Goal: Complete application form: Complete application form

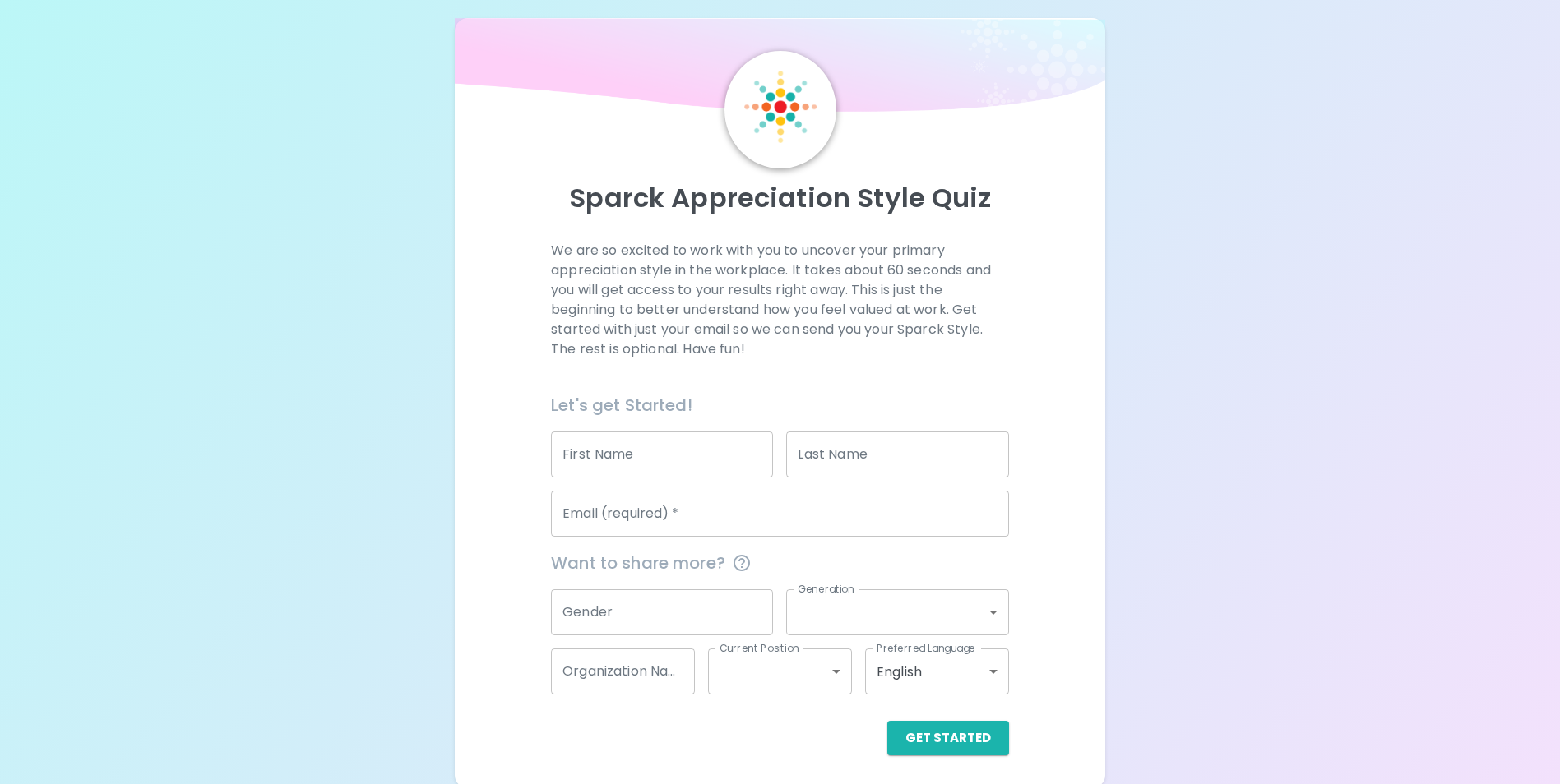
scroll to position [19, 0]
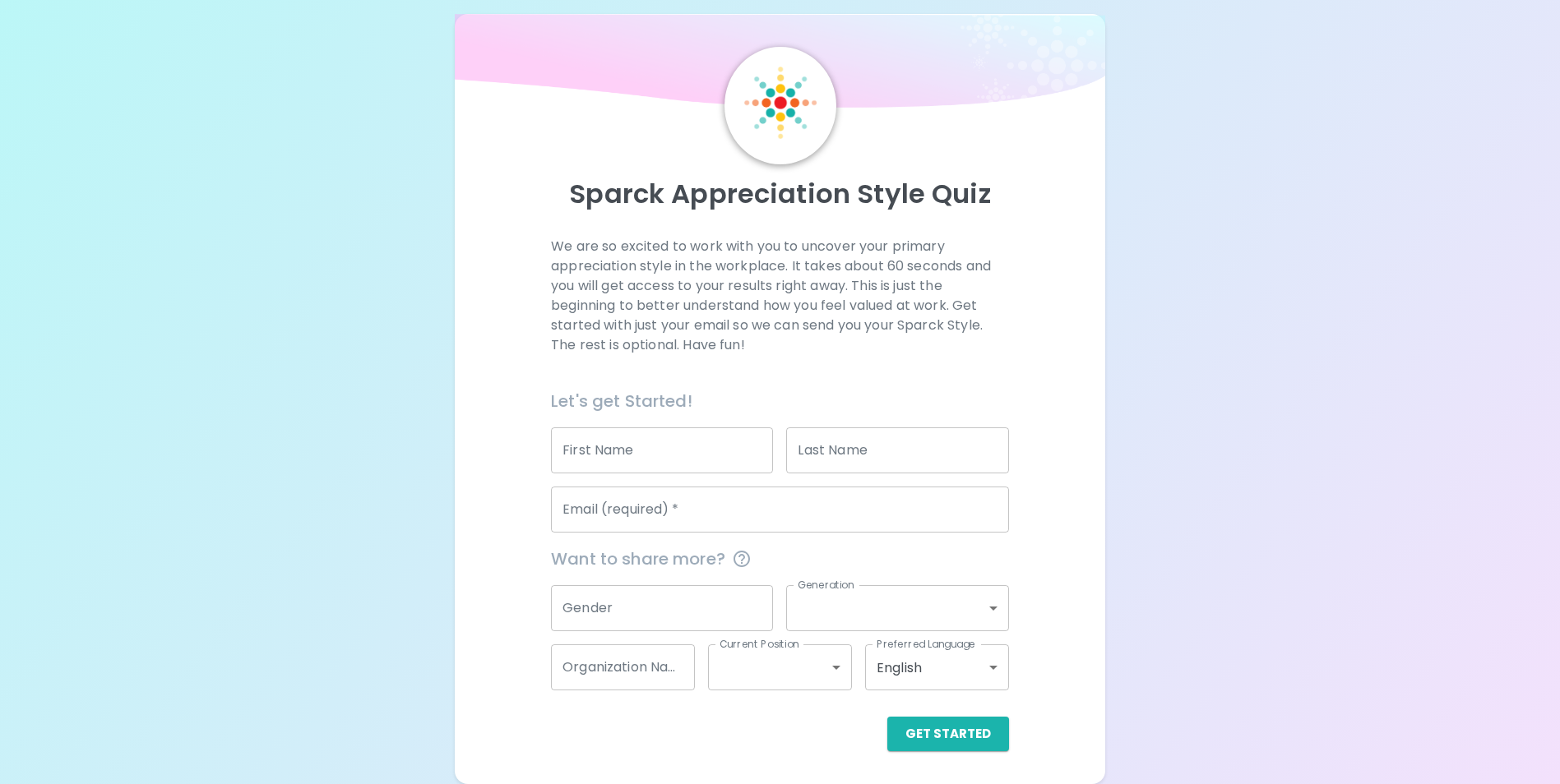
click at [666, 454] on input "First Name" at bounding box center [662, 450] width 222 height 46
type input "[PERSON_NAME]"
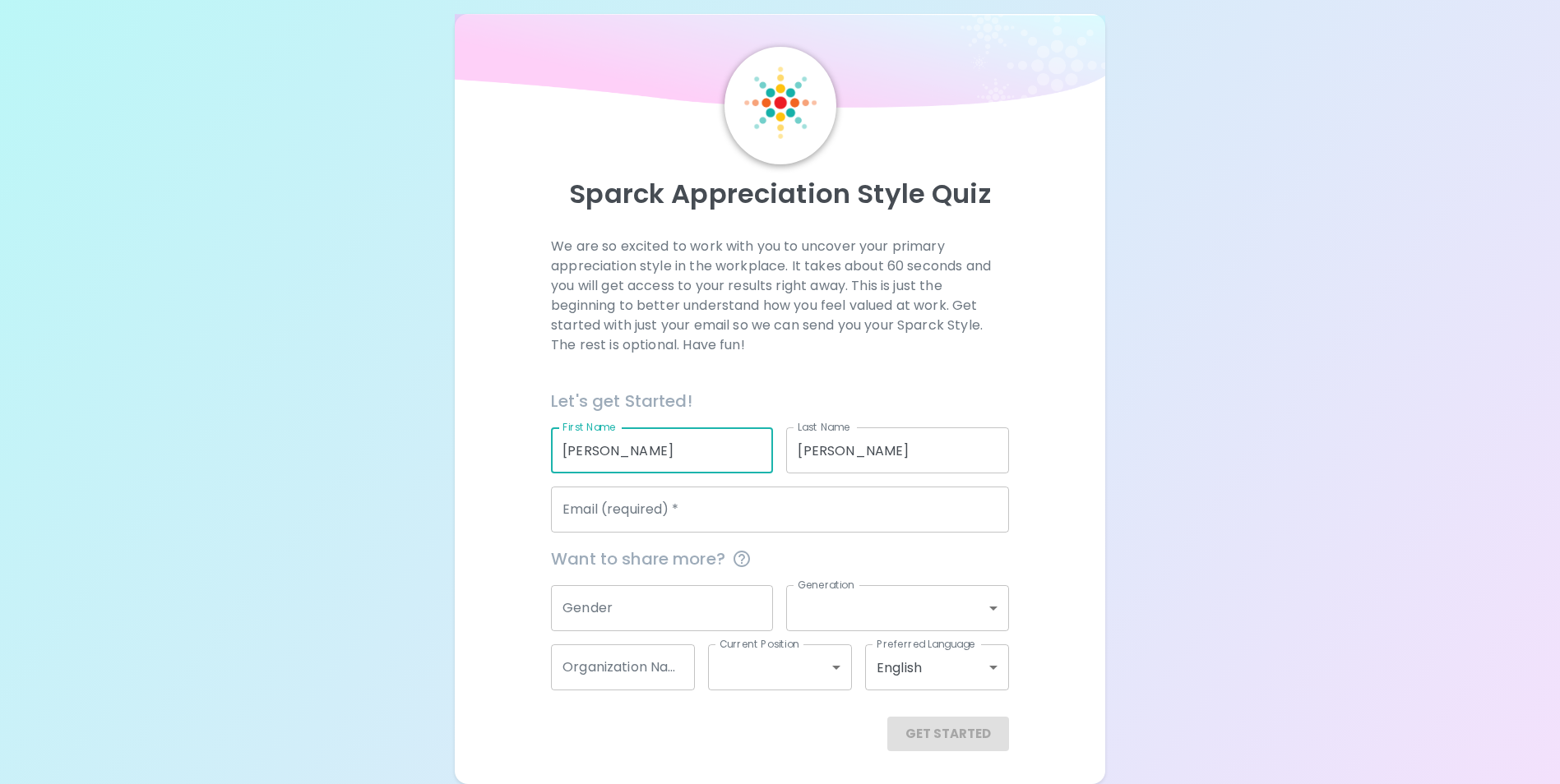
click at [691, 529] on input "Email (required)   *" at bounding box center [780, 509] width 458 height 46
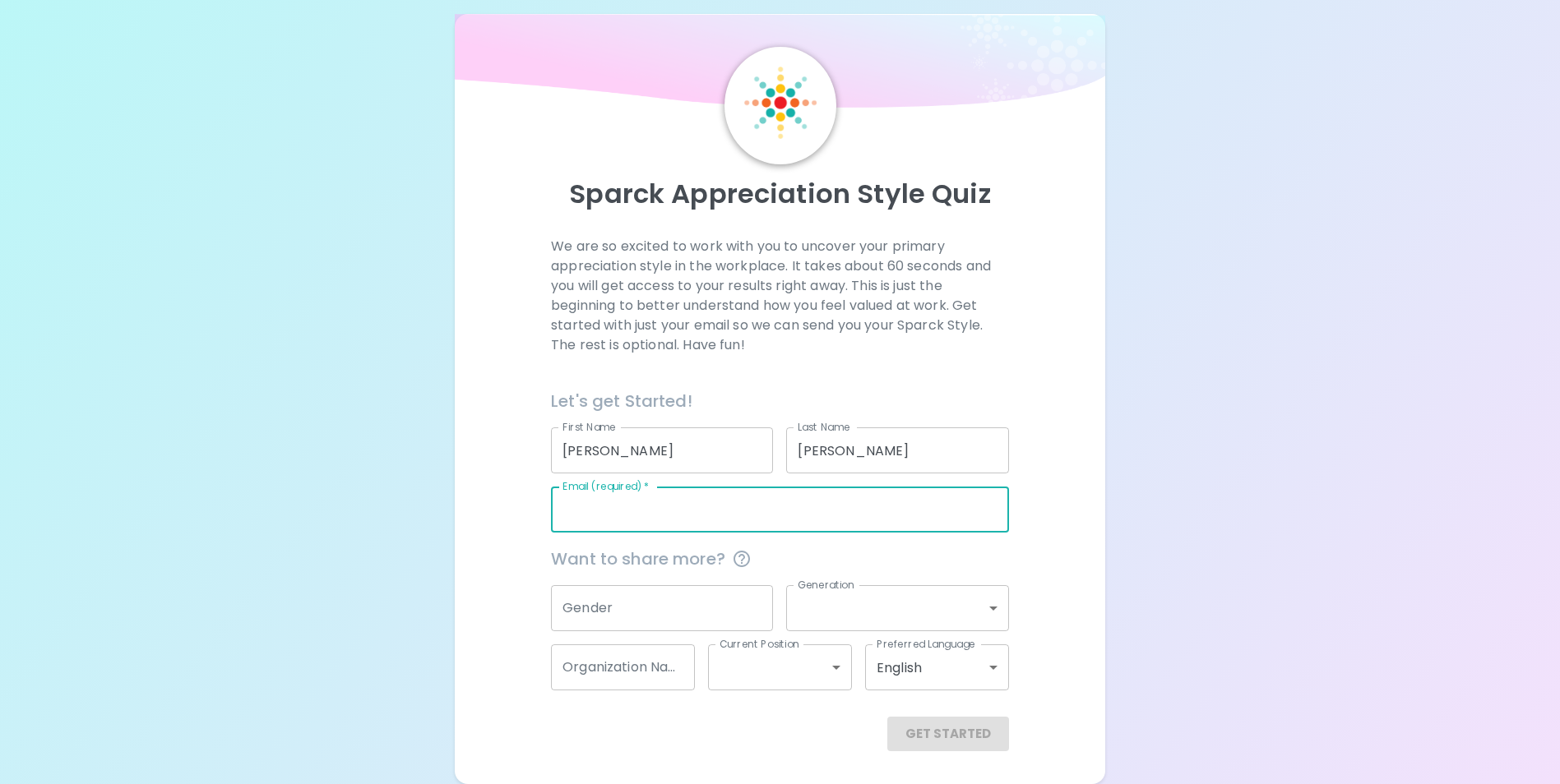
type input "[PERSON_NAME][EMAIL_ADDRESS][DOMAIN_NAME]"
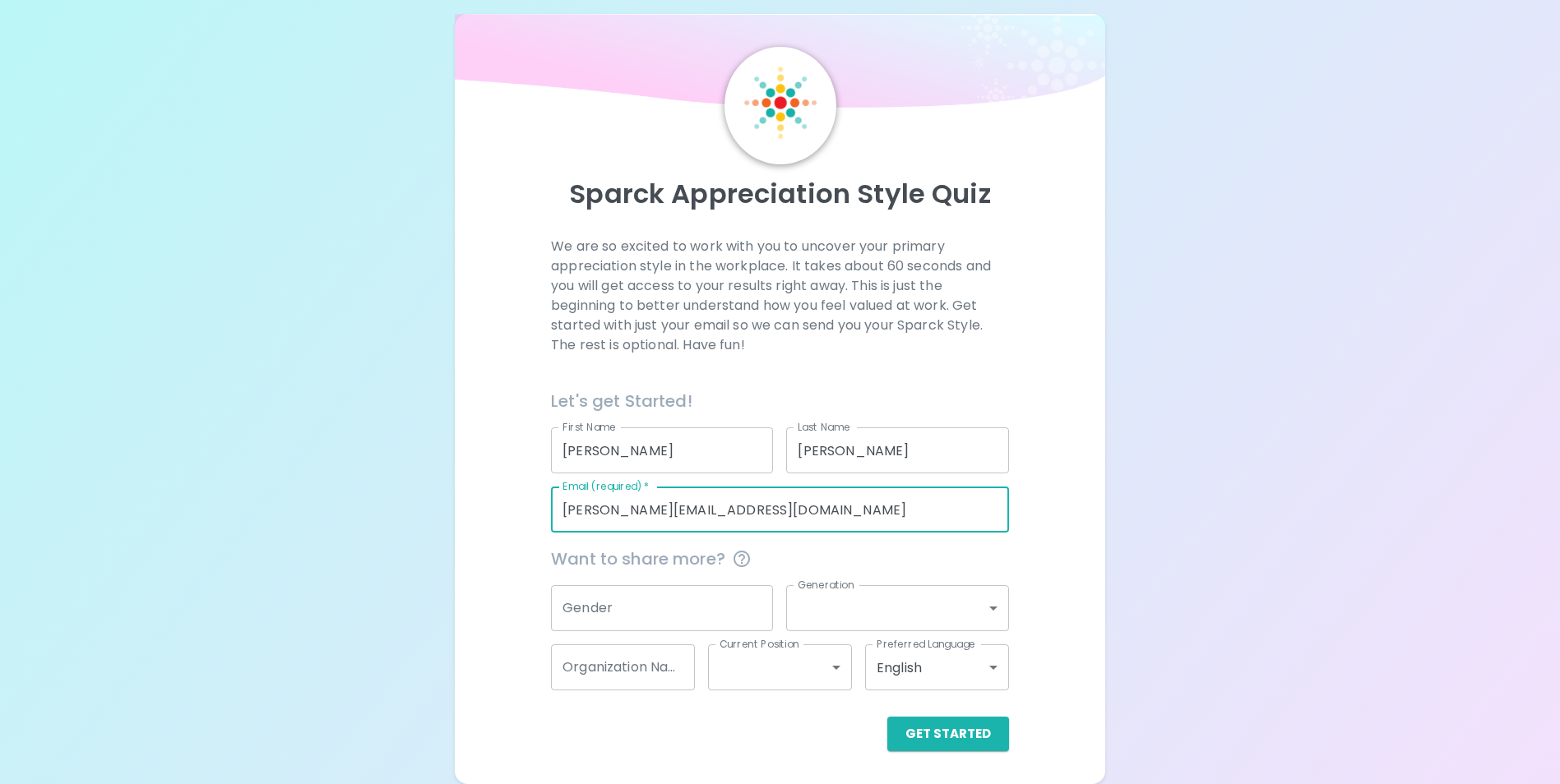
click at [707, 619] on input "Gender" at bounding box center [662, 609] width 222 height 46
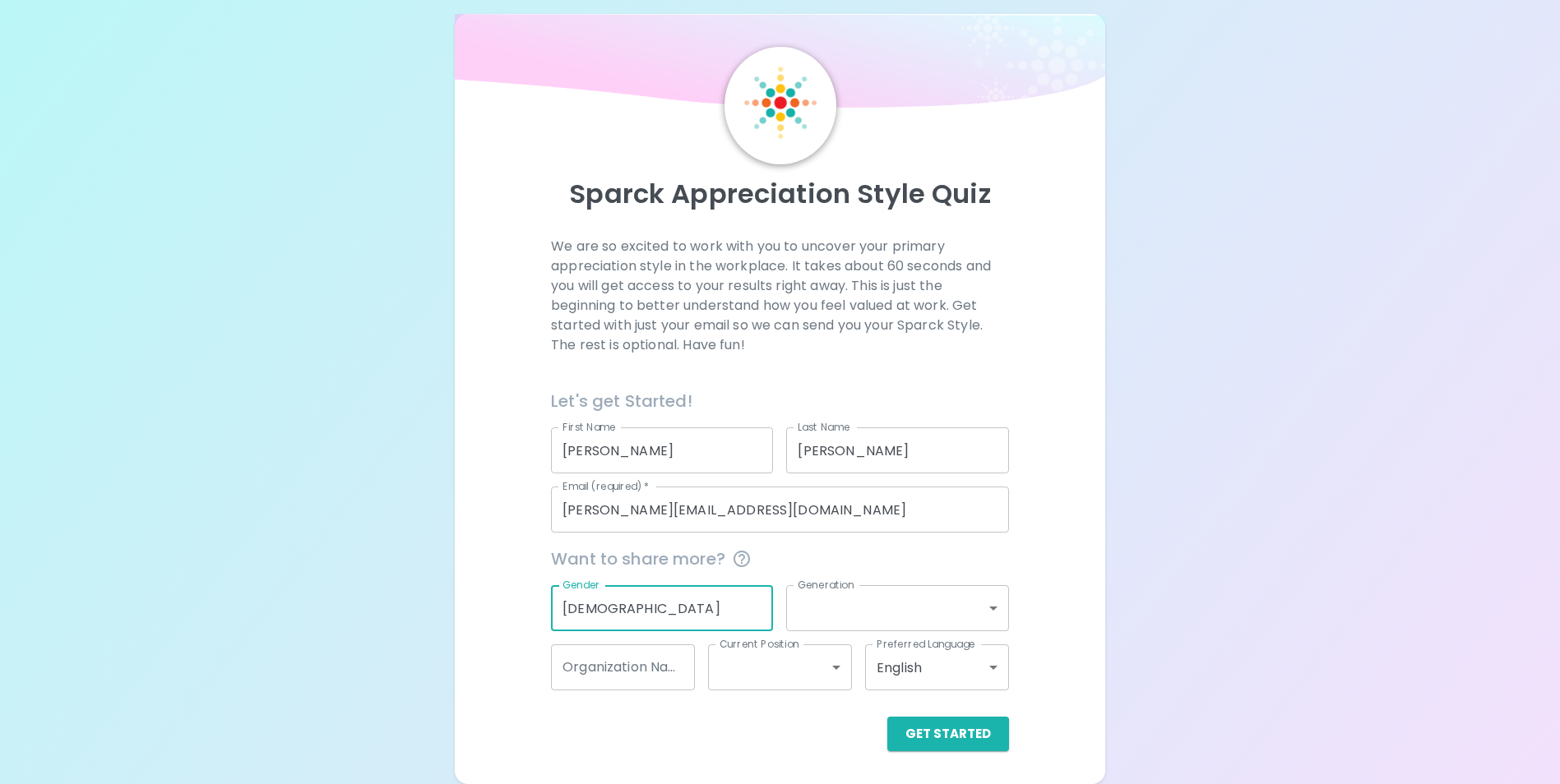
type input "[DEMOGRAPHIC_DATA]"
click at [975, 605] on body "Sparck Appreciation Style Quiz We are so excited to work with you to uncover yo…" at bounding box center [780, 395] width 1560 height 829
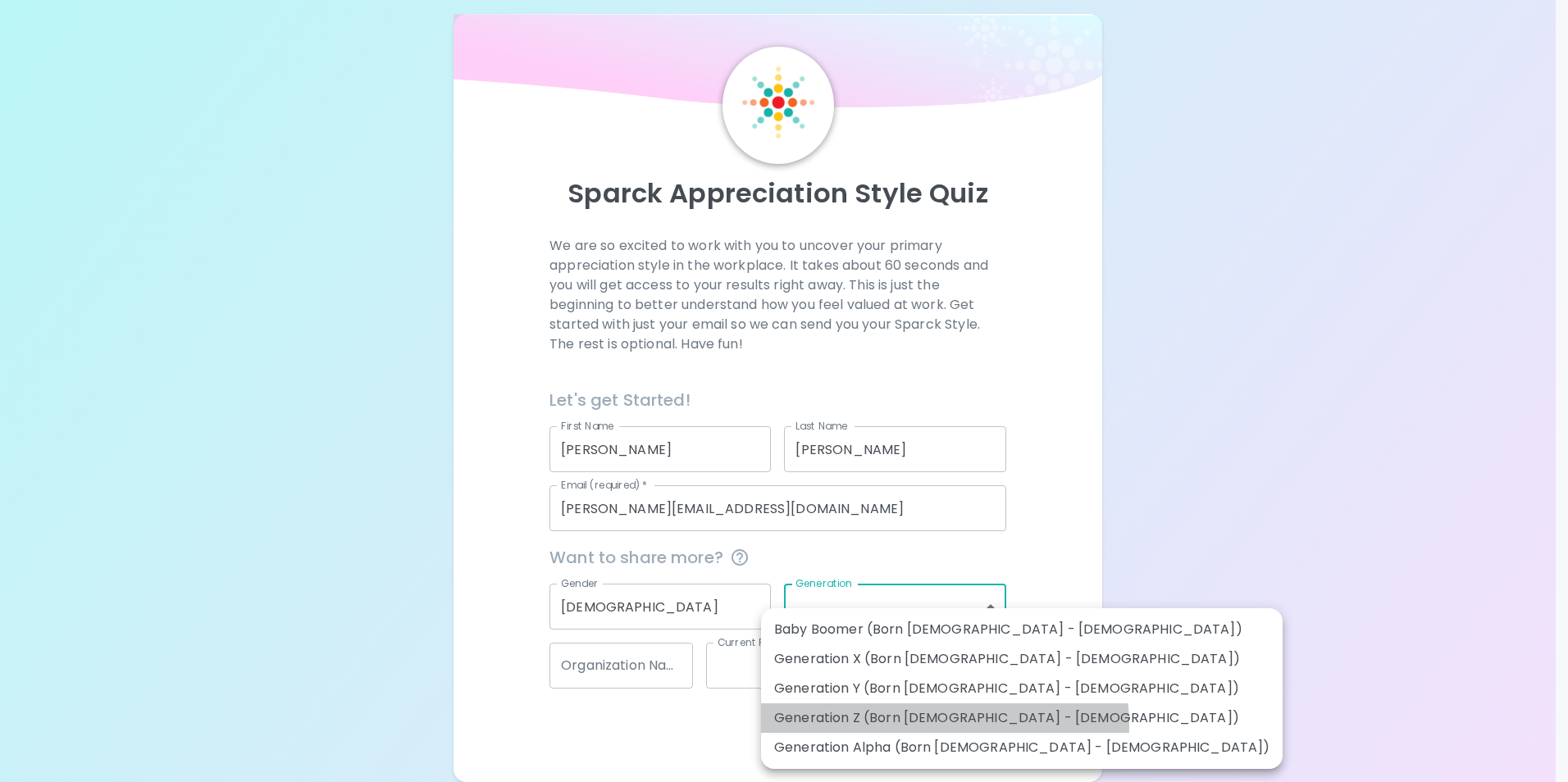
click at [944, 725] on li "Generation Z (Born [DEMOGRAPHIC_DATA] - [DEMOGRAPHIC_DATA])" at bounding box center [1022, 718] width 522 height 29
type input "generation_z"
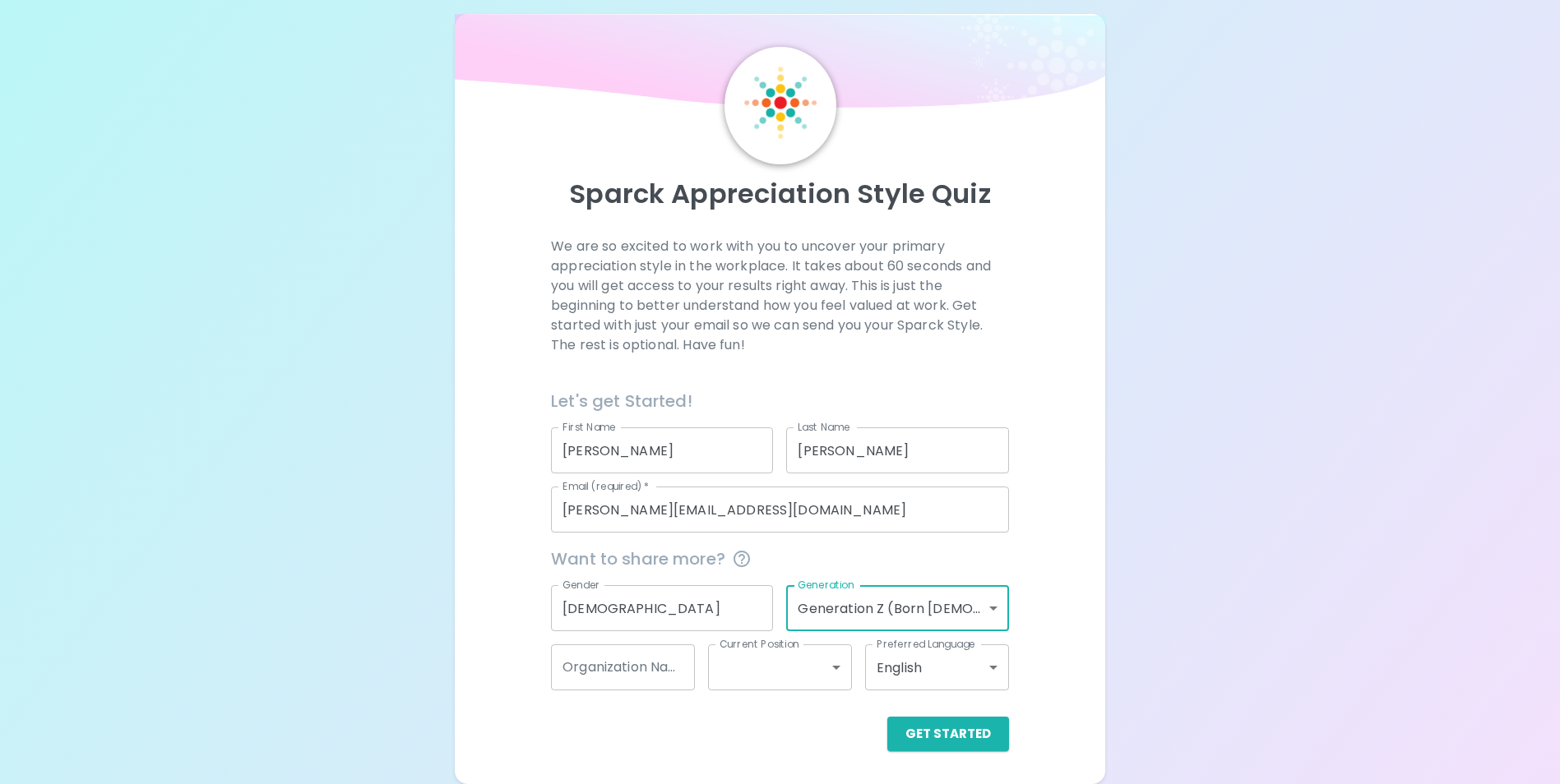
click at [983, 614] on body "Sparck Appreciation Style Quiz We are so excited to work with you to uncover yo…" at bounding box center [780, 395] width 1560 height 829
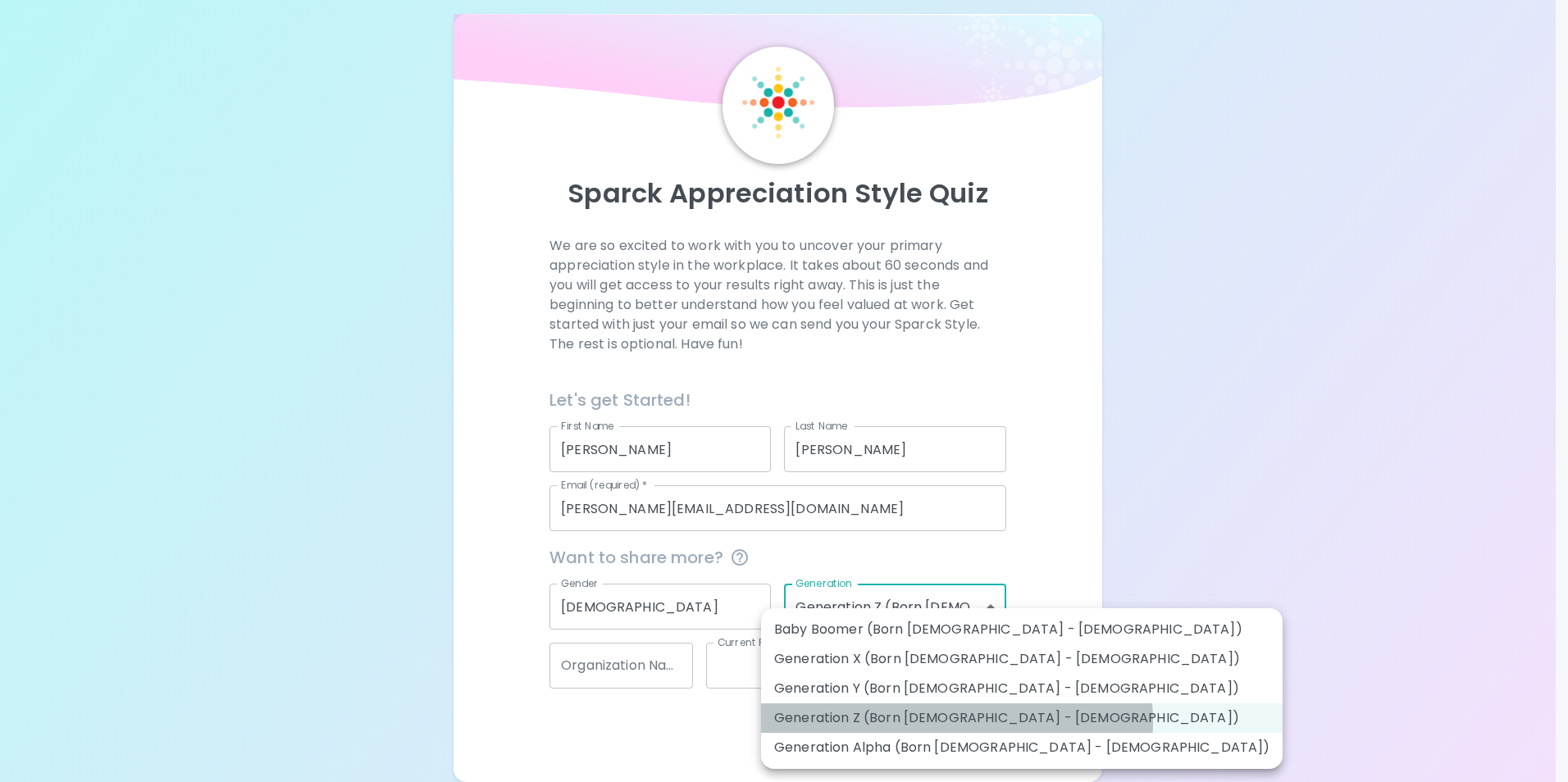
click at [956, 721] on li "Generation Z (Born [DEMOGRAPHIC_DATA] - [DEMOGRAPHIC_DATA])" at bounding box center [1022, 718] width 522 height 29
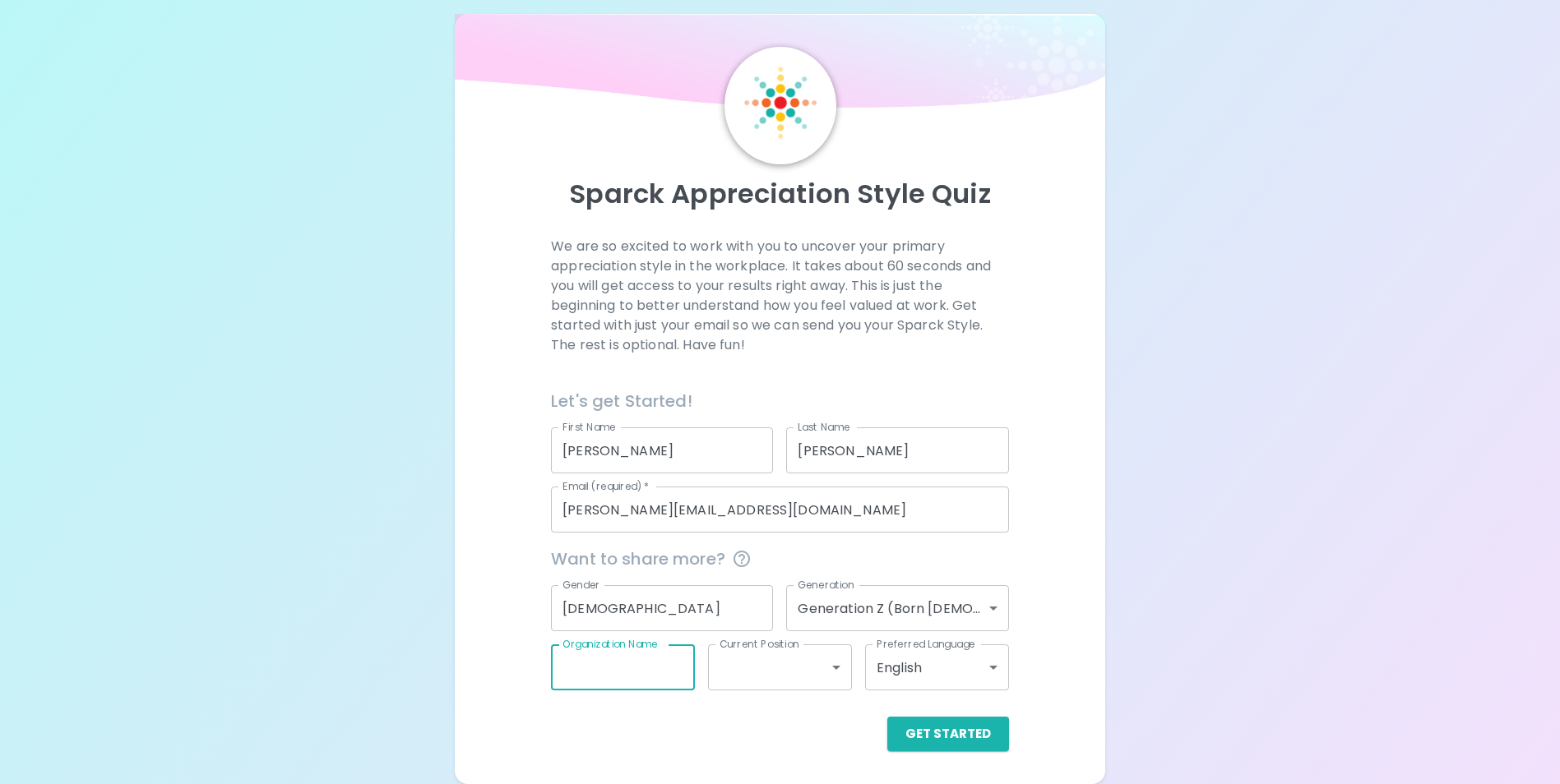
click at [646, 673] on input "Organization Name" at bounding box center [623, 667] width 144 height 46
type input "prolink staffing"
click at [762, 654] on body "Sparck Appreciation Style Quiz We are so excited to work with you to uncover yo…" at bounding box center [780, 395] width 1560 height 829
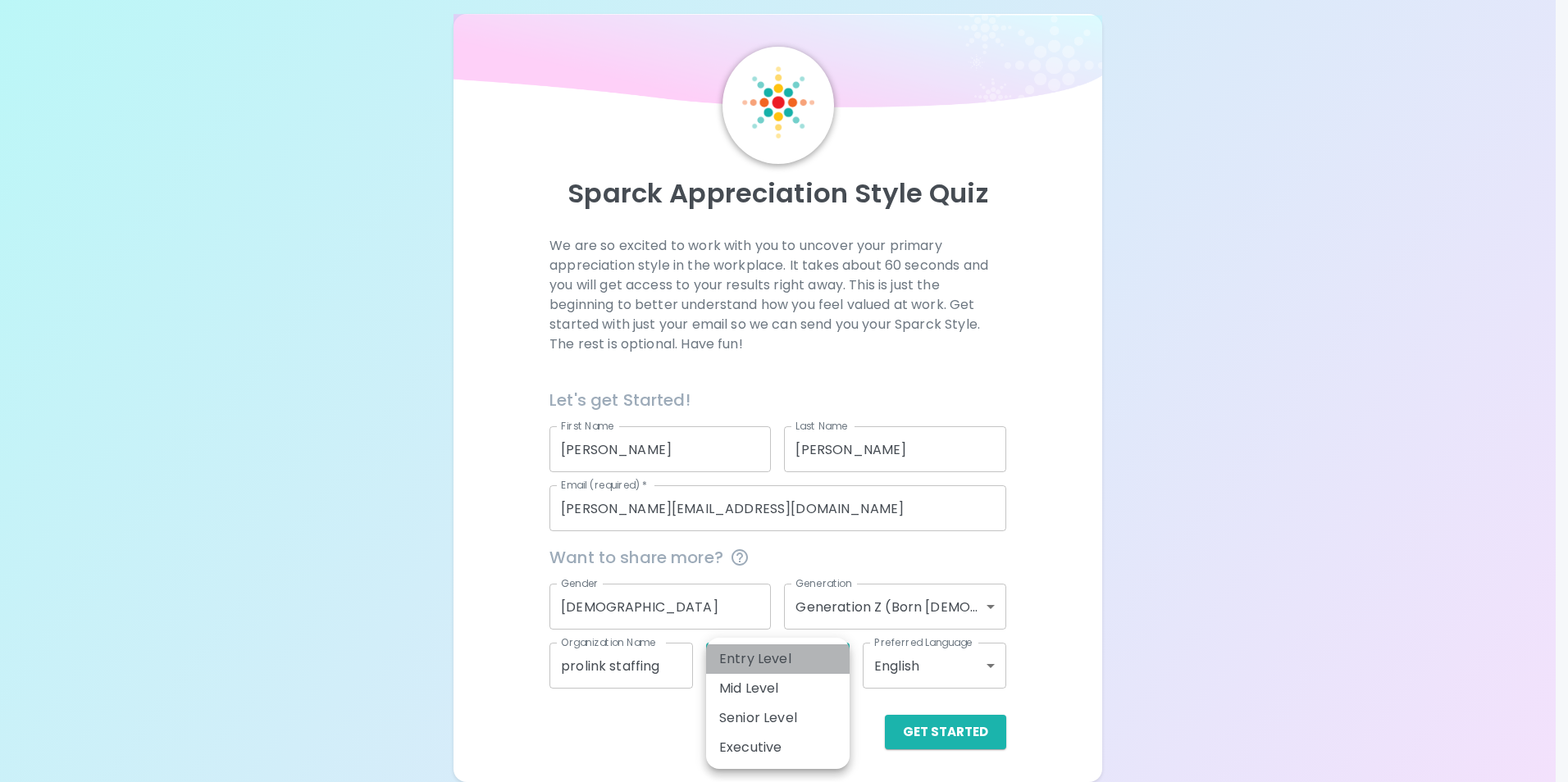
click at [757, 660] on li "Entry Level" at bounding box center [778, 659] width 144 height 29
type input "entry_level"
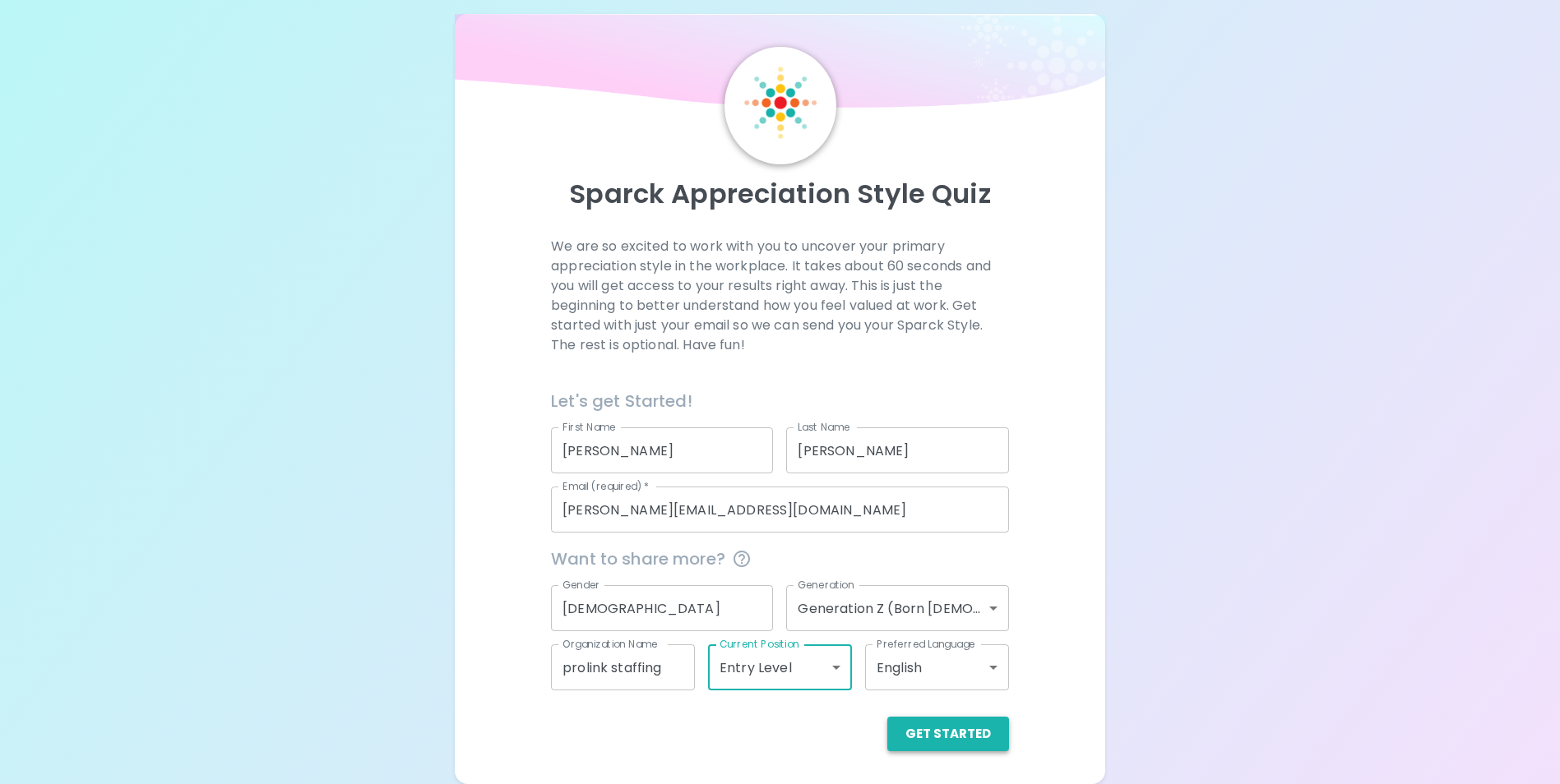
click at [958, 745] on button "Get Started" at bounding box center [948, 734] width 121 height 34
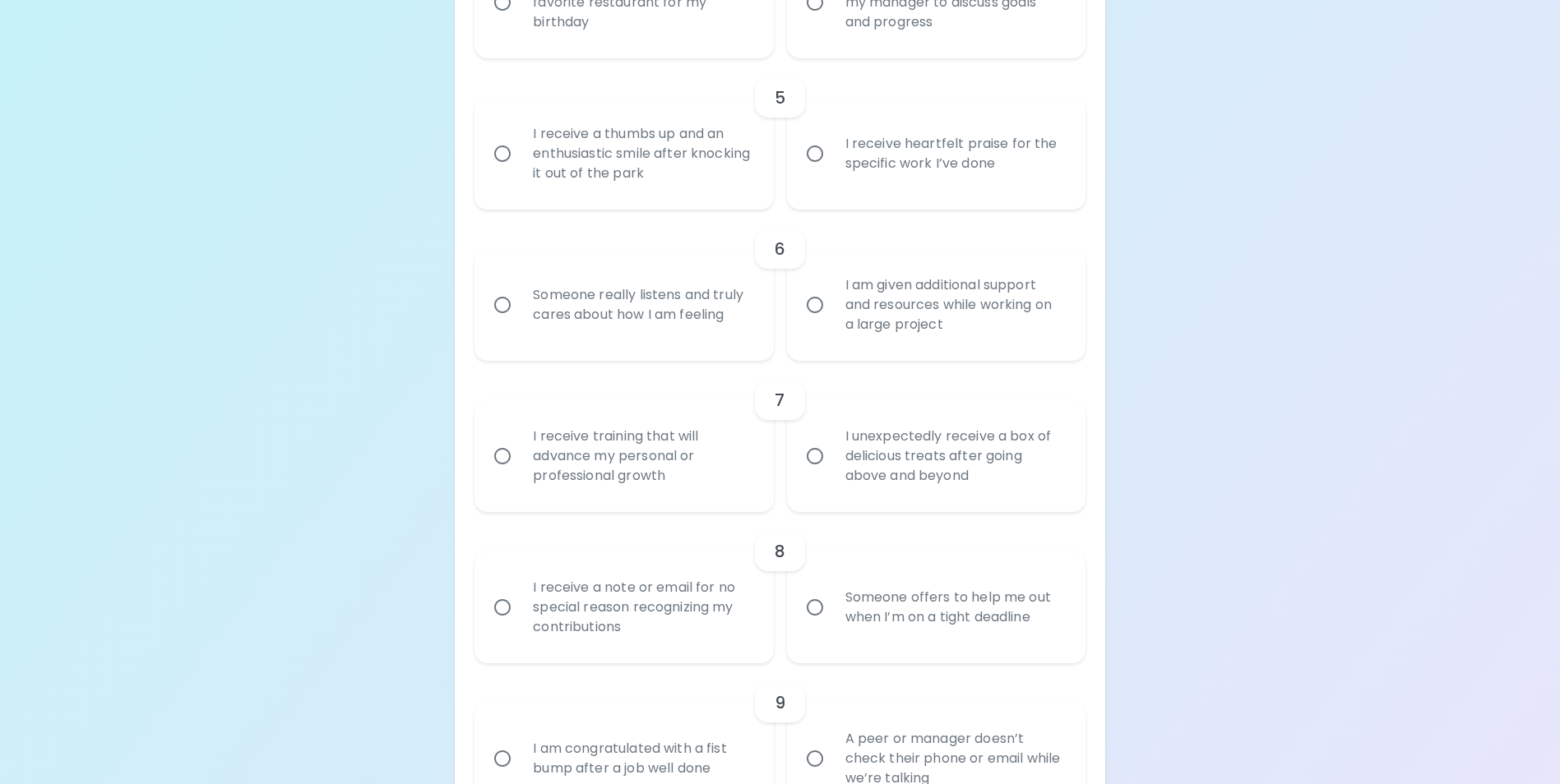
scroll to position [910, 0]
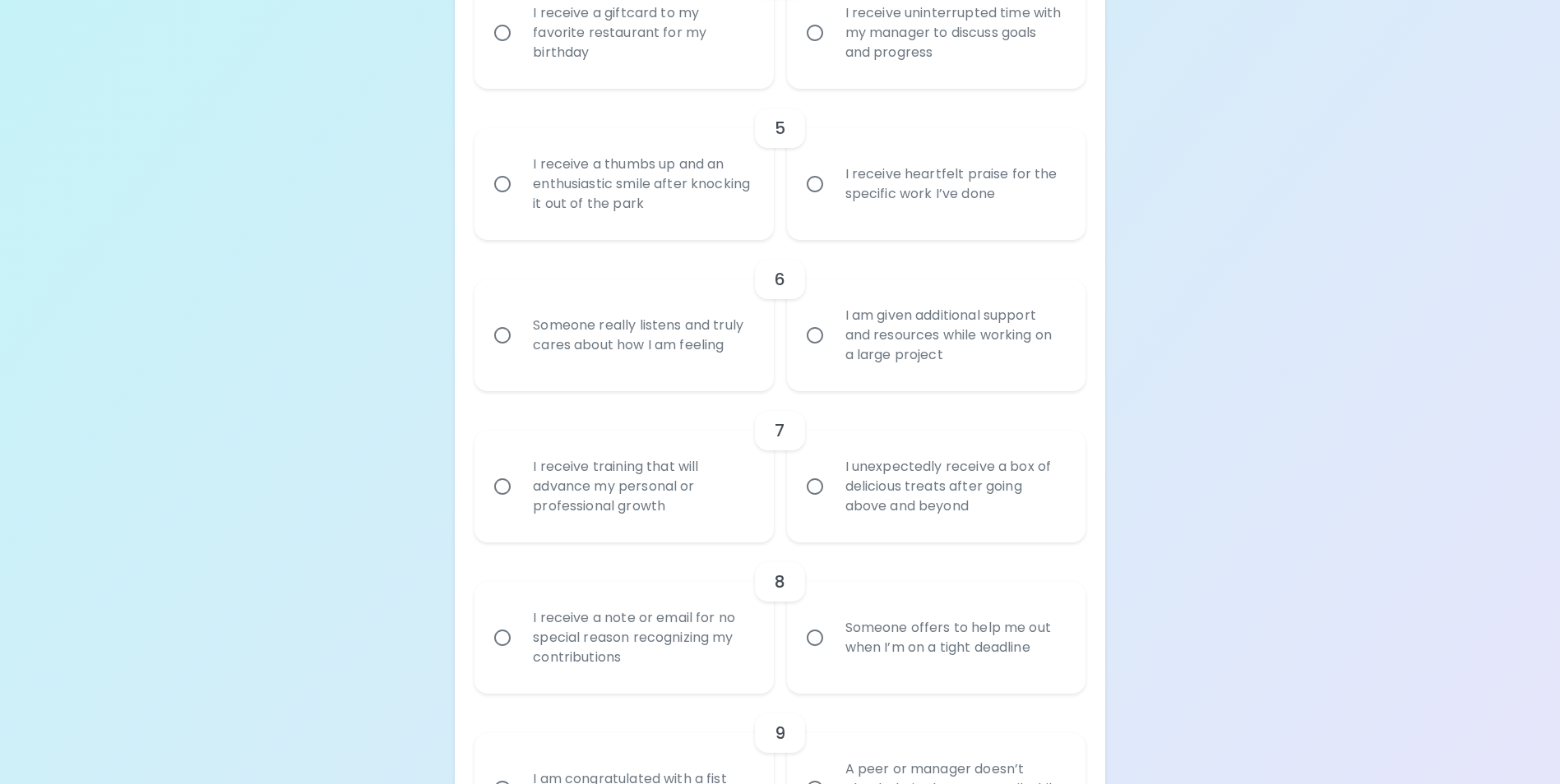
click at [641, 355] on div "Someone really listens and truly cares about how I am feeling" at bounding box center [642, 335] width 245 height 79
click at [520, 353] on input "Someone really listens and truly cares about how I am feeling" at bounding box center [503, 336] width 34 height 34
radio input "true"
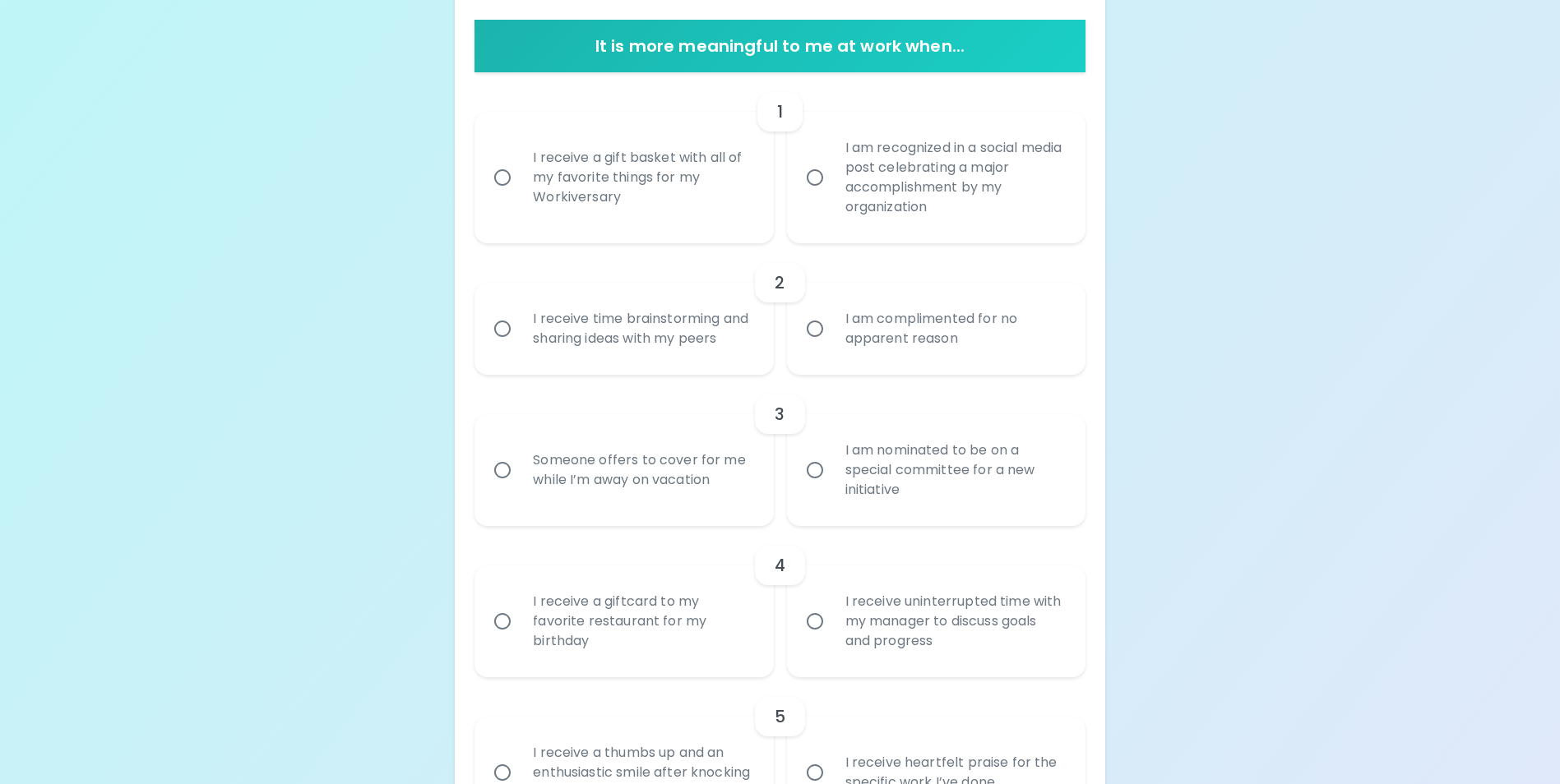
scroll to position [335, 0]
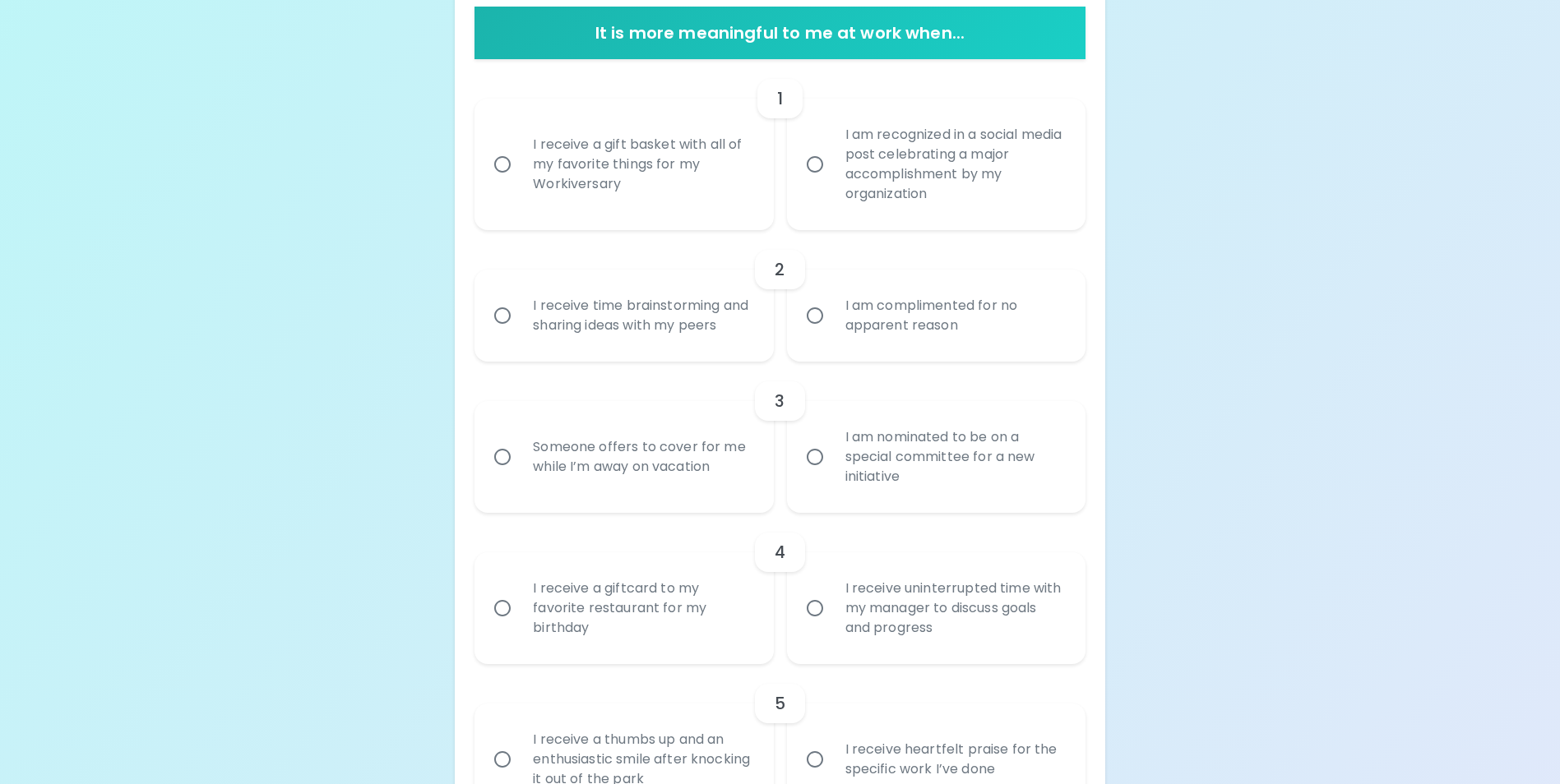
click at [632, 194] on div "I receive a gift basket with all of my favorite things for my Workiversary" at bounding box center [642, 164] width 245 height 99
click at [520, 182] on input "I receive a gift basket with all of my favorite things for my Workiversary" at bounding box center [503, 164] width 34 height 34
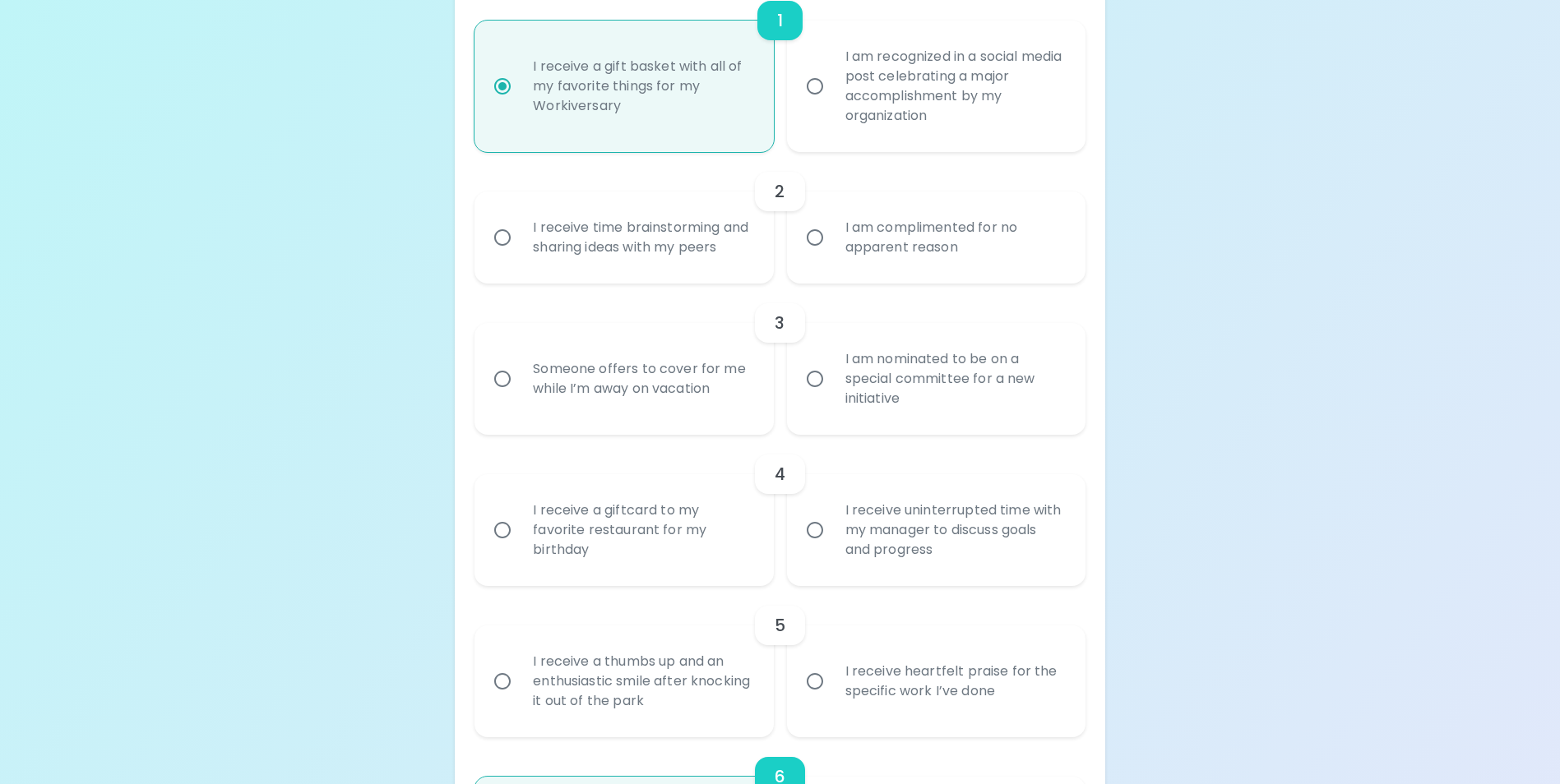
scroll to position [466, 0]
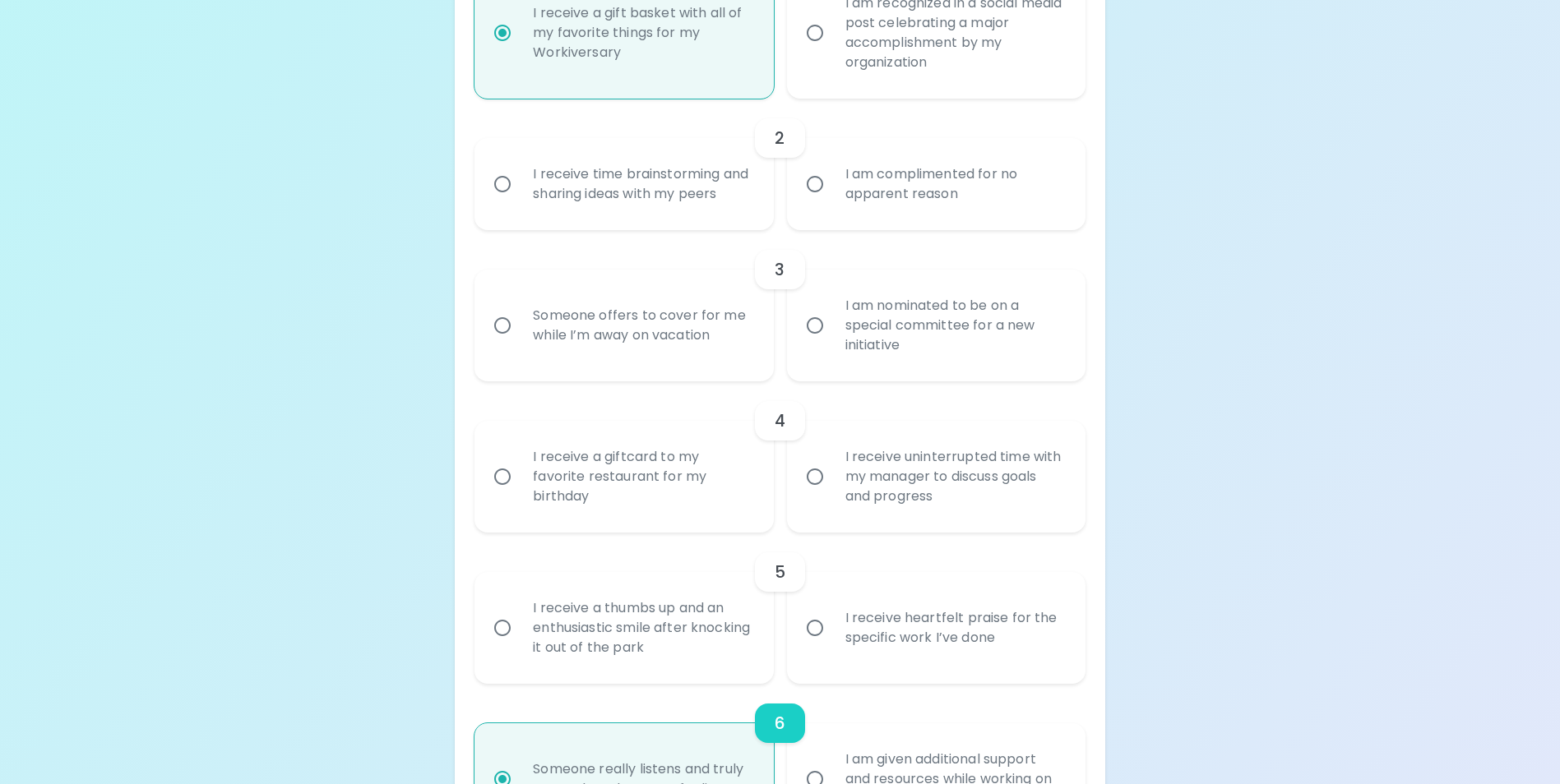
radio input "true"
click at [610, 211] on div "I receive time brainstorming and sharing ideas with my peers" at bounding box center [642, 184] width 245 height 79
click at [520, 201] on input "I receive time brainstorming and sharing ideas with my peers" at bounding box center [503, 184] width 34 height 34
radio input "false"
radio input "true"
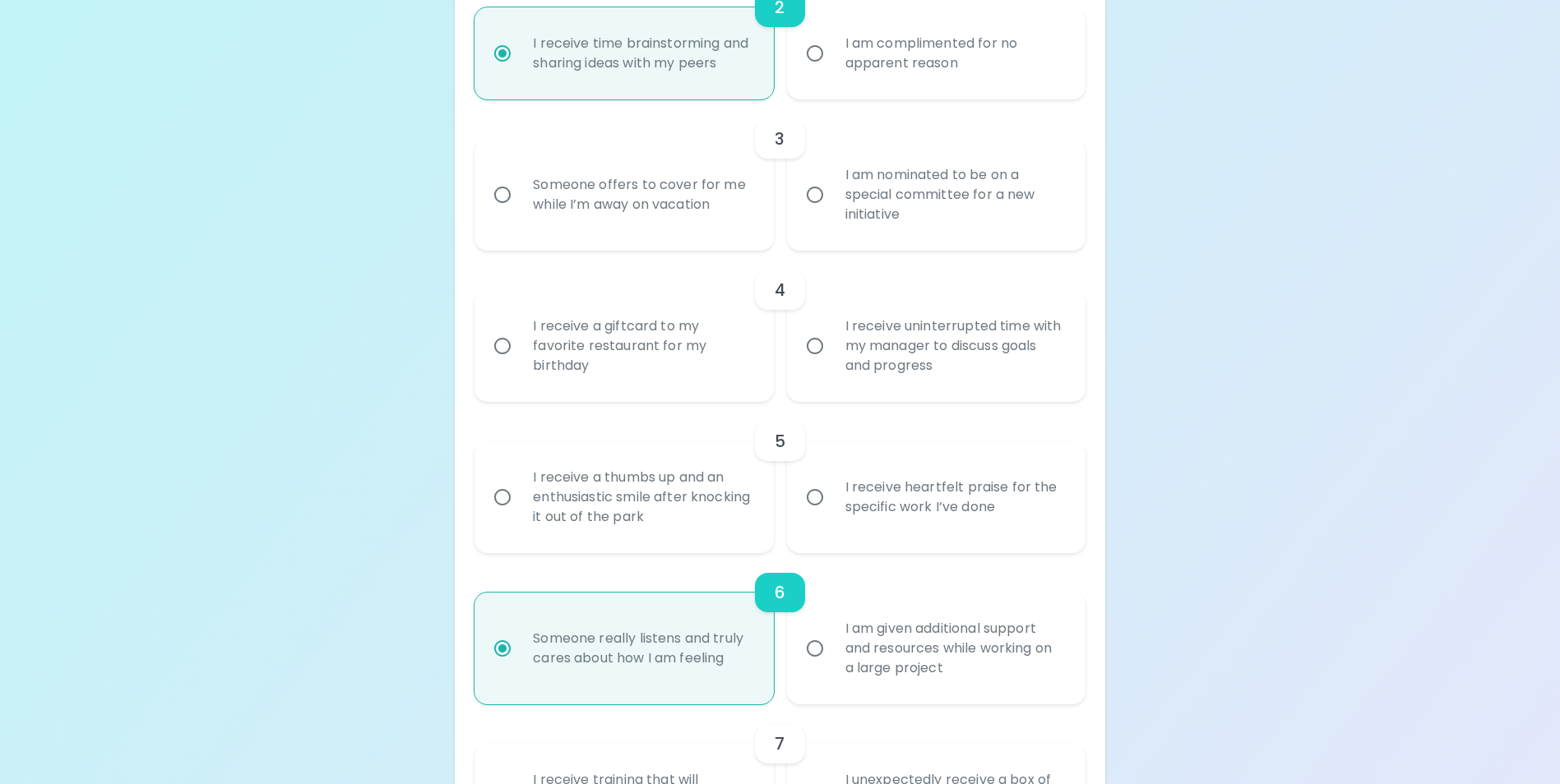
scroll to position [598, 0]
radio input "true"
click at [932, 218] on div "I am nominated to be on a special committee for a new initiative" at bounding box center [955, 194] width 245 height 99
click at [833, 211] on input "I am nominated to be on a special committee for a new initiative" at bounding box center [815, 193] width 34 height 34
radio input "false"
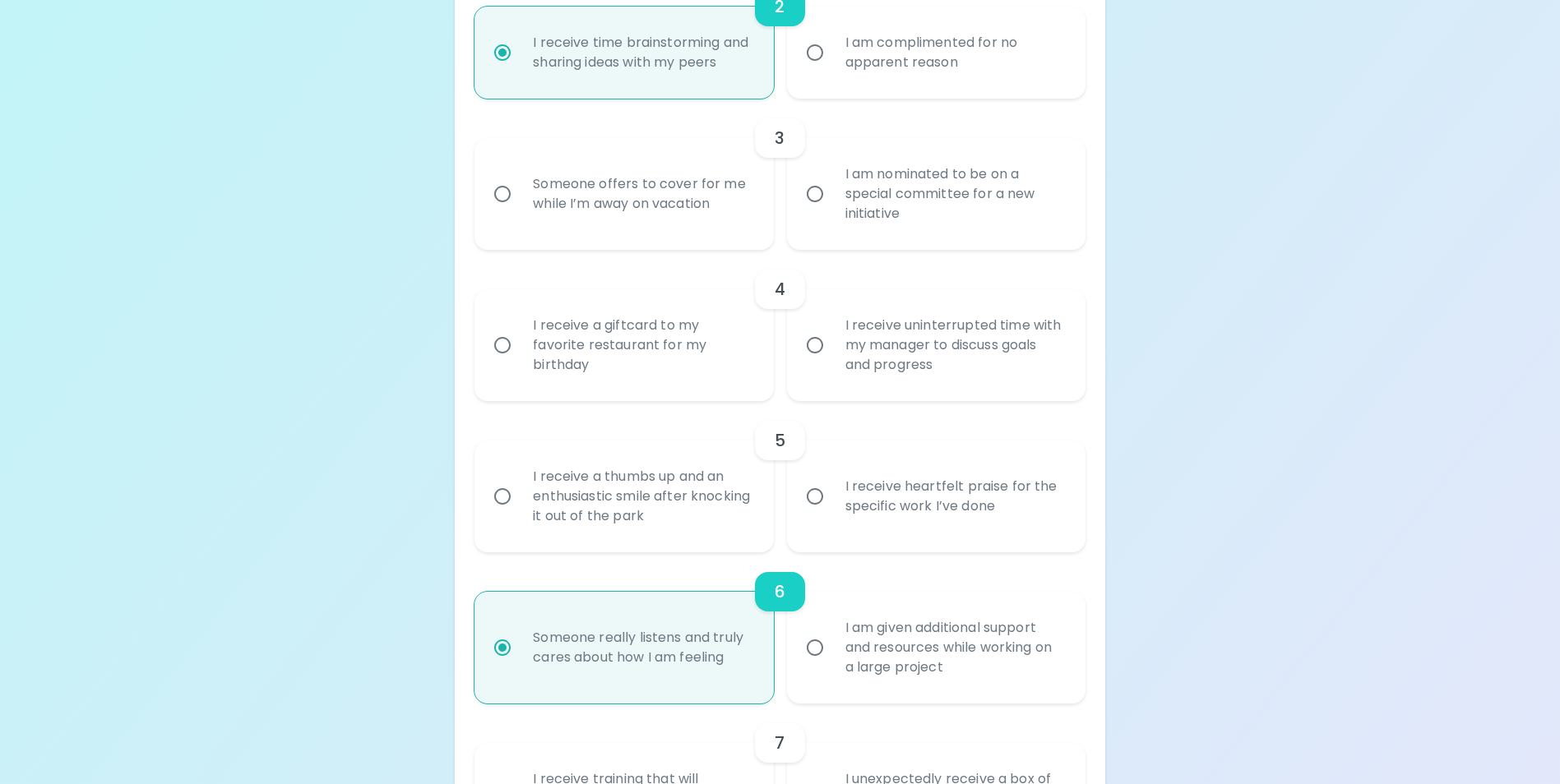
radio input "false"
radio input "true"
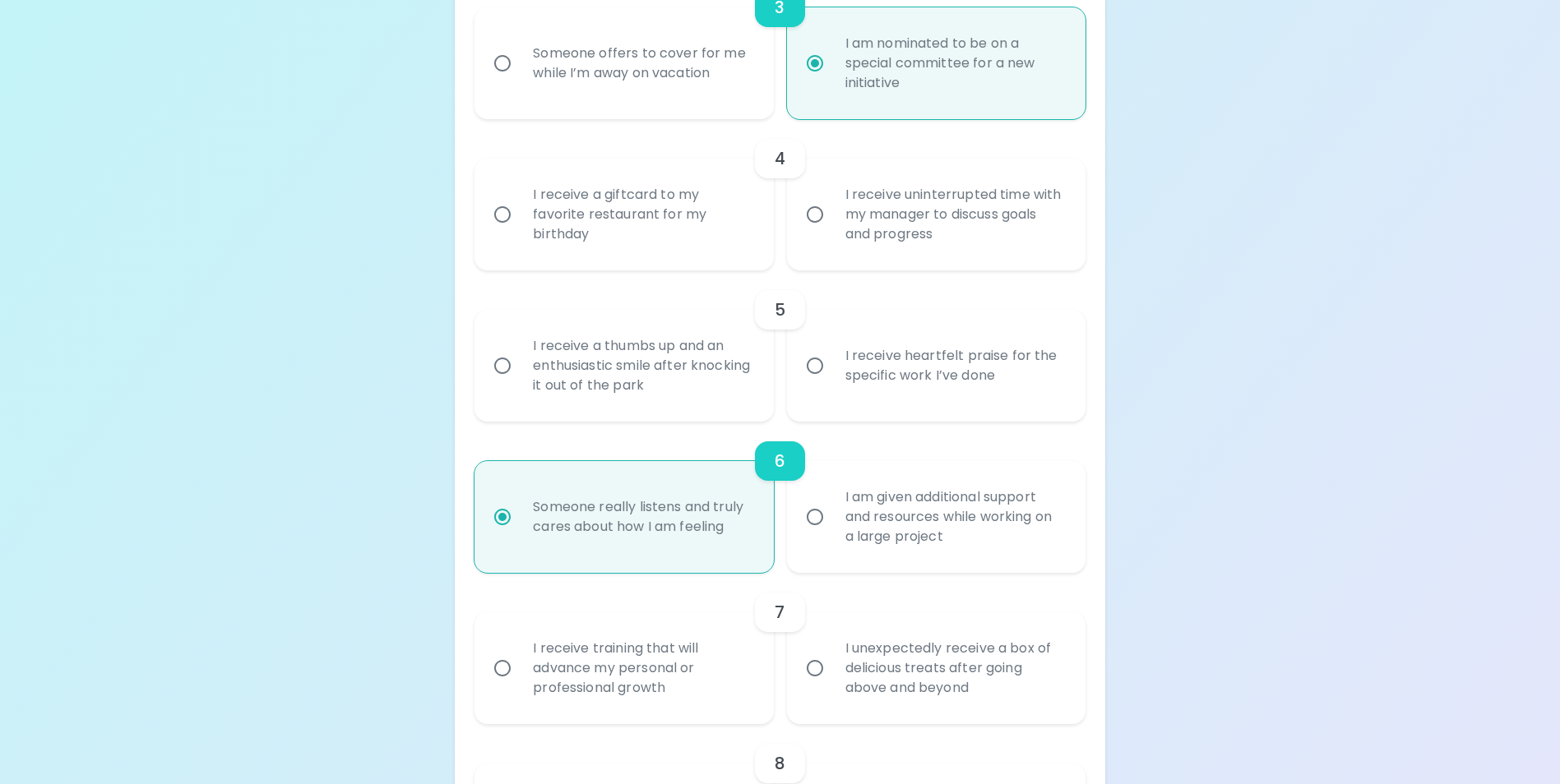
scroll to position [729, 0]
radio input "true"
click at [697, 236] on div "I receive a giftcard to my favorite restaurant for my birthday" at bounding box center [642, 213] width 245 height 99
click at [520, 231] on input "I receive a giftcard to my favorite restaurant for my birthday" at bounding box center [503, 213] width 34 height 34
radio input "false"
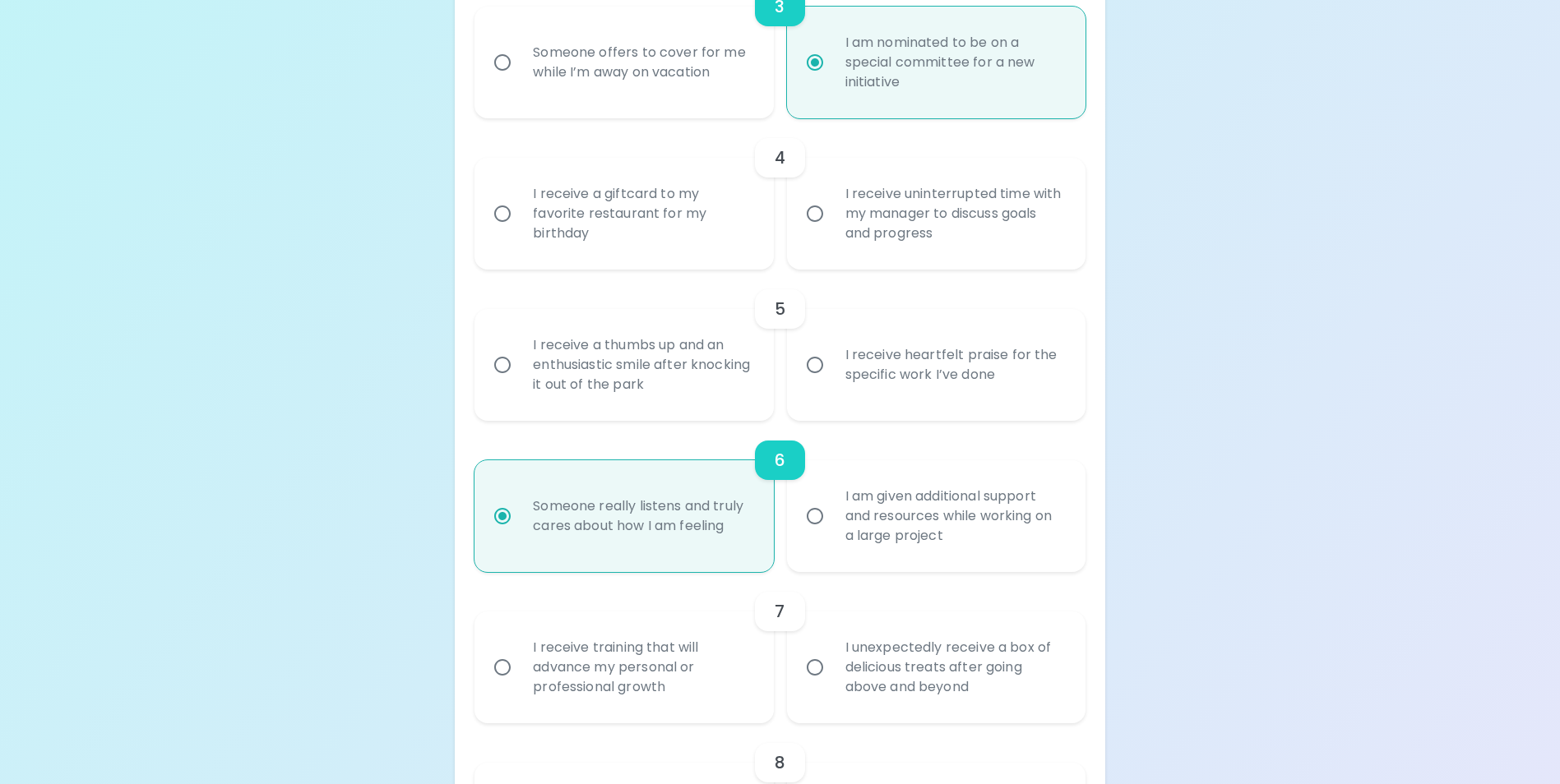
radio input "false"
radio input "true"
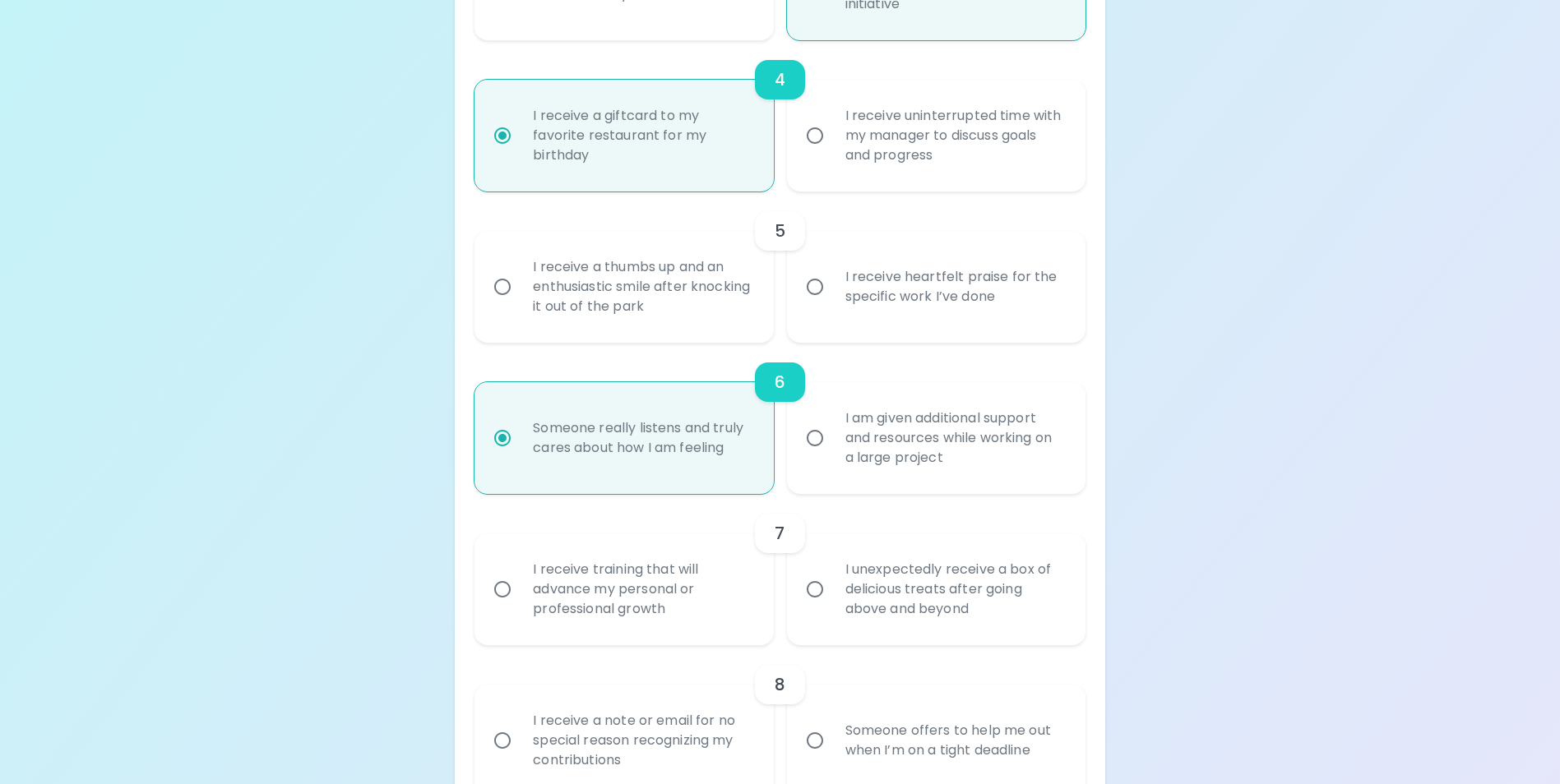
scroll to position [861, 0]
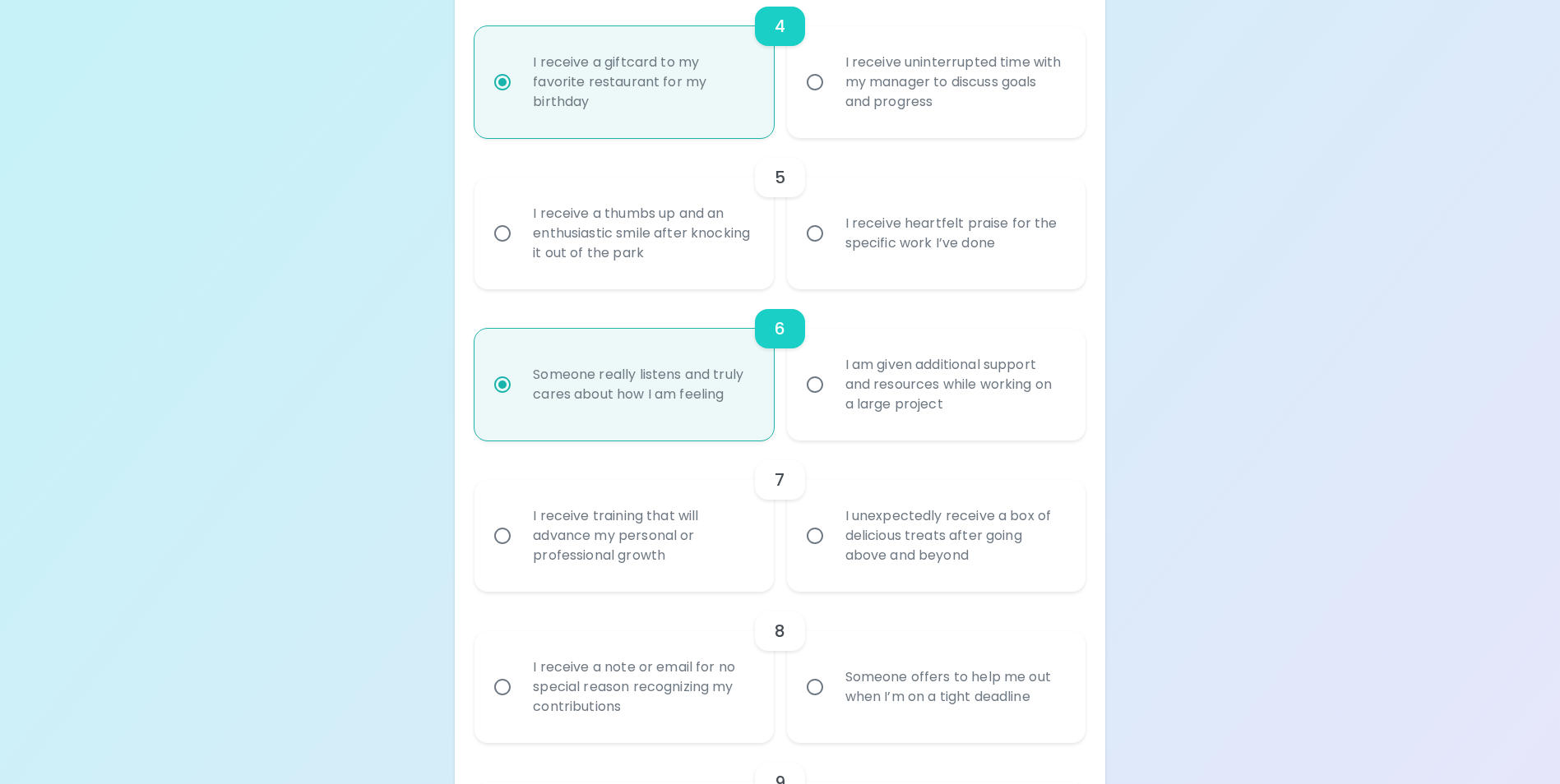
radio input "true"
click at [892, 273] on div "I receive heartfelt praise for the specific work I’ve done" at bounding box center [955, 233] width 245 height 79
click at [833, 251] on input "I receive heartfelt praise for the specific work I’ve done" at bounding box center [815, 233] width 34 height 34
radio input "false"
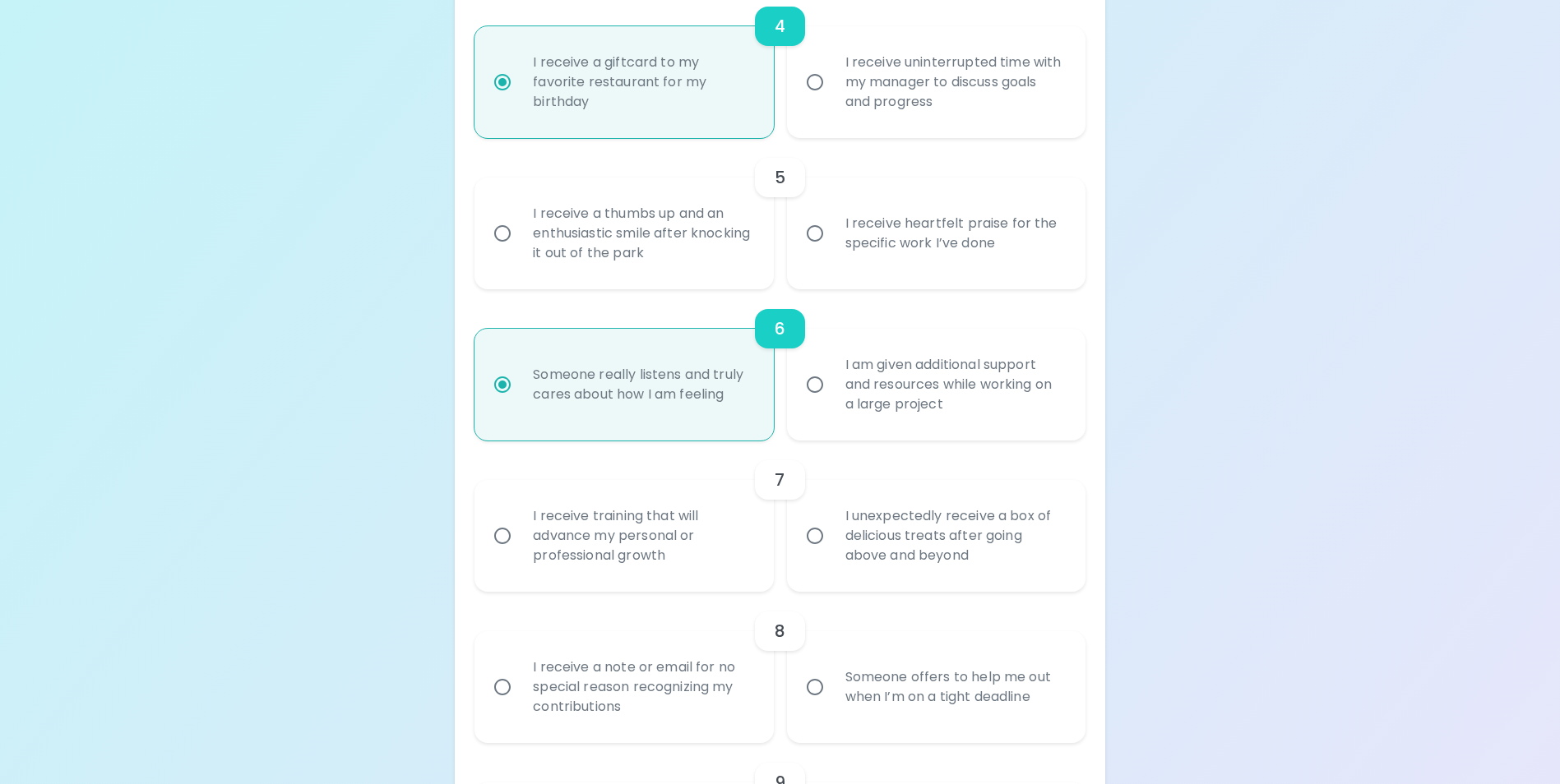
radio input "false"
radio input "true"
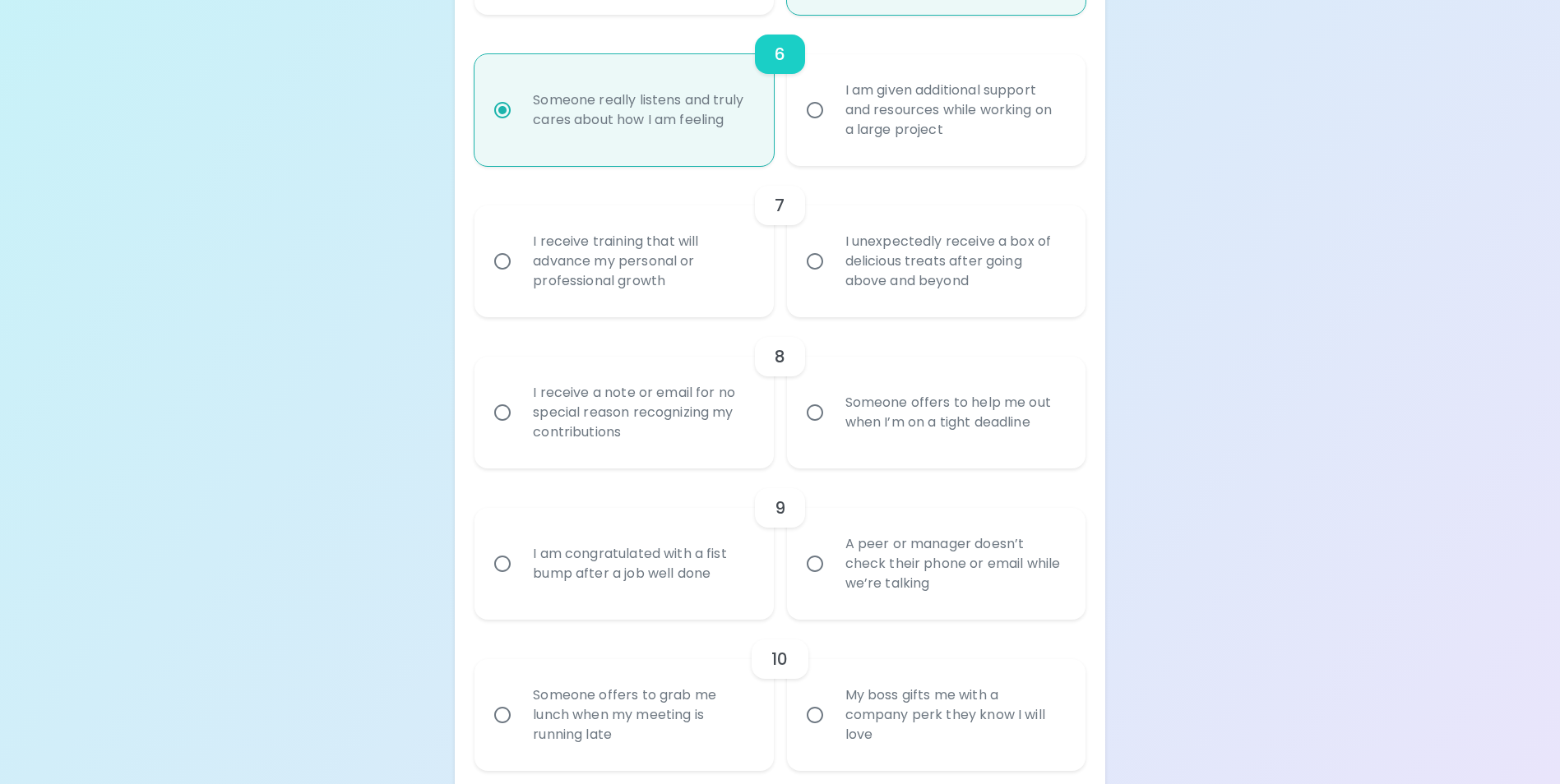
scroll to position [1239, 0]
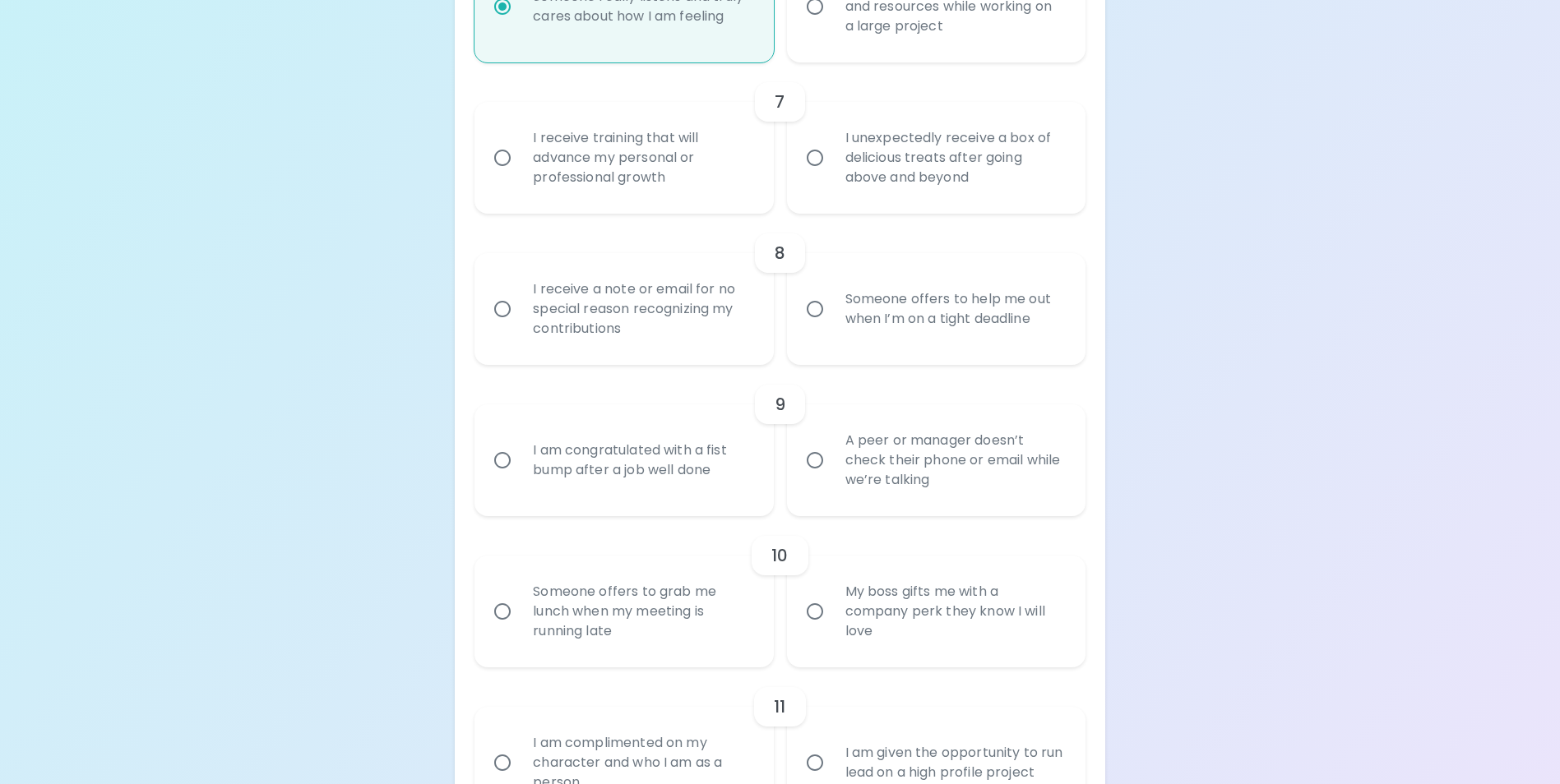
radio input "true"
click at [707, 176] on div "I receive training that will advance my personal or professional growth" at bounding box center [642, 157] width 245 height 99
click at [520, 175] on input "I receive training that will advance my personal or professional growth" at bounding box center [503, 157] width 34 height 34
radio input "false"
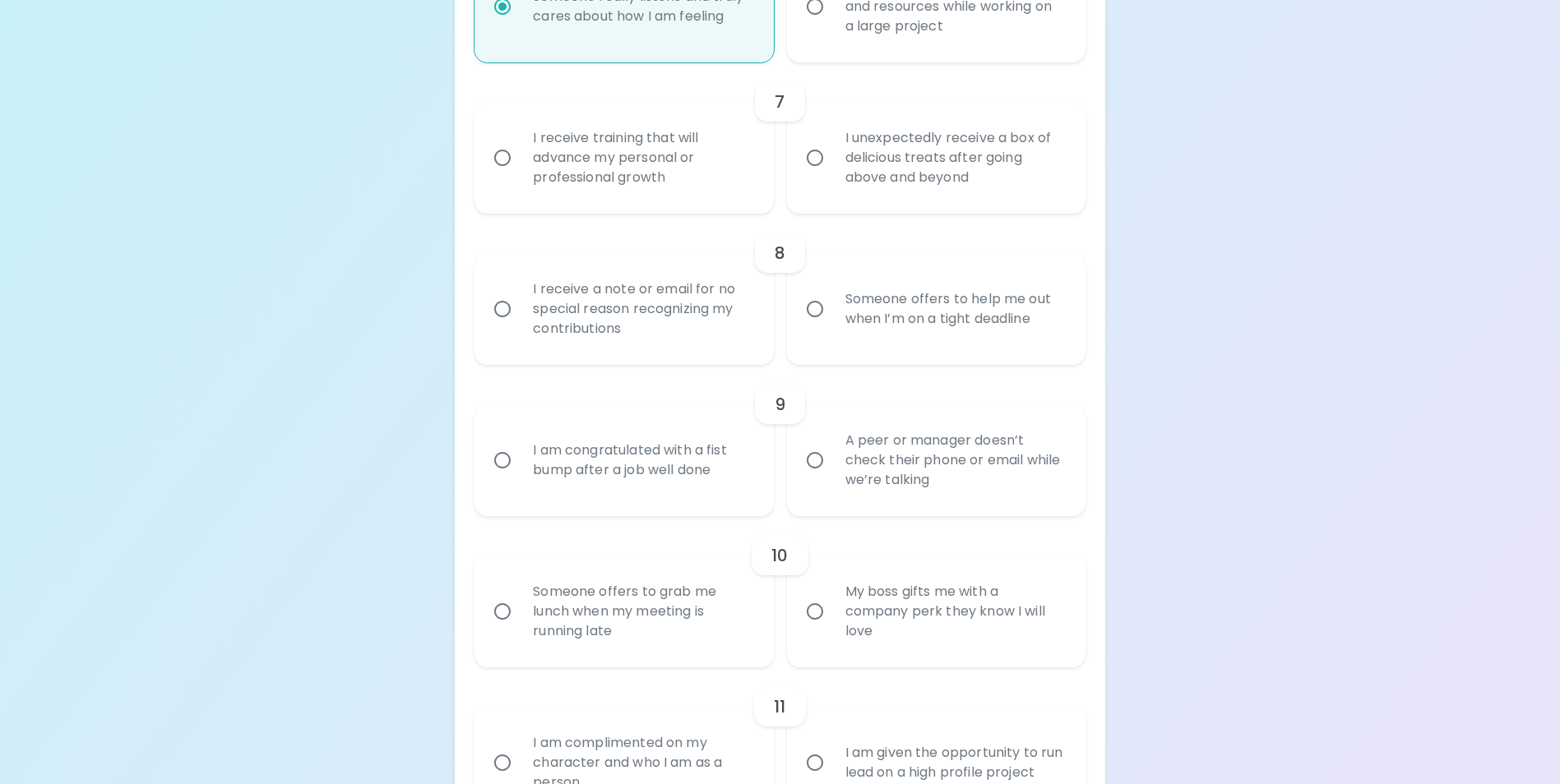
radio input "false"
radio input "true"
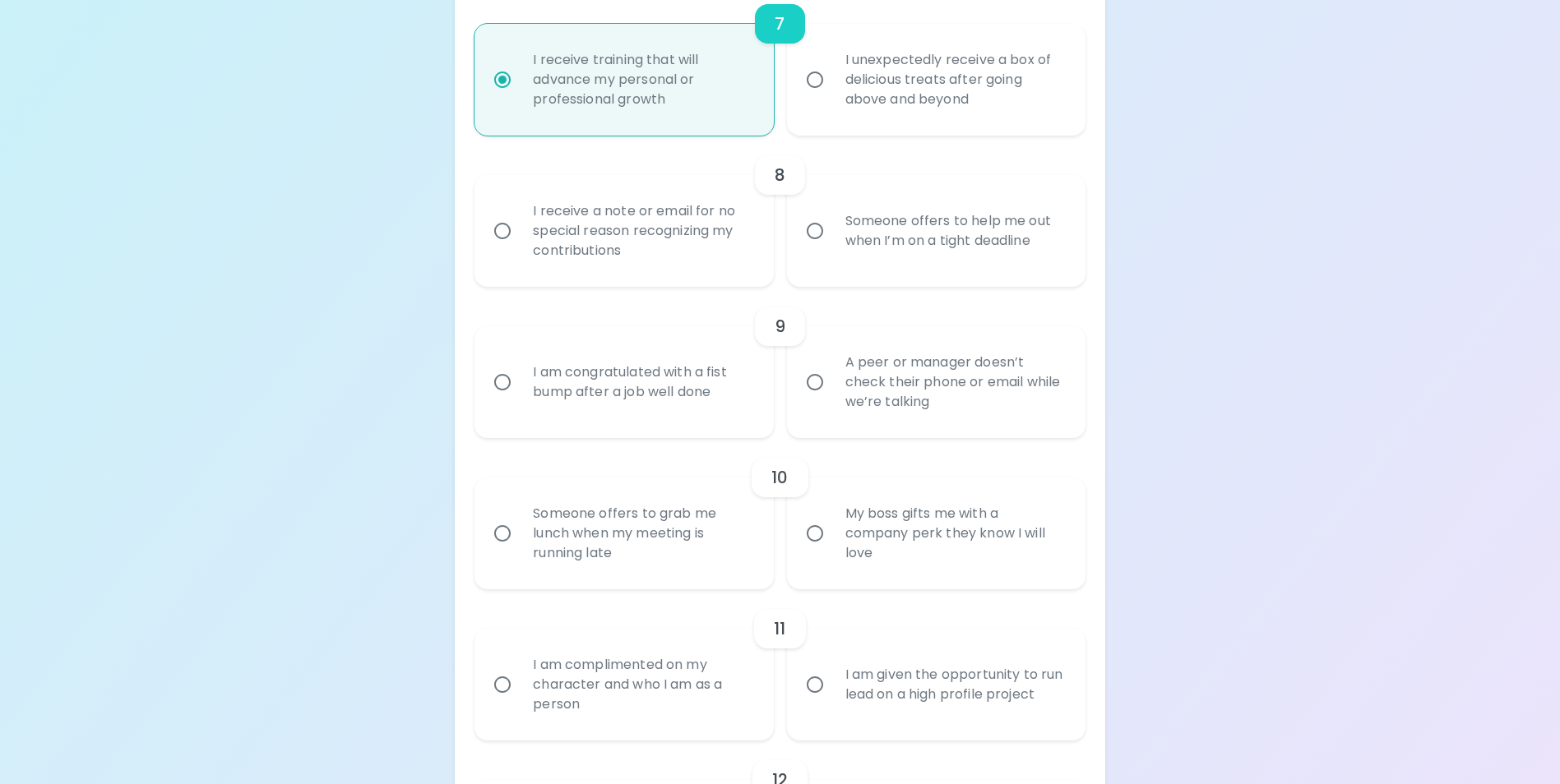
scroll to position [1371, 0]
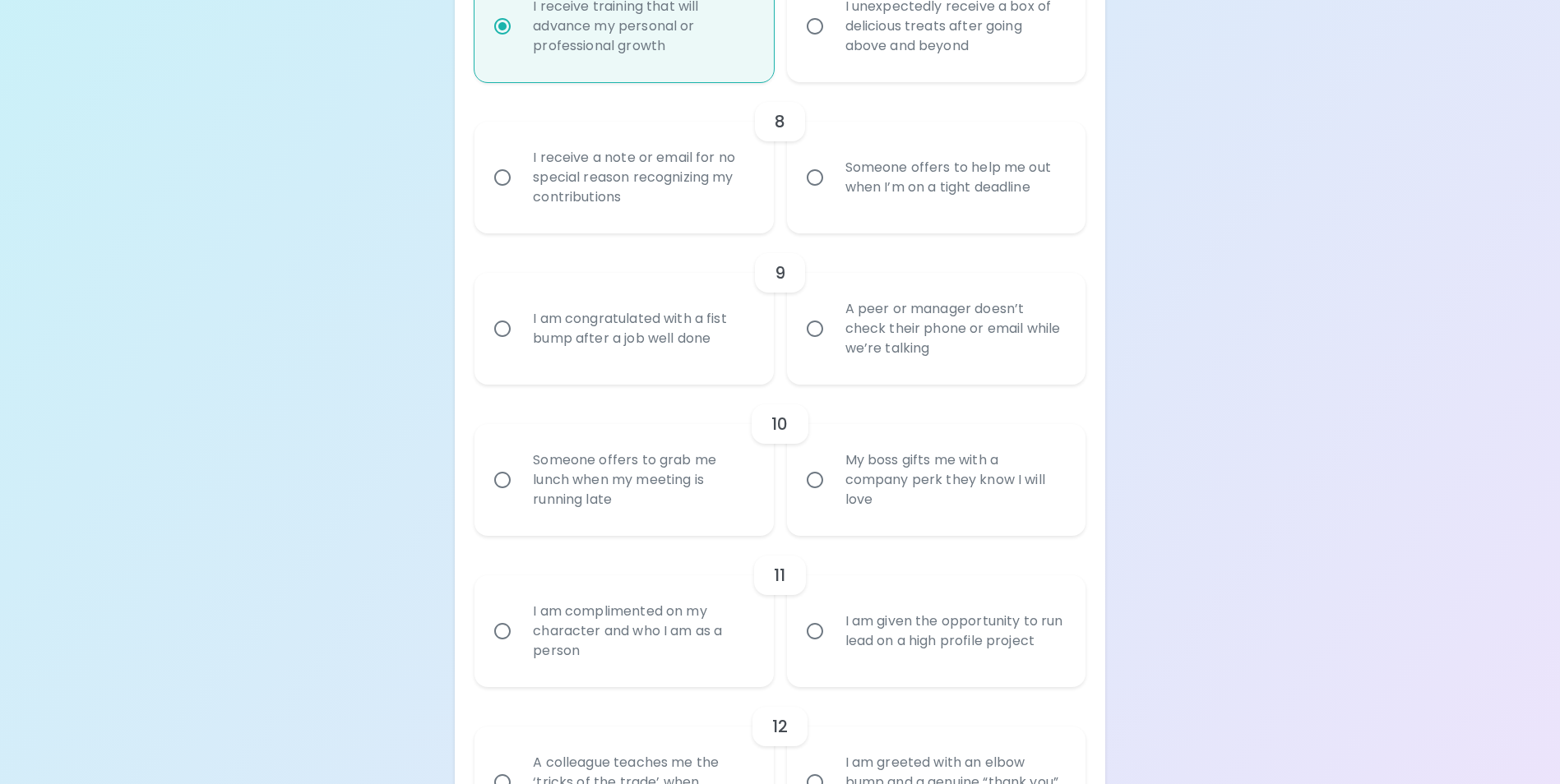
radio input "true"
click at [939, 210] on div "Someone offers to help me out when I’m on a tight deadline" at bounding box center [955, 177] width 245 height 79
click at [833, 195] on input "Someone offers to help me out when I’m on a tight deadline" at bounding box center [815, 177] width 34 height 34
radio input "false"
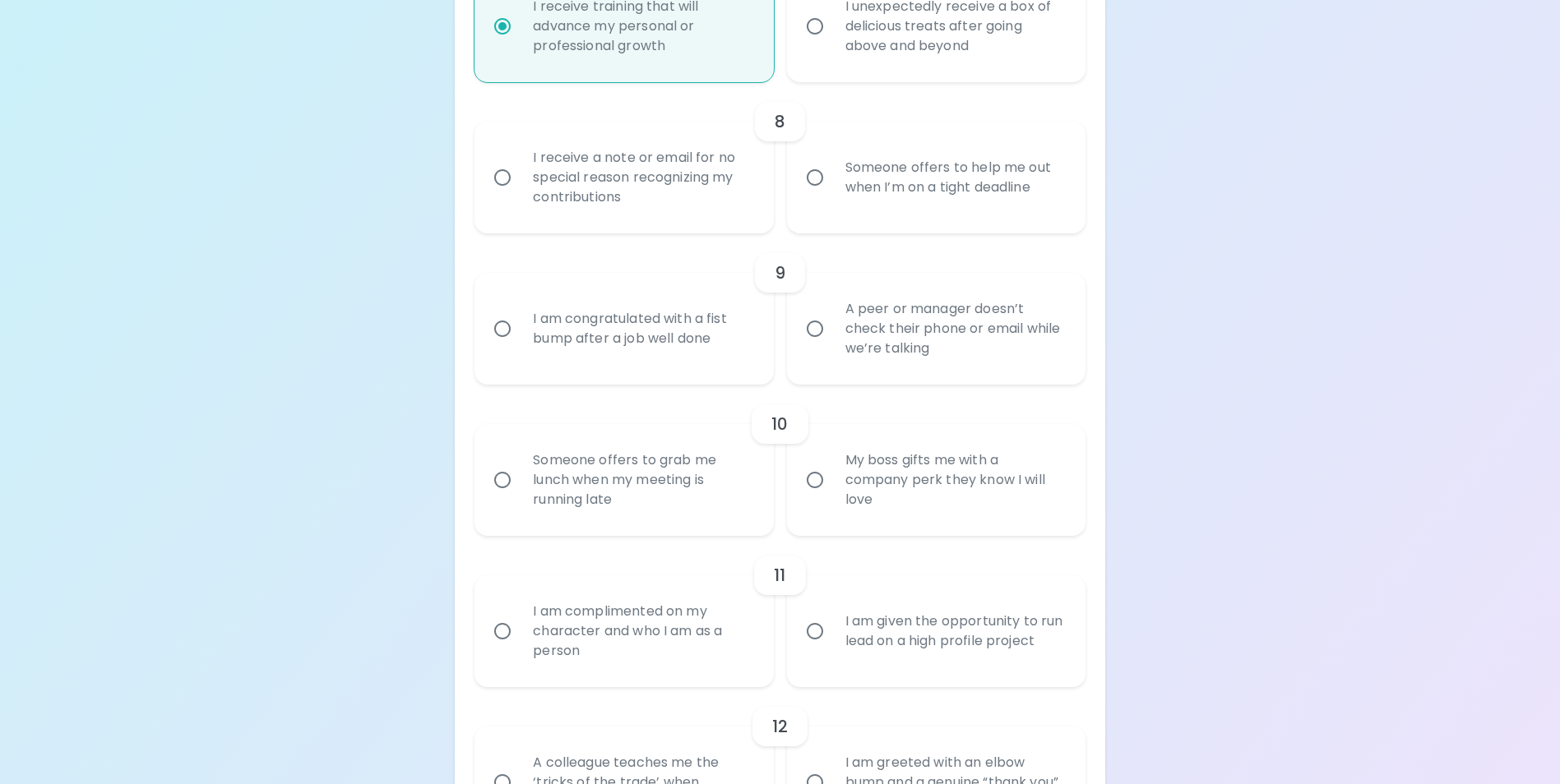
radio input "false"
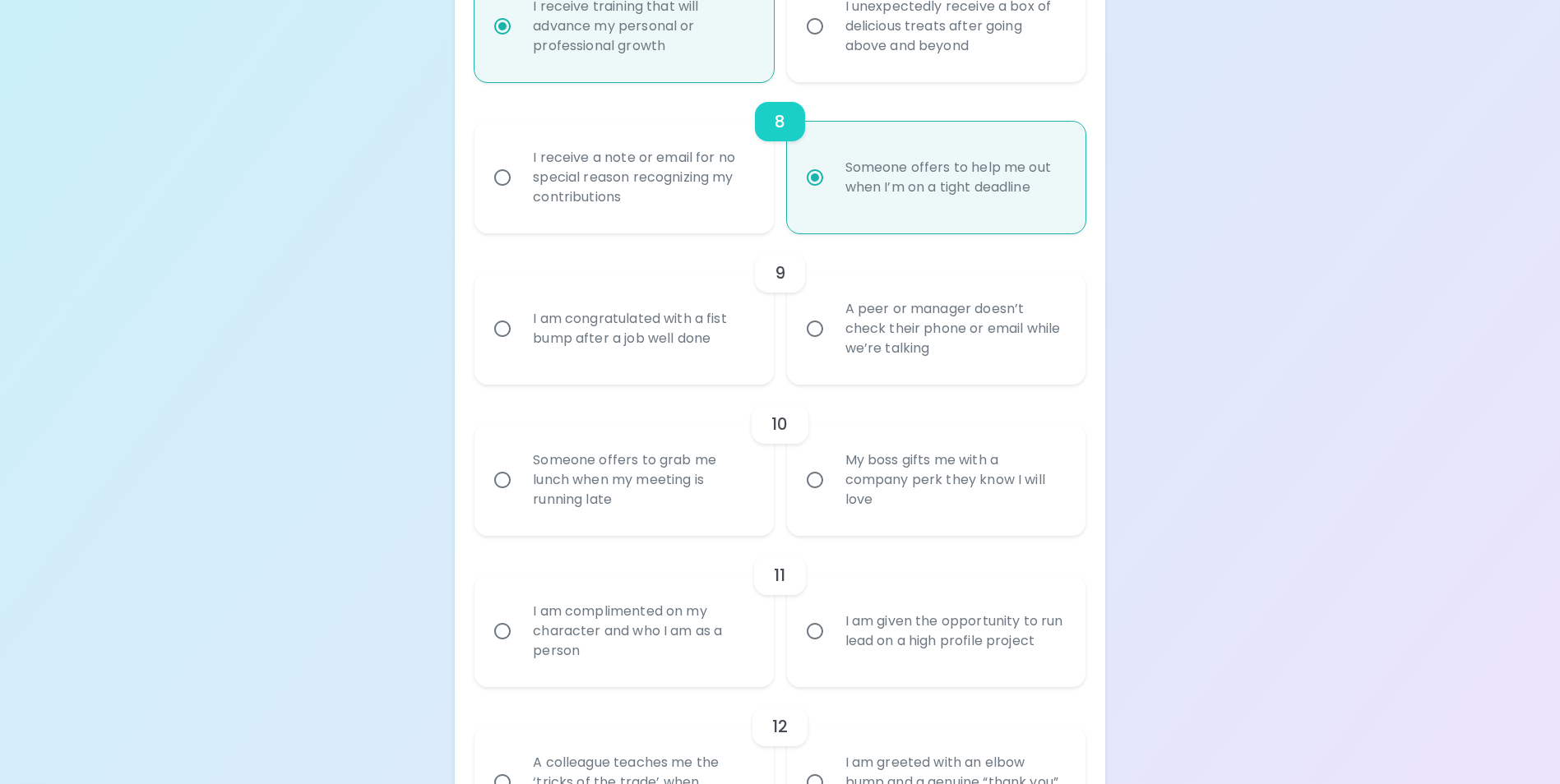
scroll to position [1503, 0]
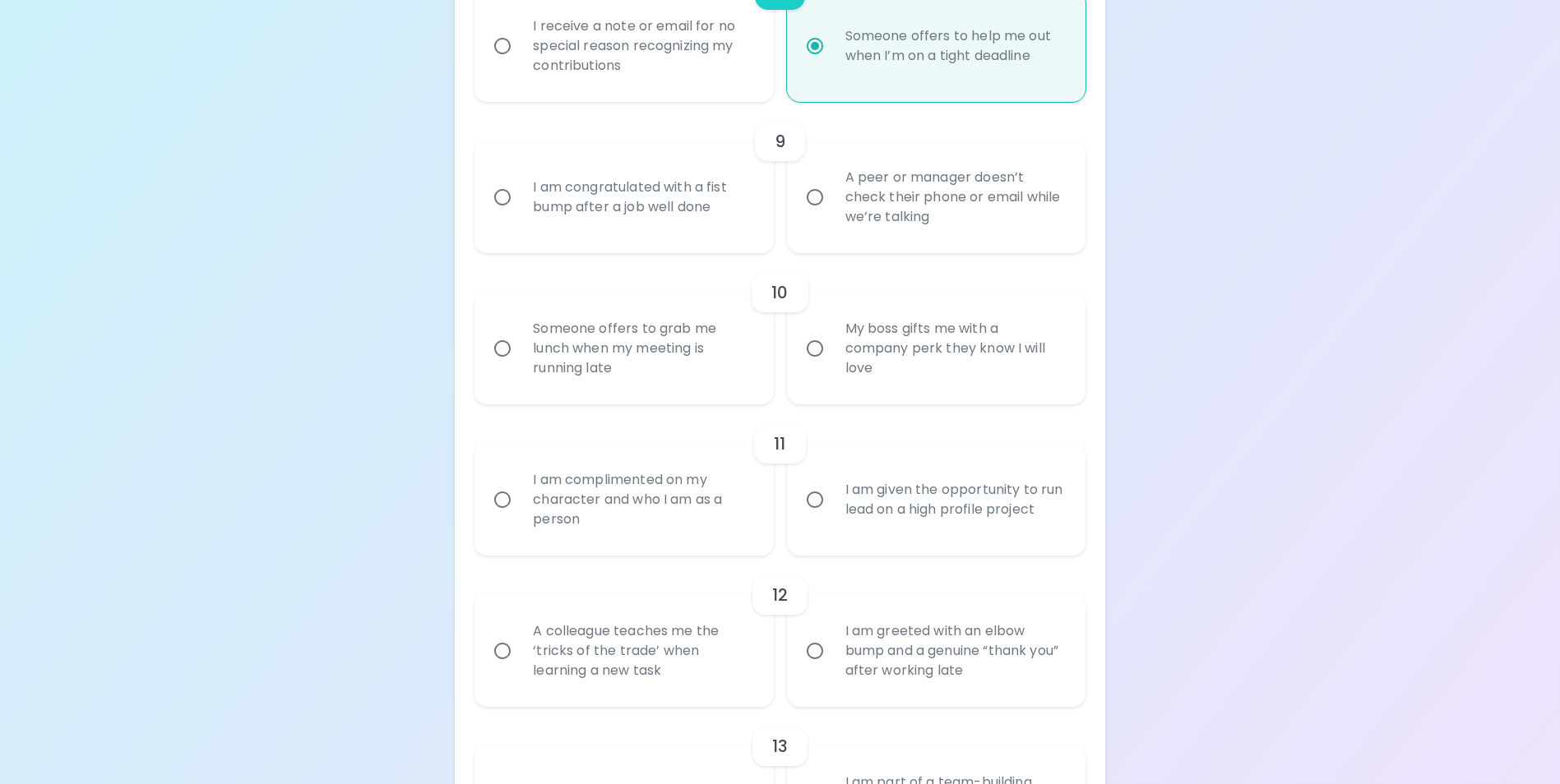
radio input "true"
click at [717, 222] on div "I am congratulated with a fist bump after a job well done" at bounding box center [642, 197] width 245 height 79
click at [520, 214] on input "I am congratulated with a fist bump after a job well done" at bounding box center [503, 197] width 34 height 34
radio input "false"
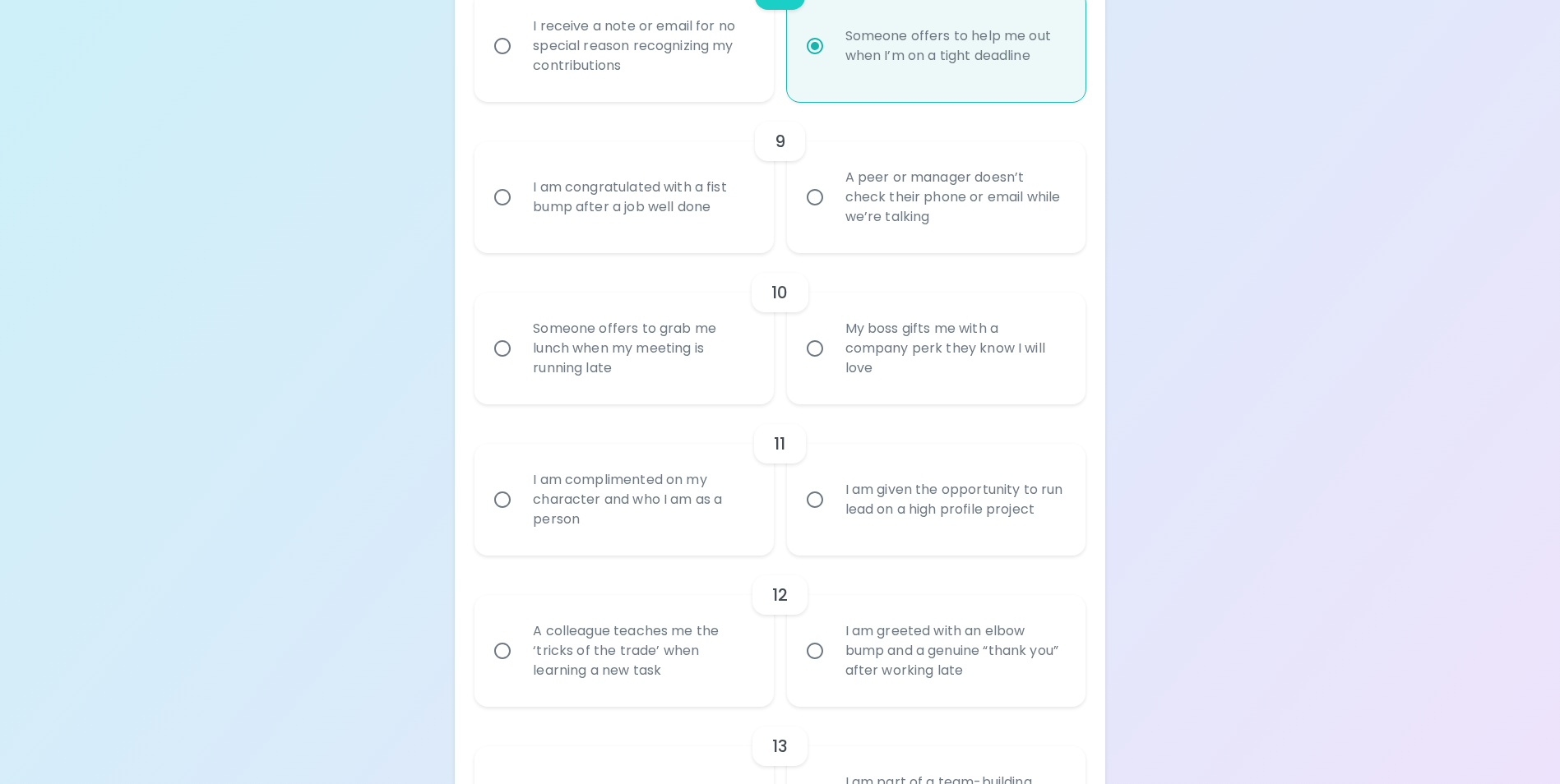
radio input "false"
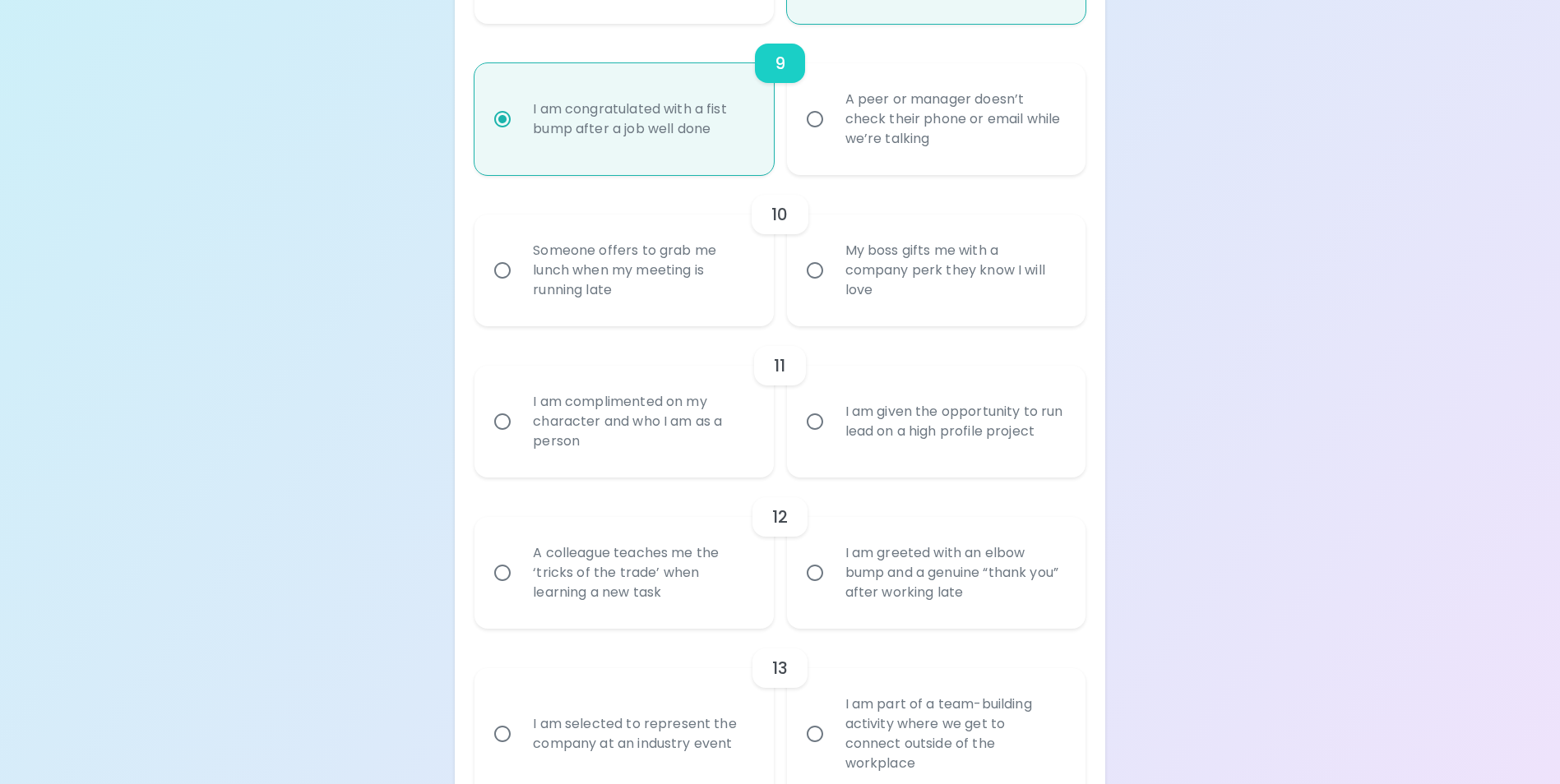
scroll to position [1633, 0]
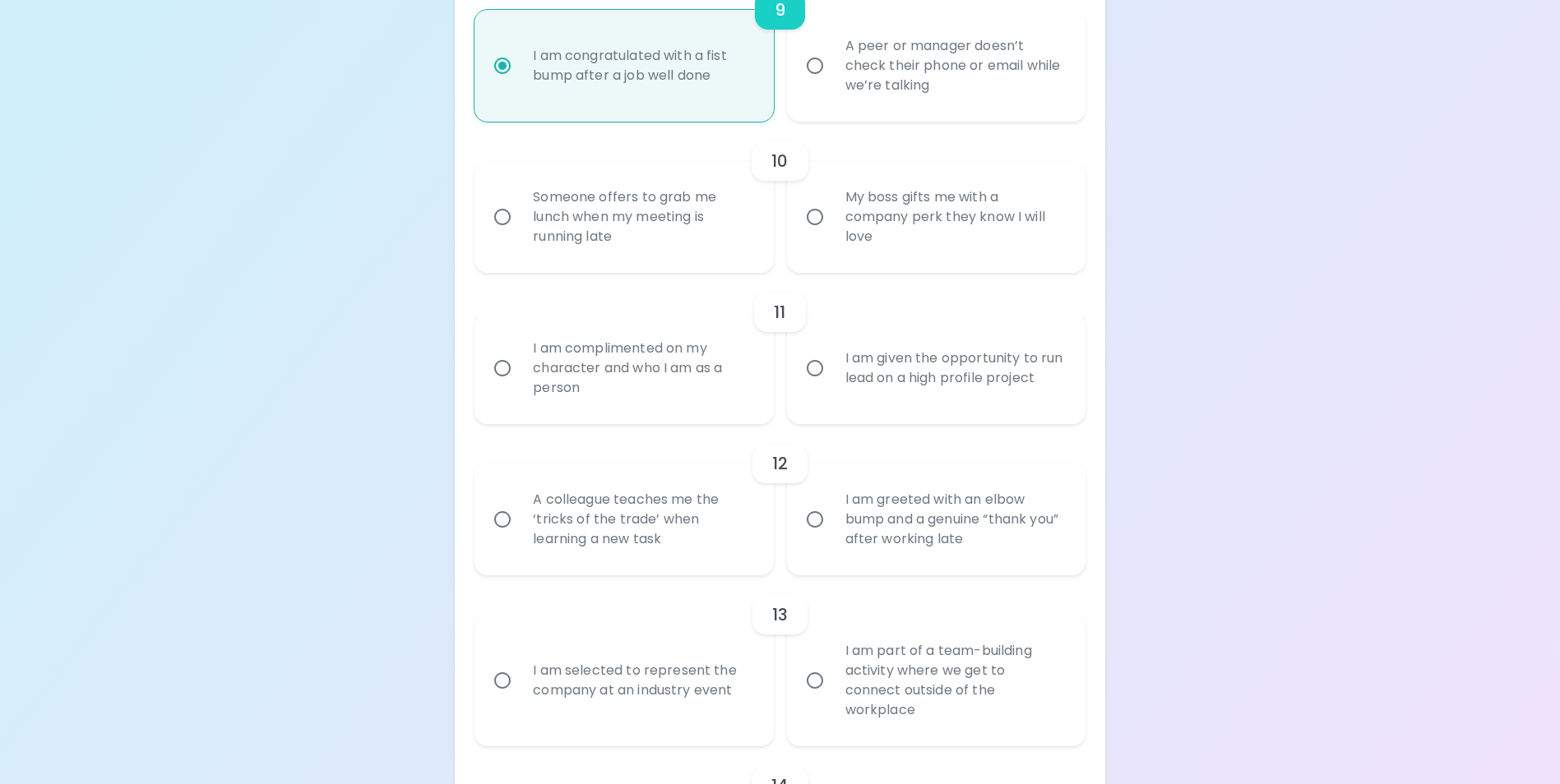
radio input "true"
click at [715, 264] on div "Someone offers to grab me lunch when my meeting is running late" at bounding box center [642, 217] width 245 height 99
click at [520, 234] on input "Someone offers to grab me lunch when my meeting is running late" at bounding box center [503, 217] width 34 height 34
radio input "false"
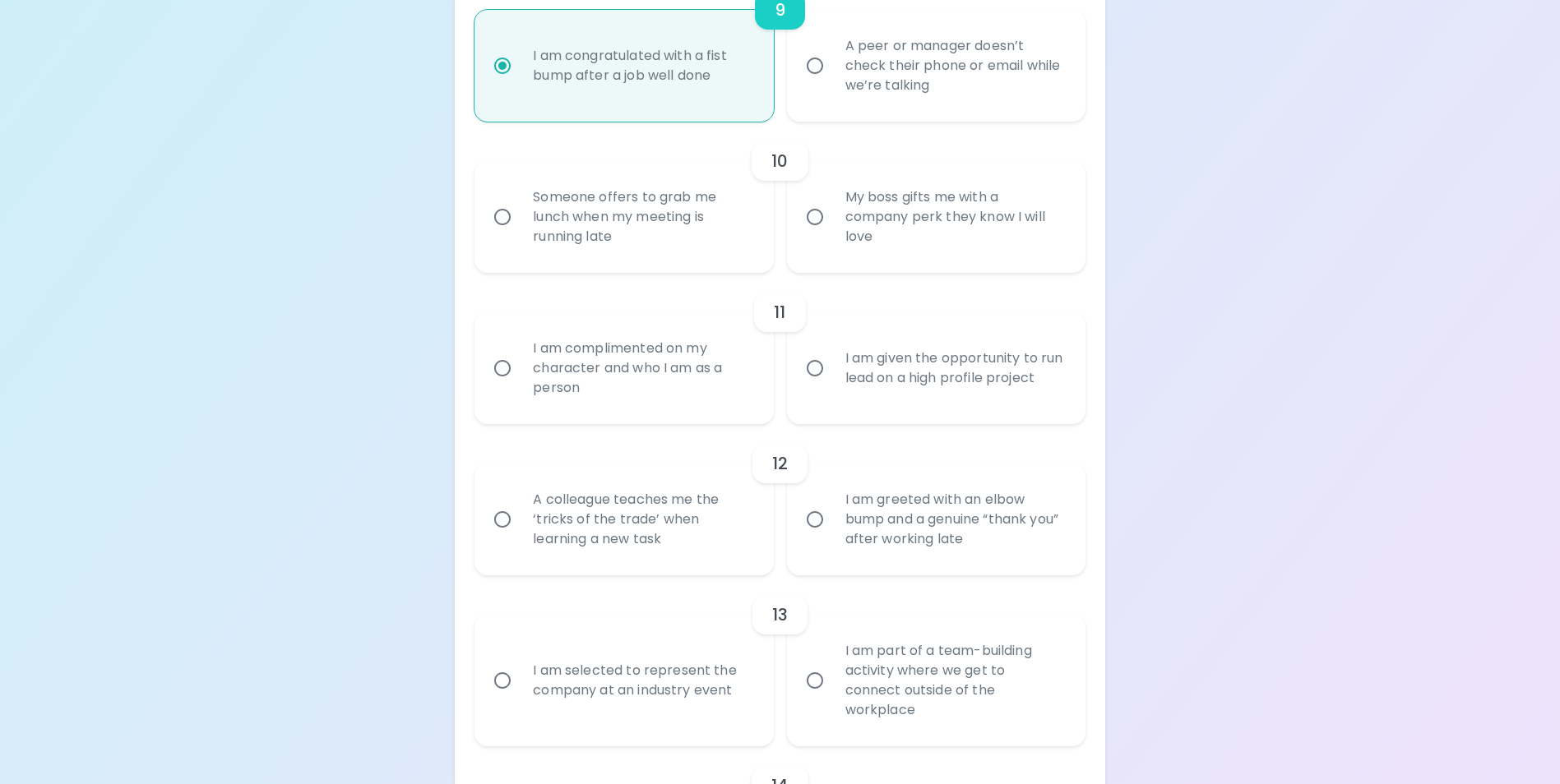
radio input "false"
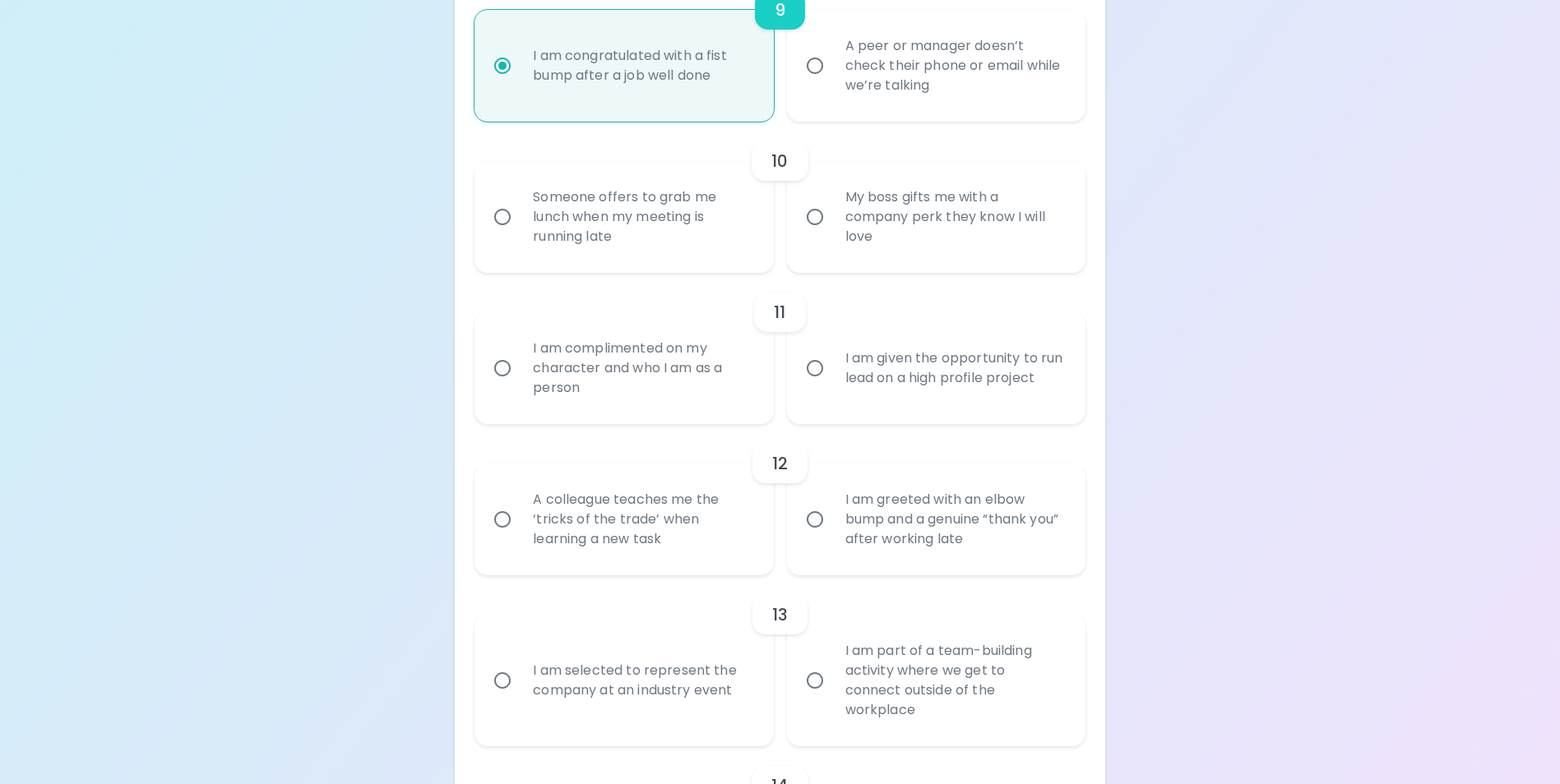
radio input "false"
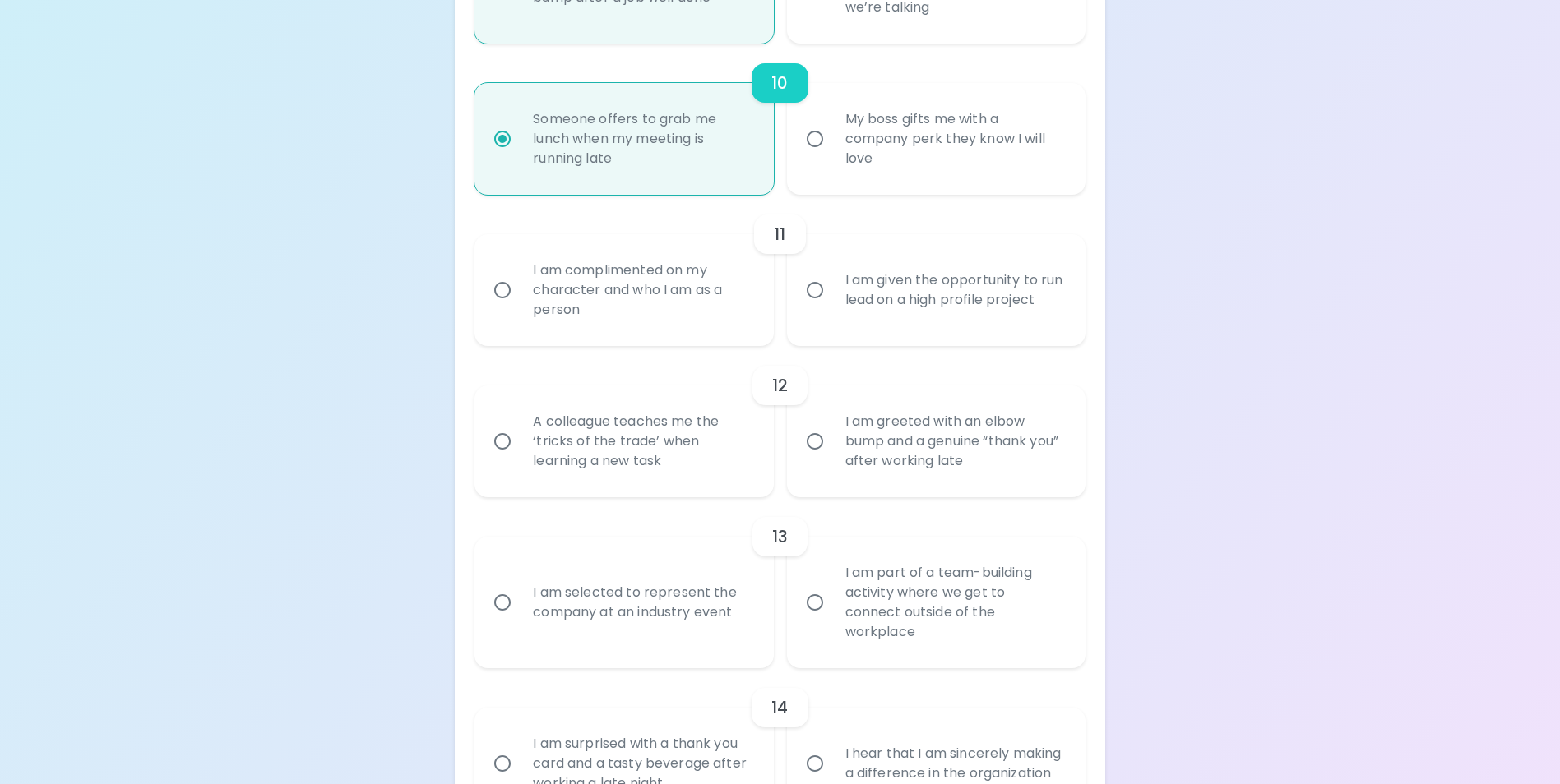
scroll to position [1765, 0]
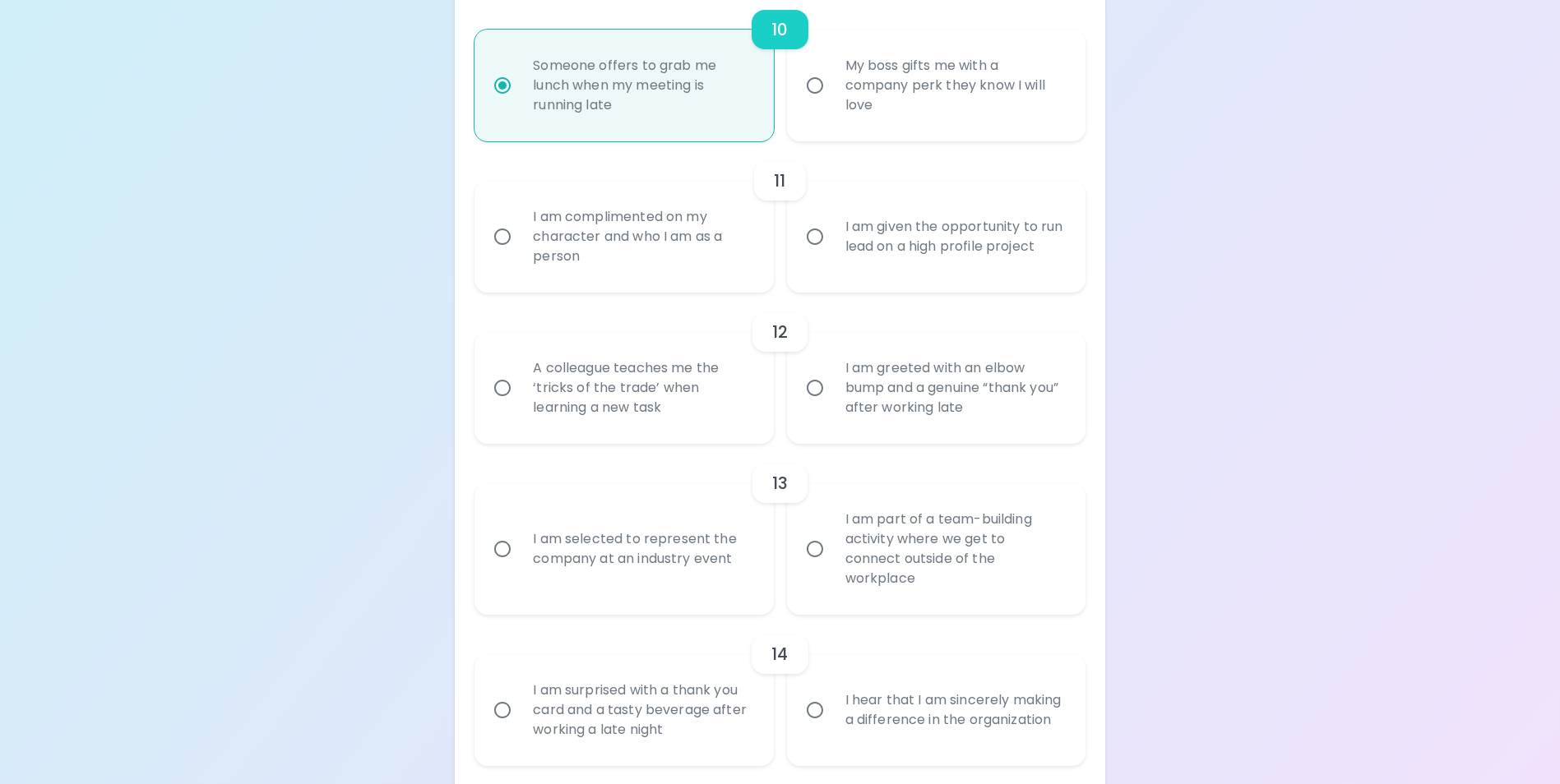
radio input "true"
drag, startPoint x: 886, startPoint y: 269, endPoint x: 876, endPoint y: 264, distance: 11.2
click at [884, 269] on div "I am given the opportunity to run lead on a high profile project" at bounding box center [955, 236] width 245 height 79
click at [833, 254] on input "I am given the opportunity to run lead on a high profile project" at bounding box center [815, 237] width 34 height 34
radio input "false"
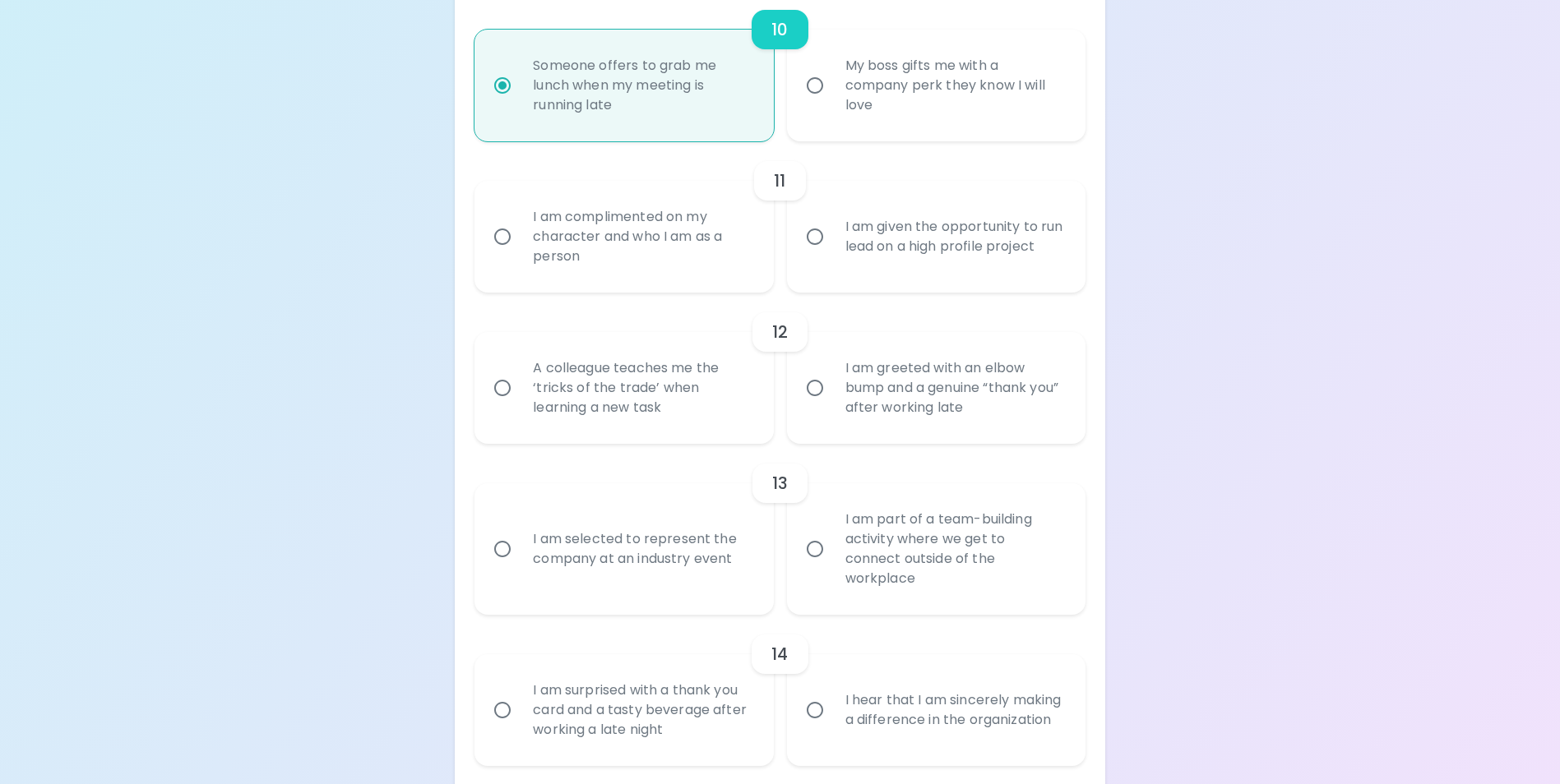
radio input "false"
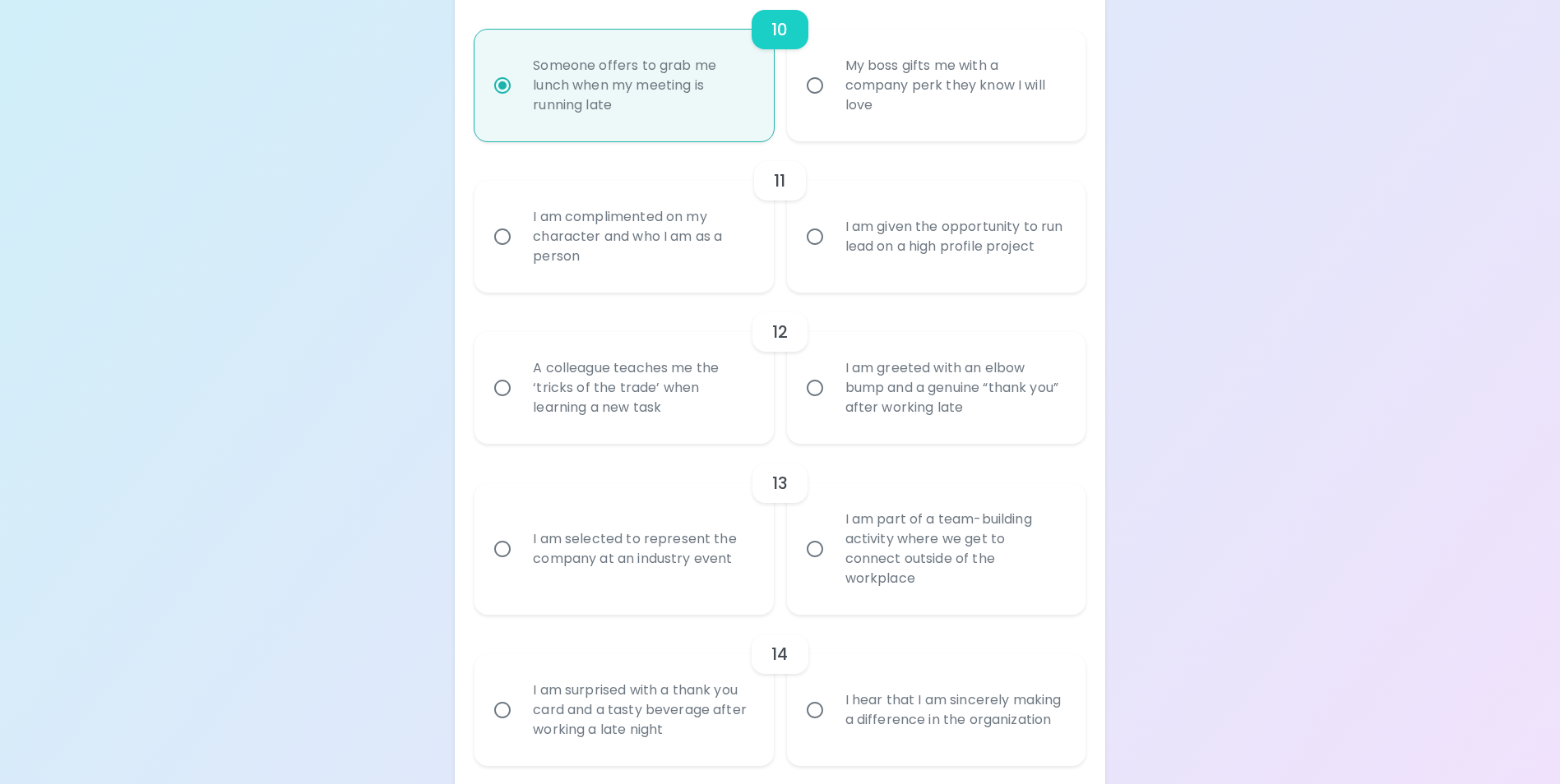
radio input "false"
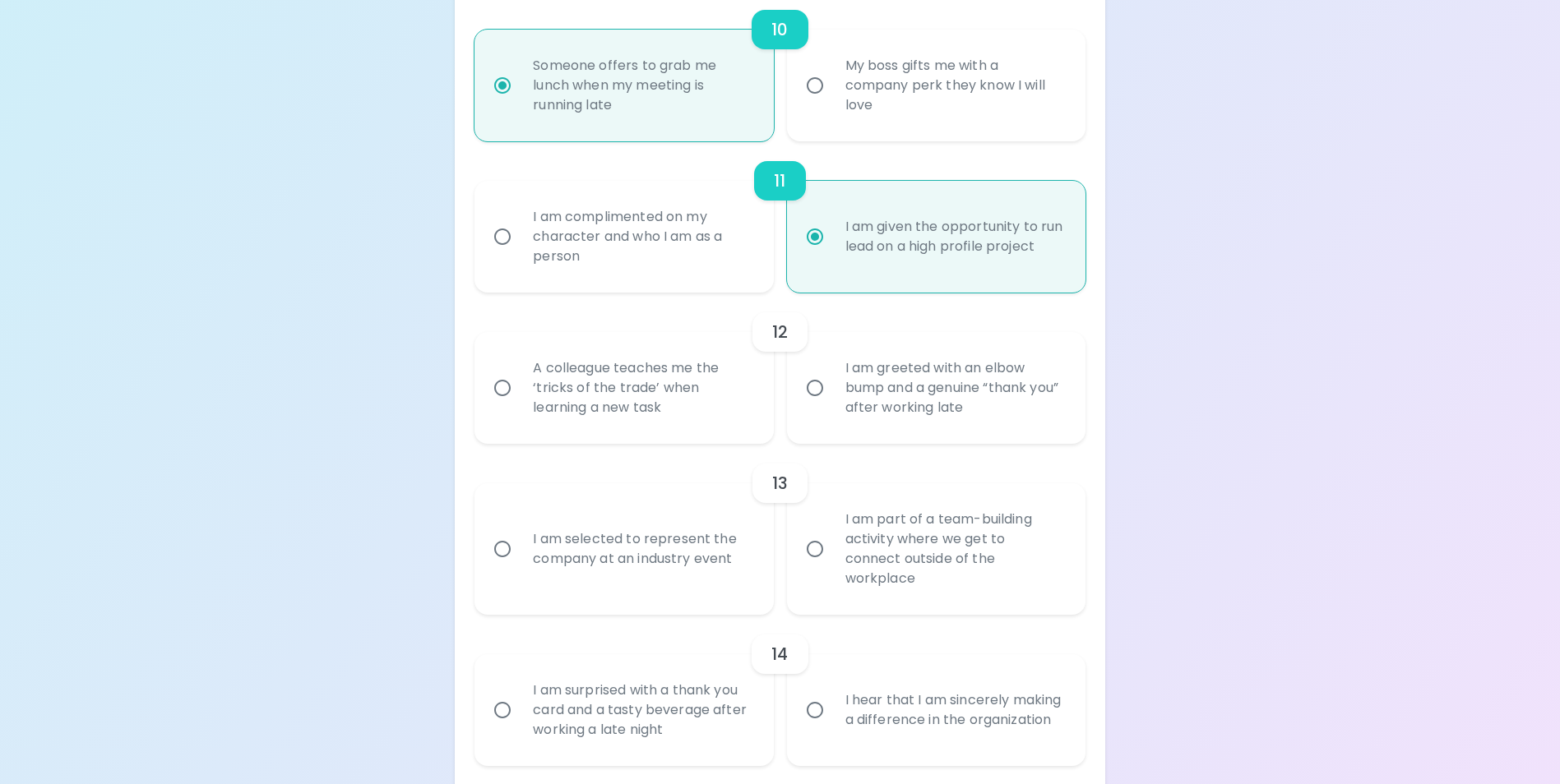
scroll to position [1897, 0]
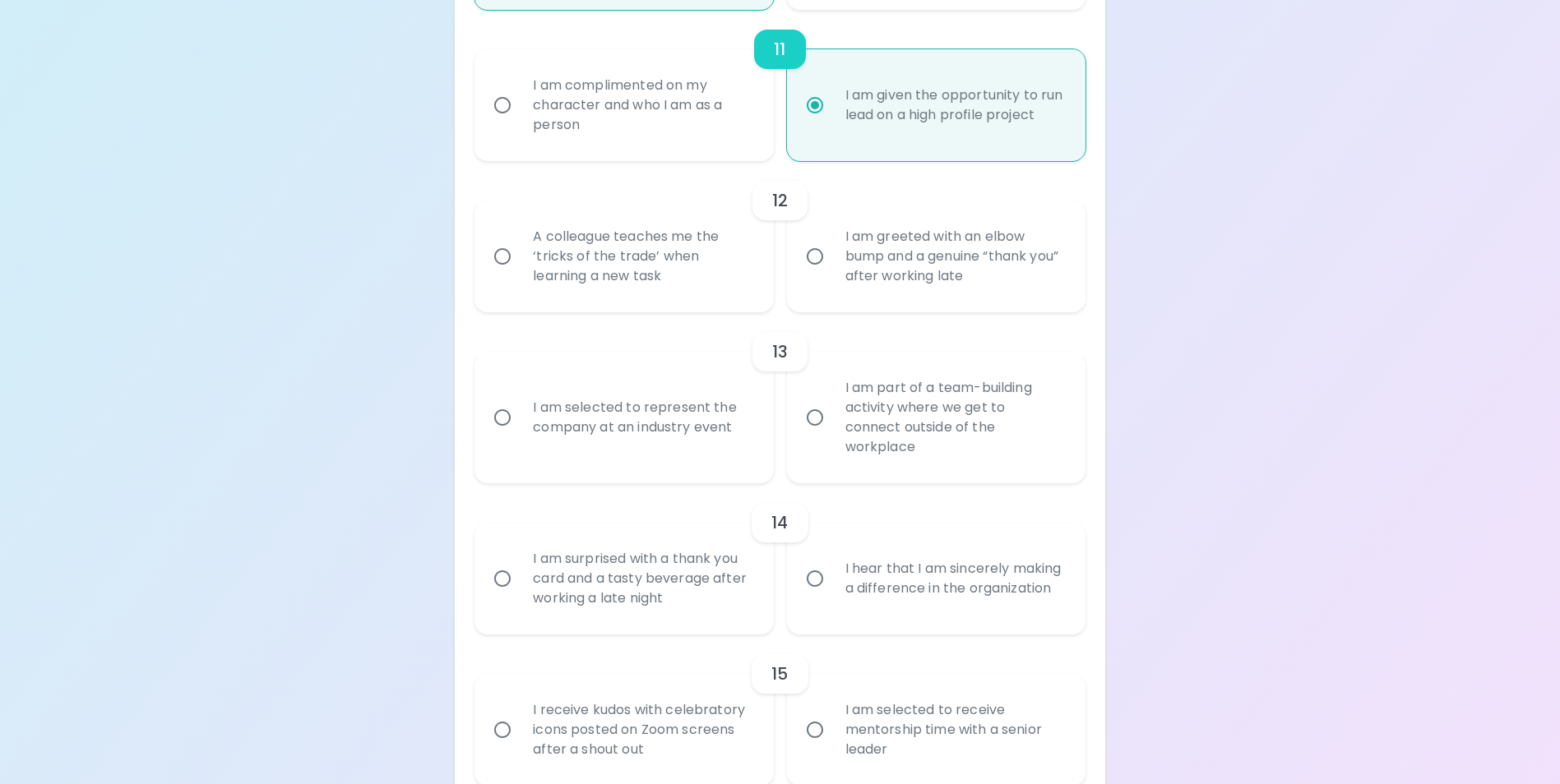
radio input "true"
click at [701, 302] on div "A colleague teaches me the ‘tricks of the trade’ when learning a new task" at bounding box center [642, 257] width 245 height 99
click at [520, 274] on input "A colleague teaches me the ‘tricks of the trade’ when learning a new task" at bounding box center [503, 256] width 34 height 34
radio input "false"
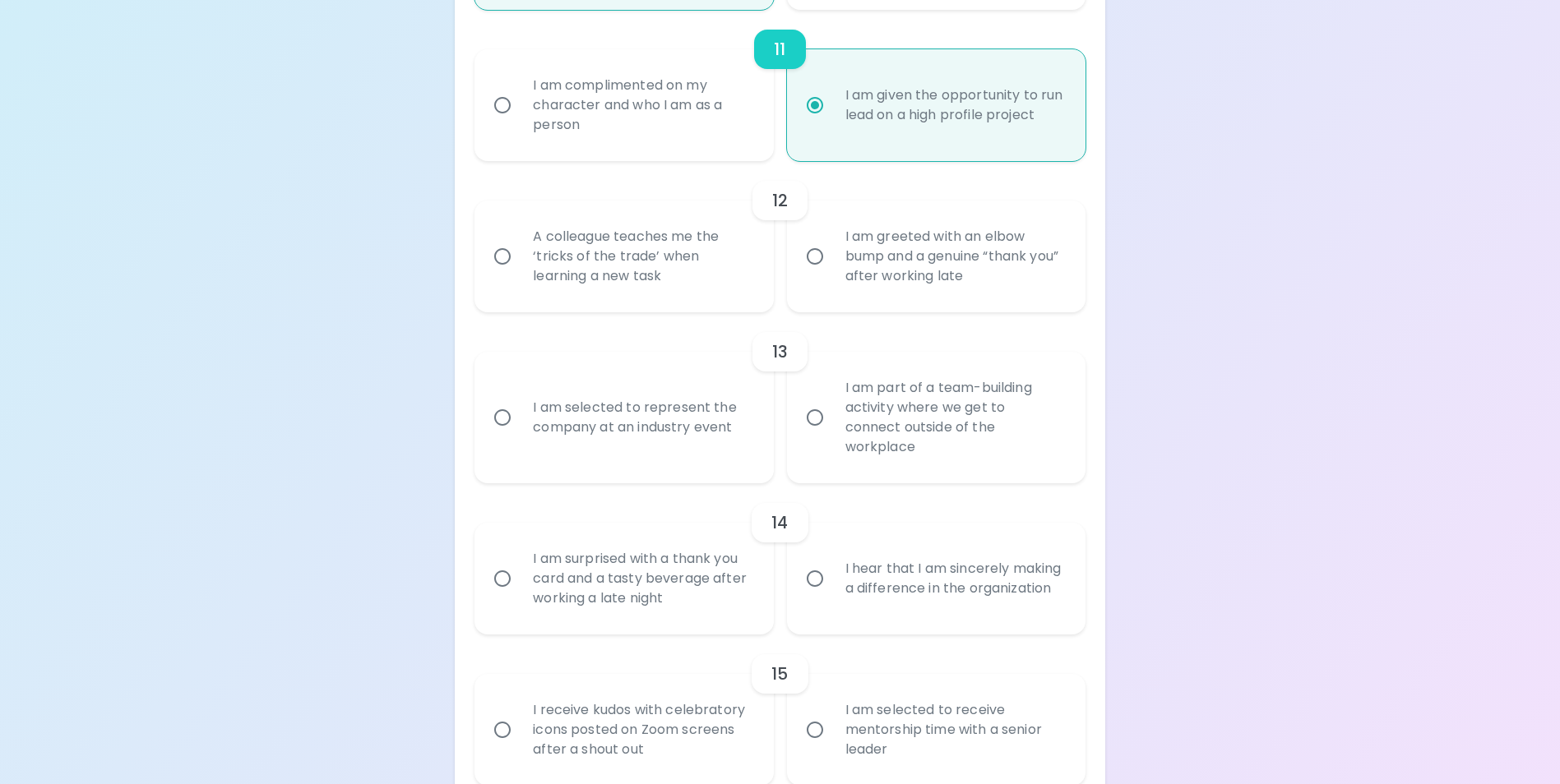
radio input "false"
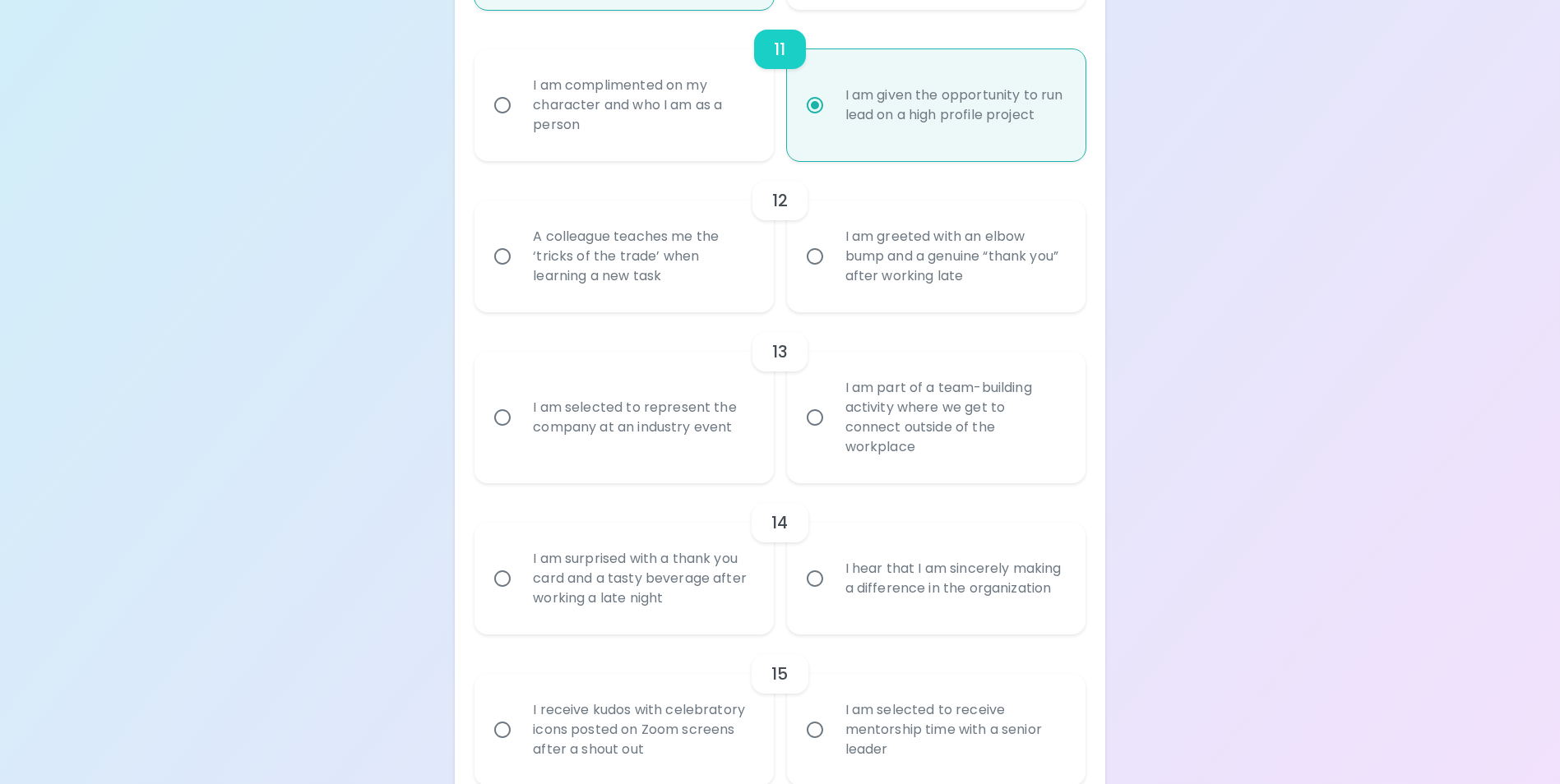
radio input "false"
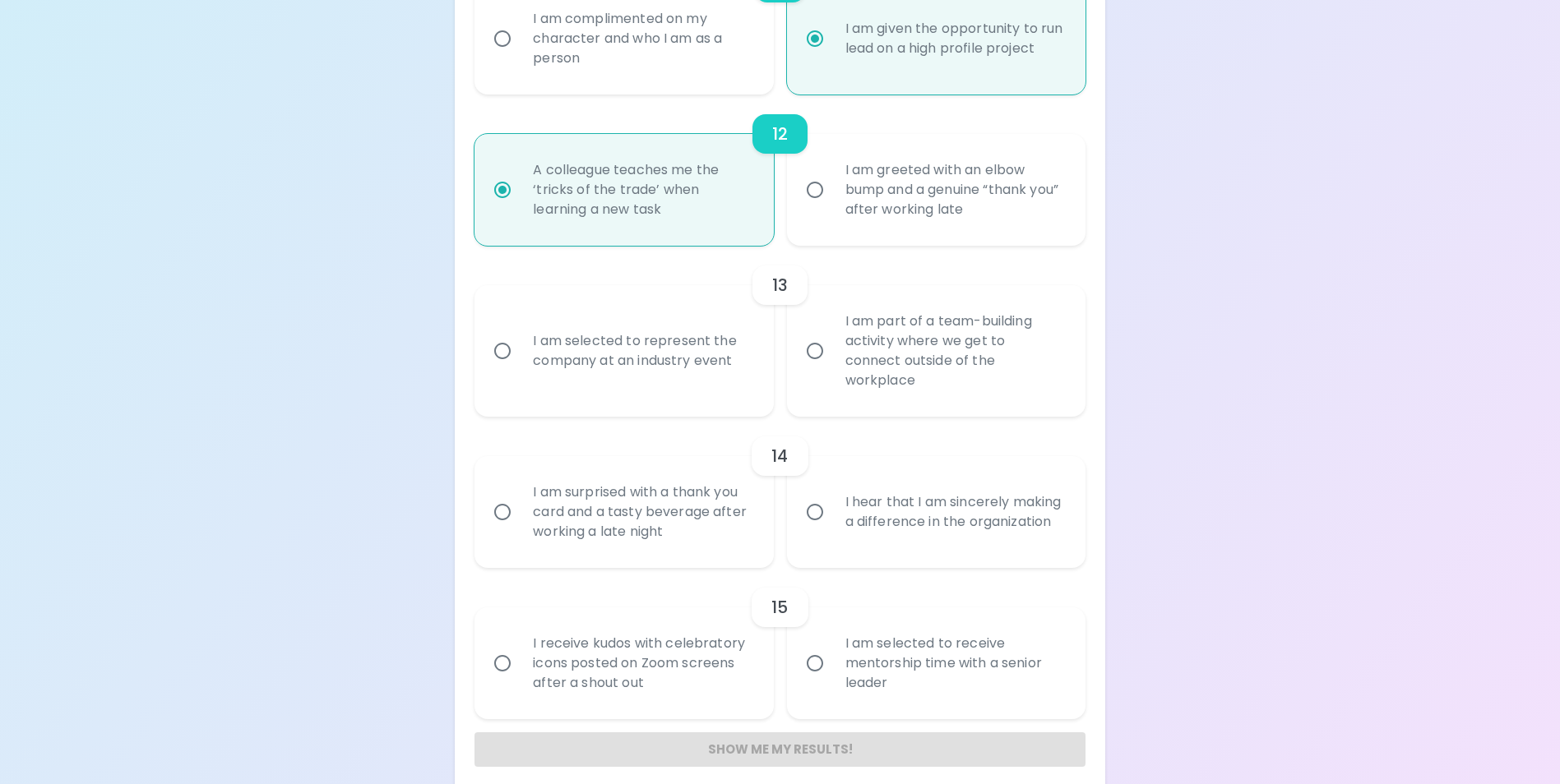
scroll to position [1979, 0]
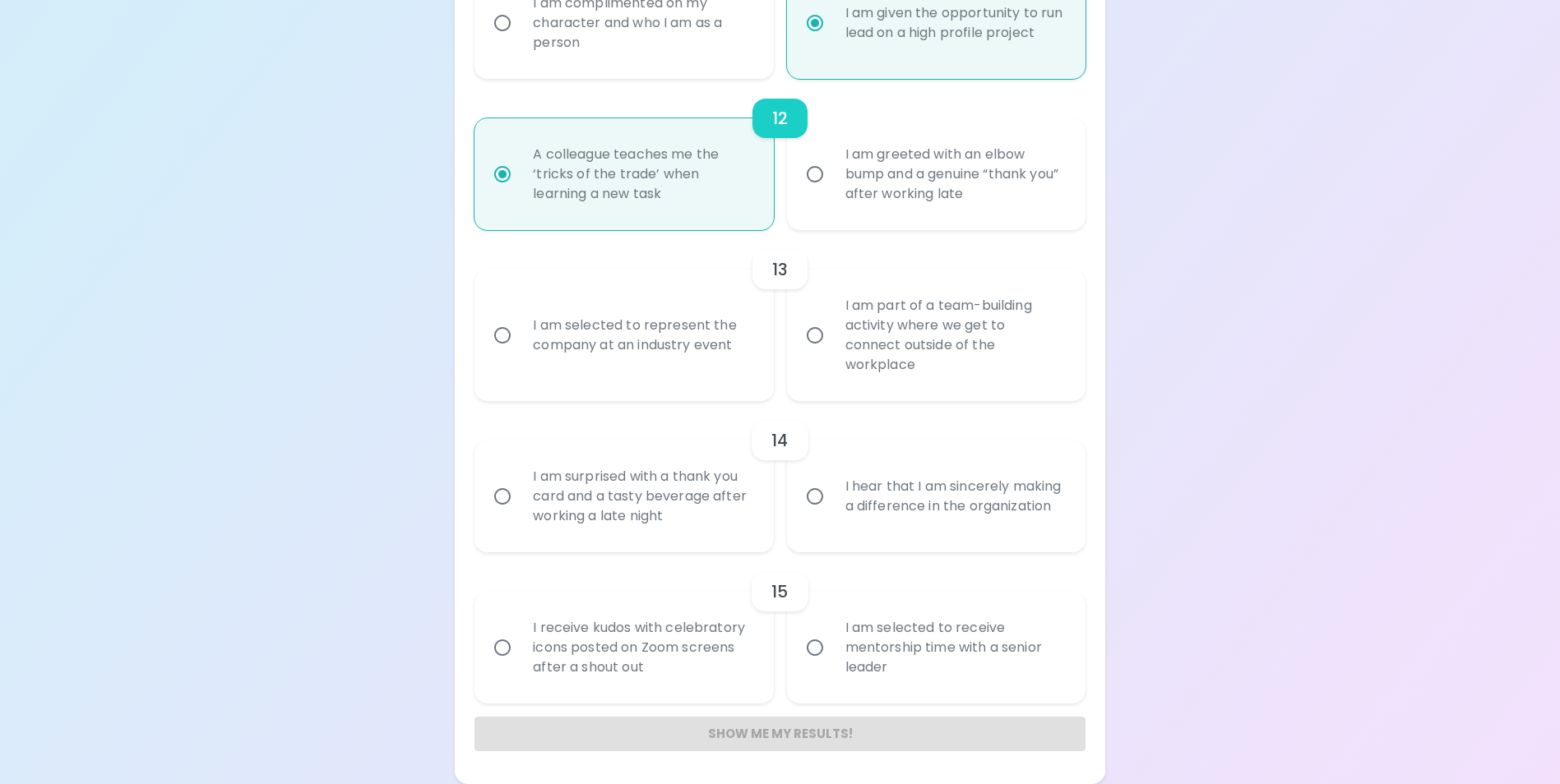
radio input "true"
click at [887, 345] on div "I am part of a team-building activity where we get to connect outside of the wo…" at bounding box center [955, 335] width 245 height 119
click at [833, 345] on input "I am part of a team-building activity where we get to connect outside of the wo…" at bounding box center [815, 336] width 34 height 34
radio input "false"
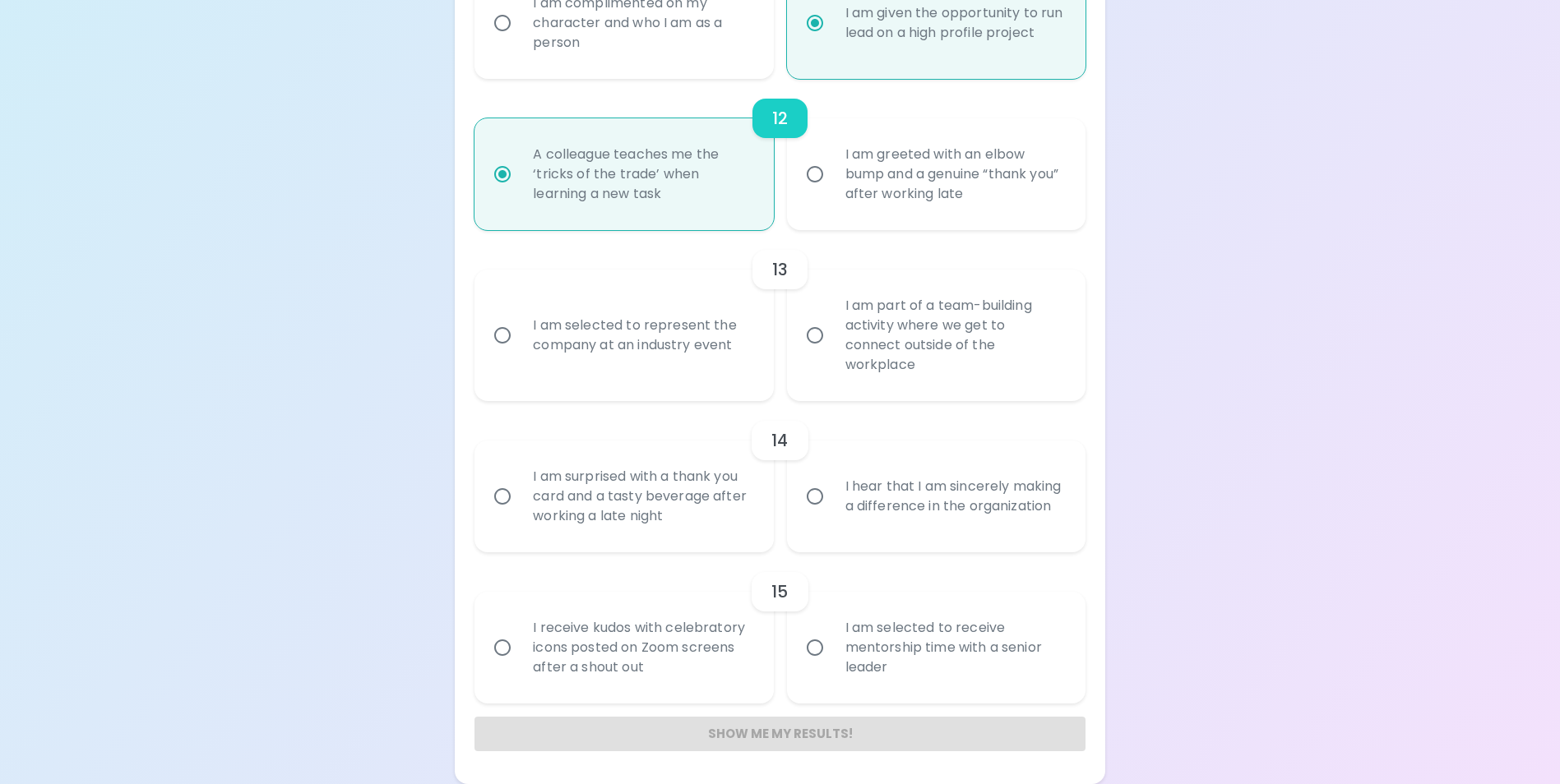
radio input "false"
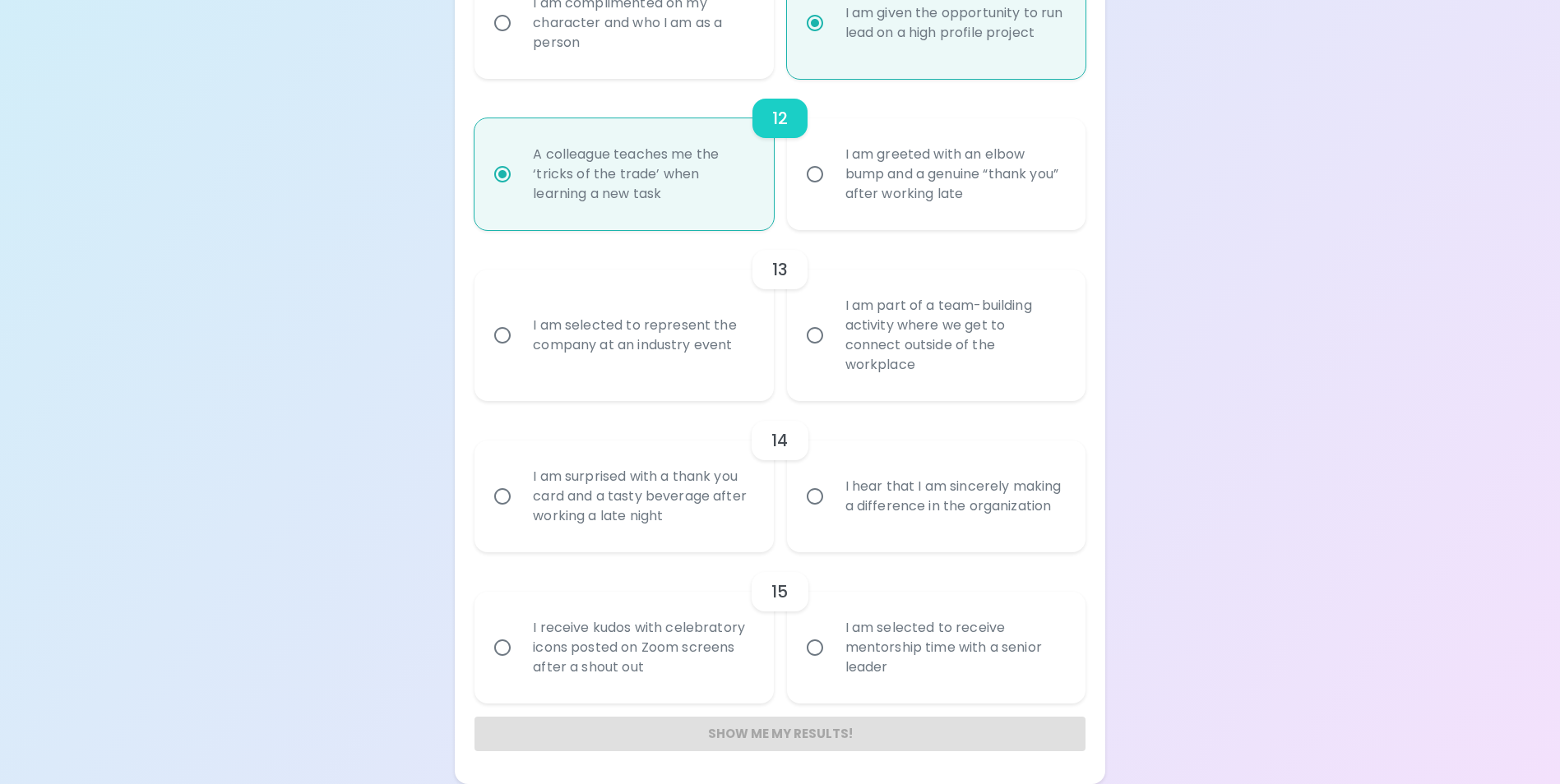
radio input "false"
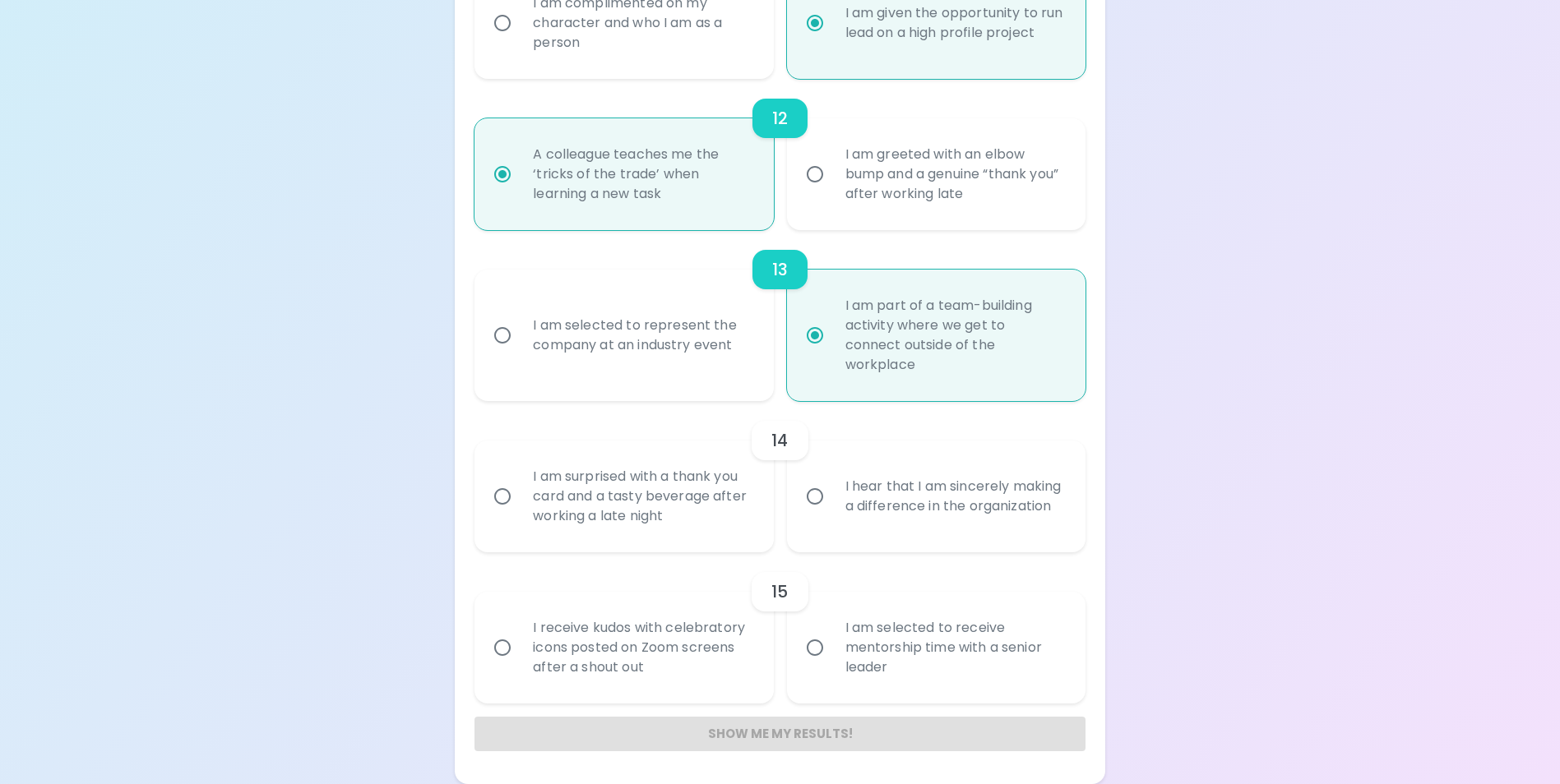
radio input "true"
drag, startPoint x: 964, startPoint y: 486, endPoint x: 955, endPoint y: 485, distance: 9.1
click at [964, 486] on div "I hear that I am sincerely making a difference in the organization" at bounding box center [955, 496] width 245 height 79
click at [833, 486] on input "I hear that I am sincerely making a difference in the organization" at bounding box center [815, 497] width 34 height 34
radio input "false"
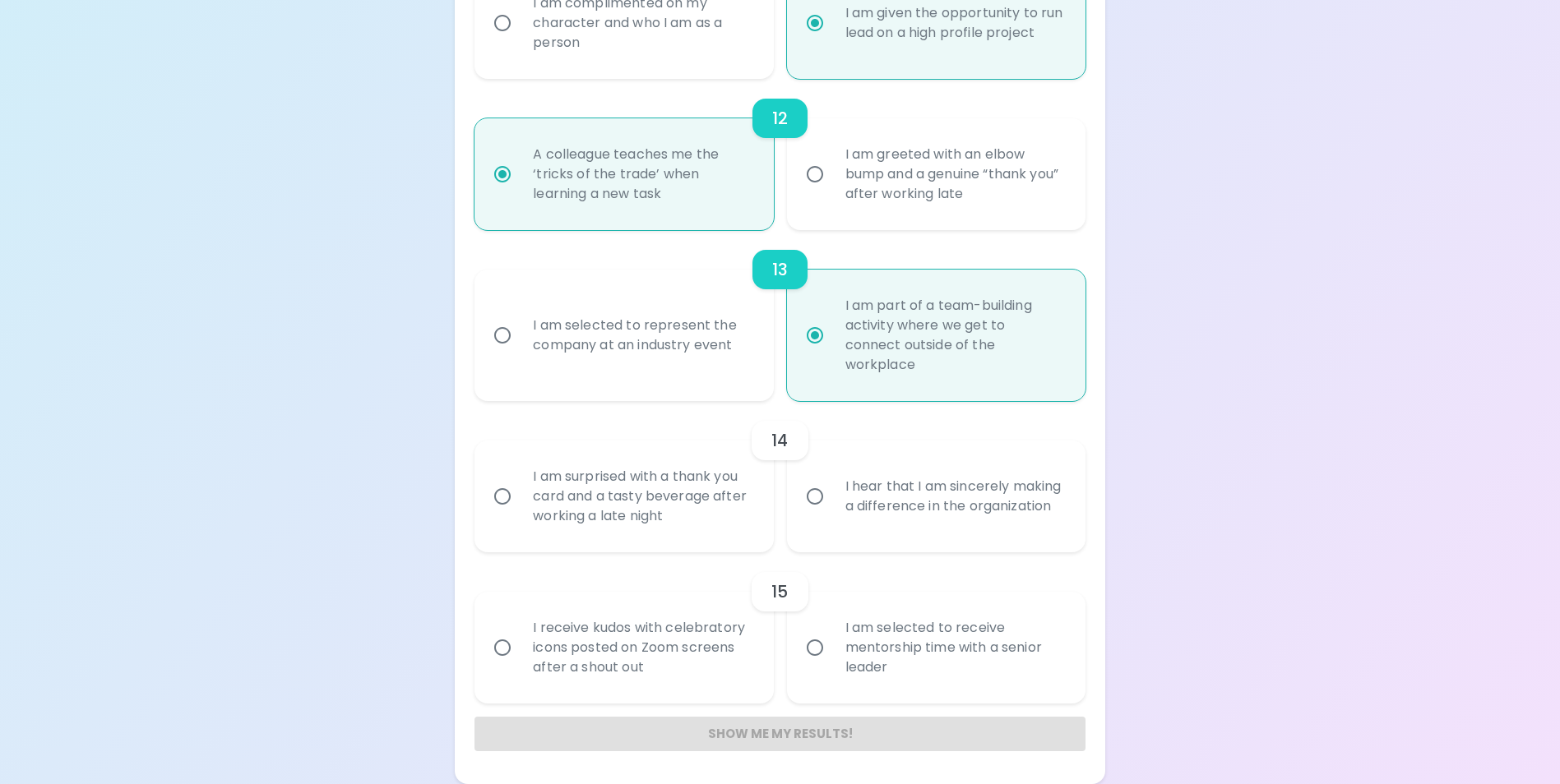
radio input "false"
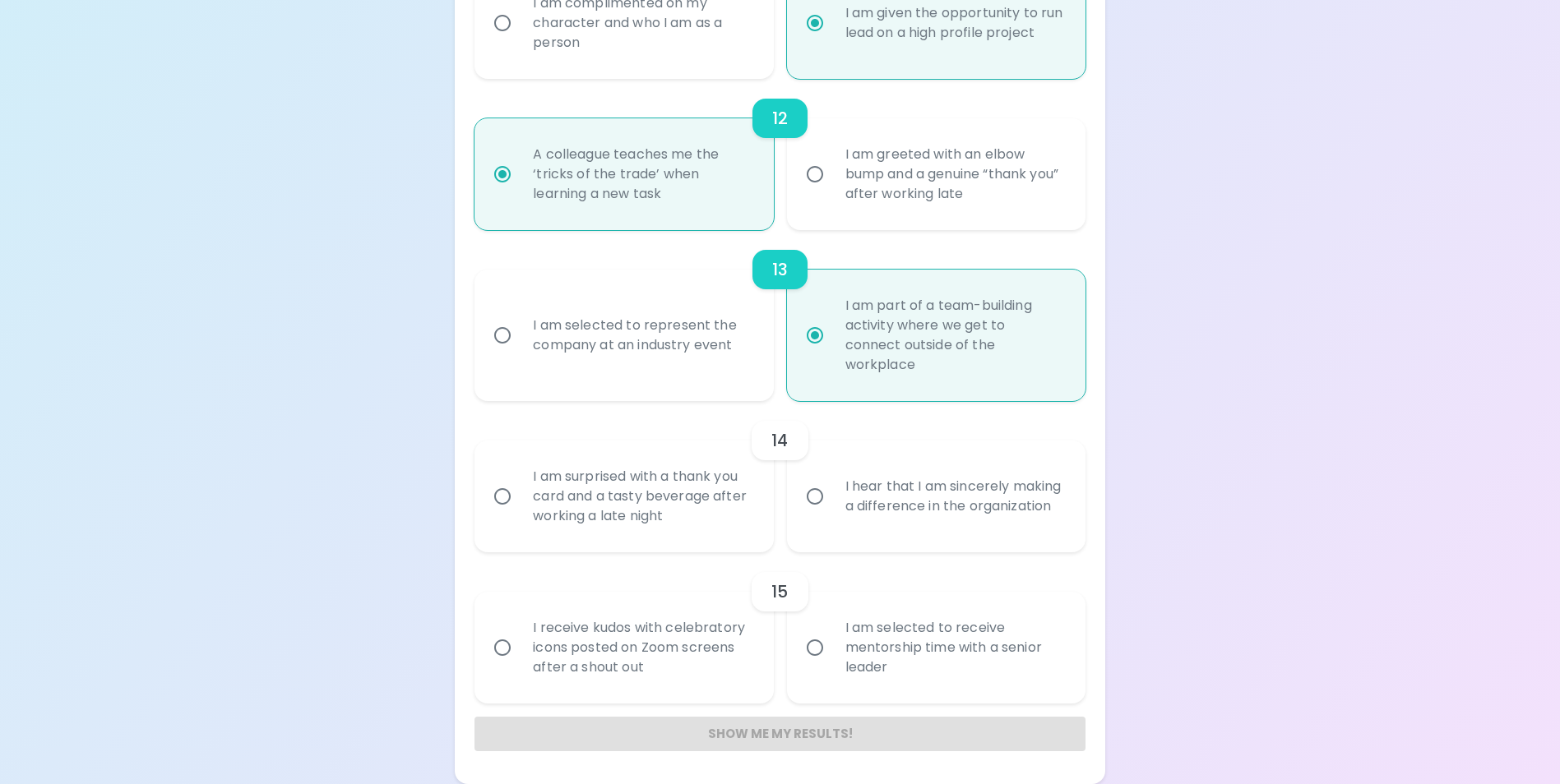
radio input "false"
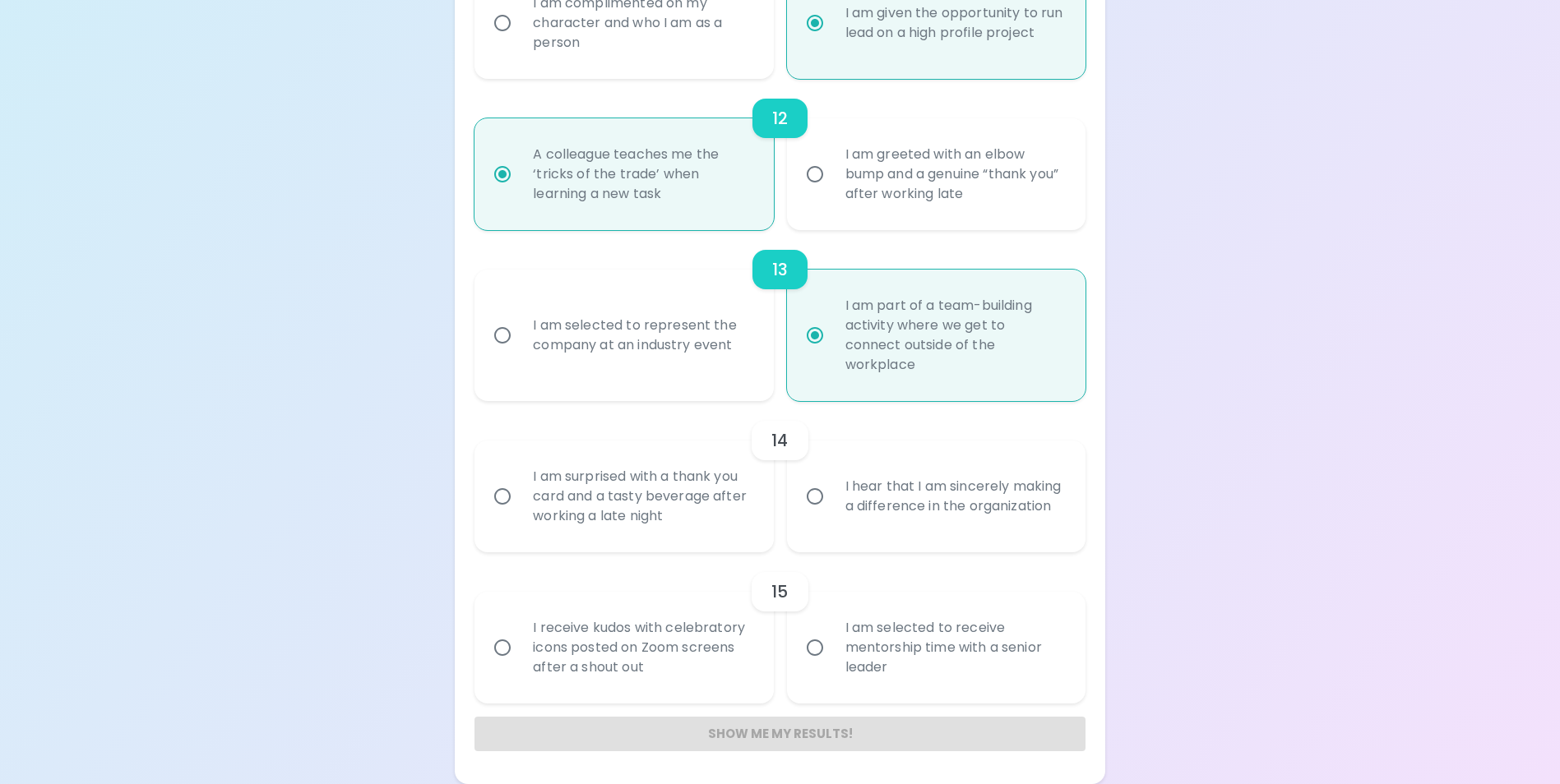
radio input "false"
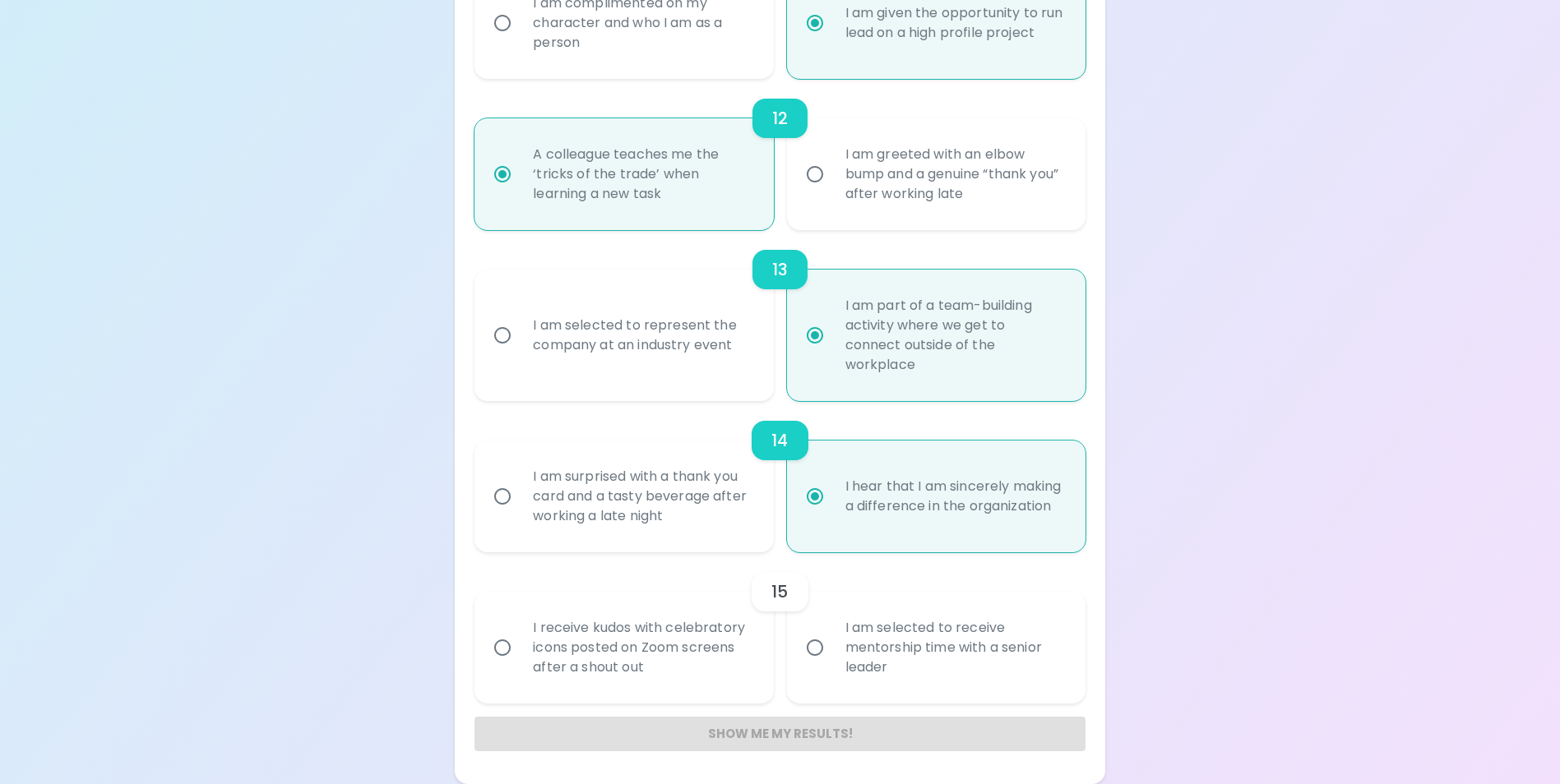
radio input "true"
click at [700, 647] on div "I receive kudos with celebratory icons posted on Zoom screens after a shout out" at bounding box center [642, 647] width 245 height 99
click at [520, 647] on input "I receive kudos with celebratory icons posted on Zoom screens after a shout out" at bounding box center [503, 647] width 34 height 34
radio input "false"
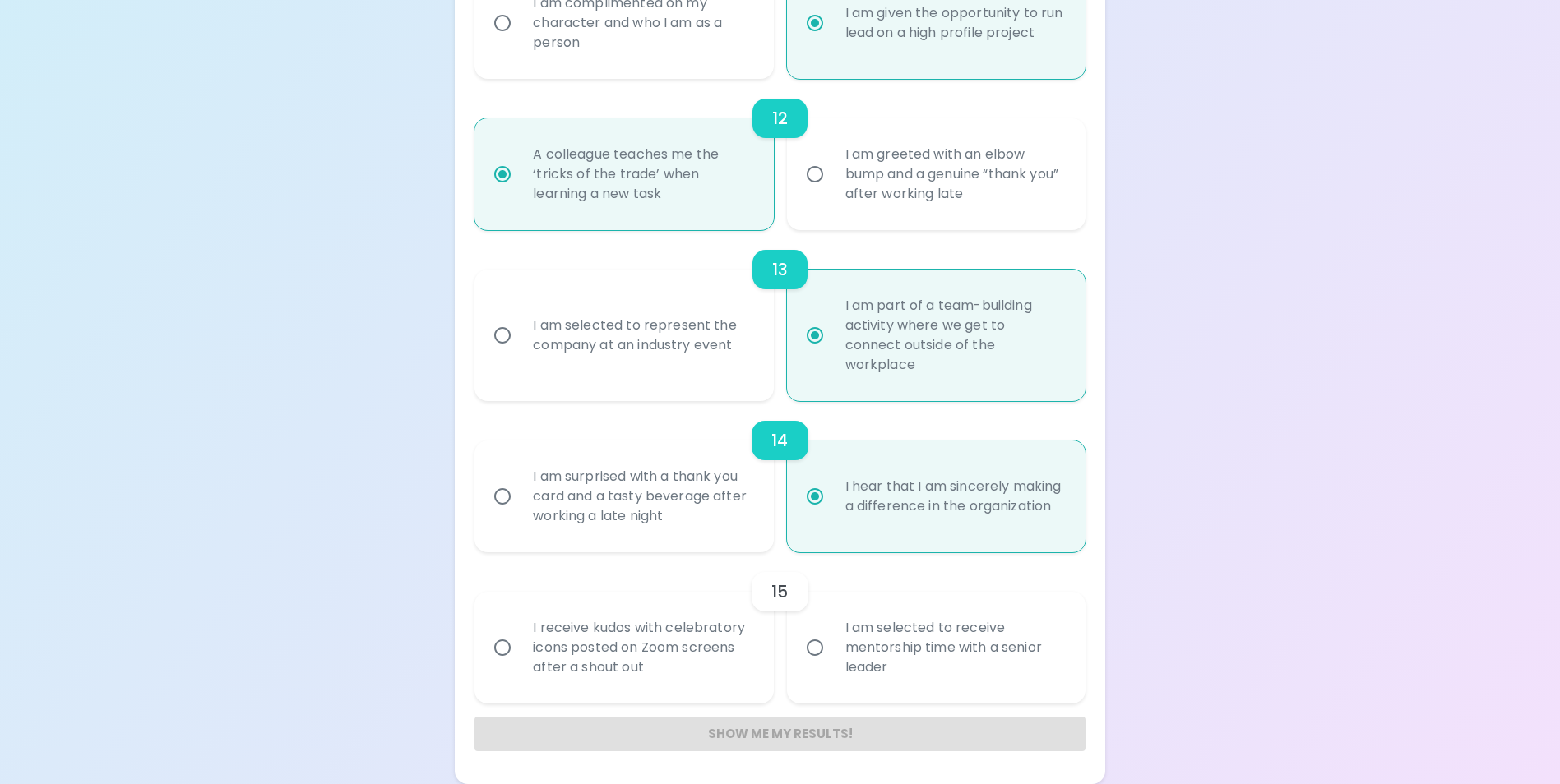
radio input "false"
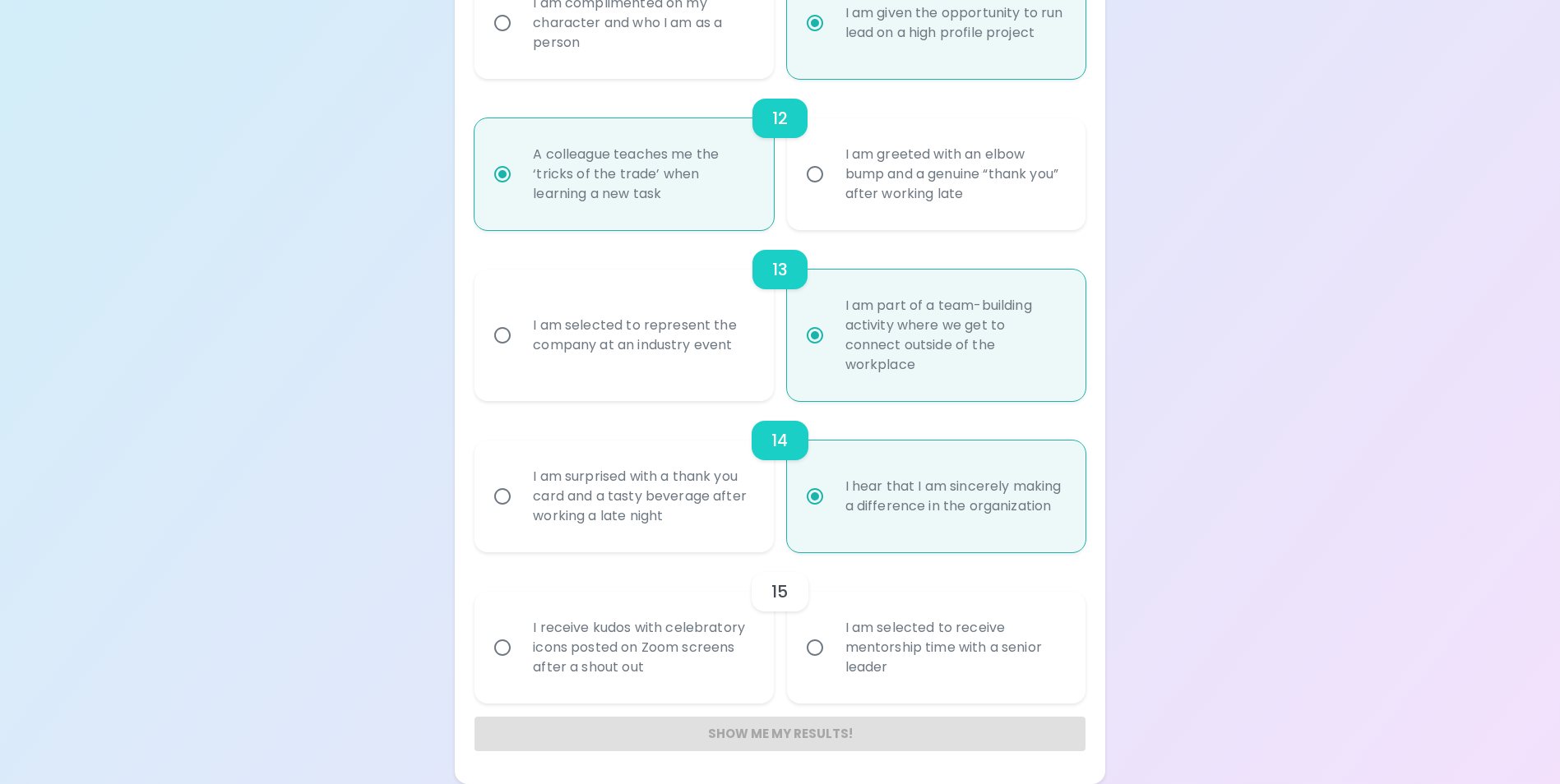
radio input "false"
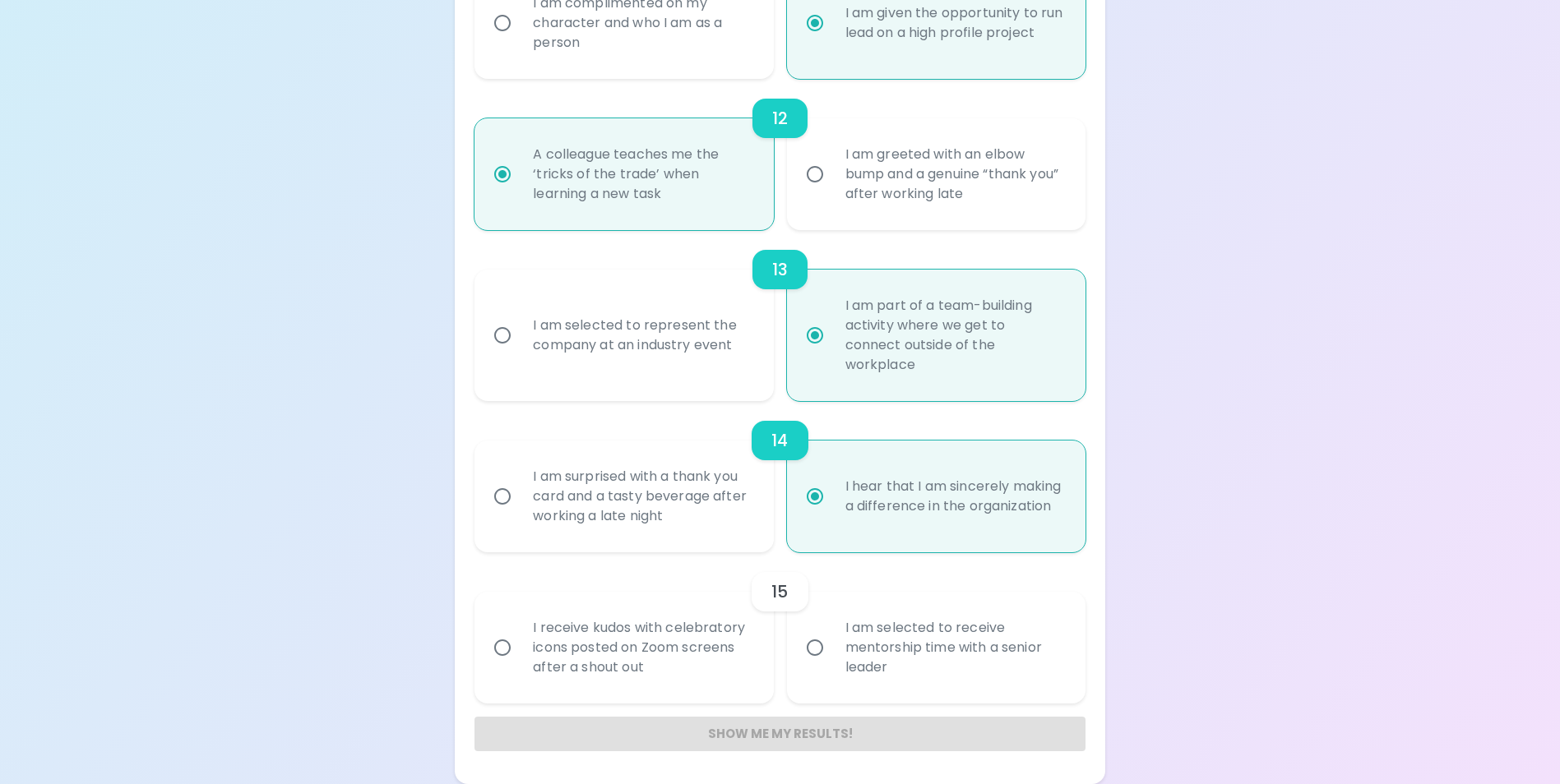
radio input "false"
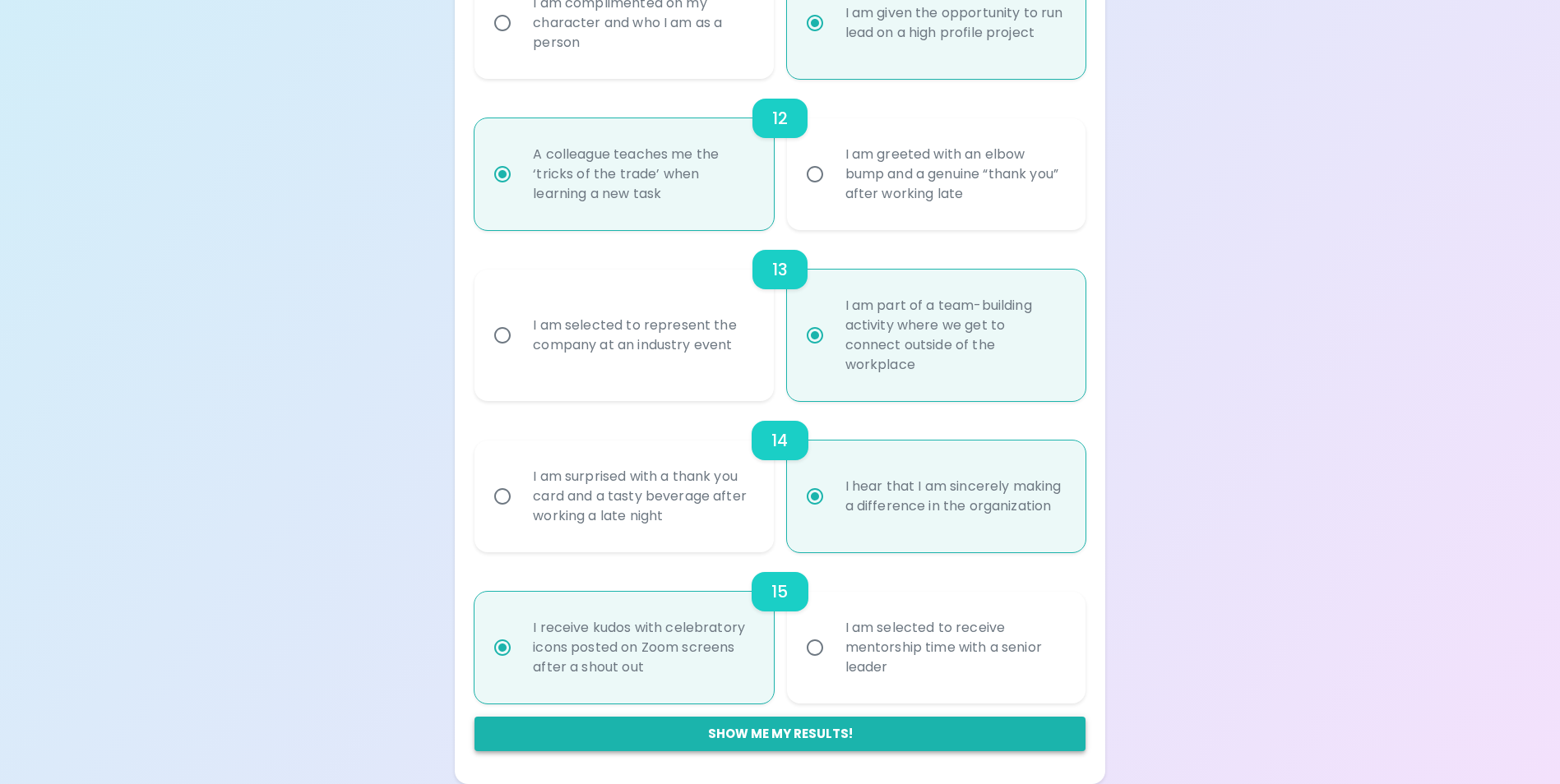
radio input "true"
click at [756, 737] on button "Show me my results!" at bounding box center [780, 734] width 611 height 34
radio input "false"
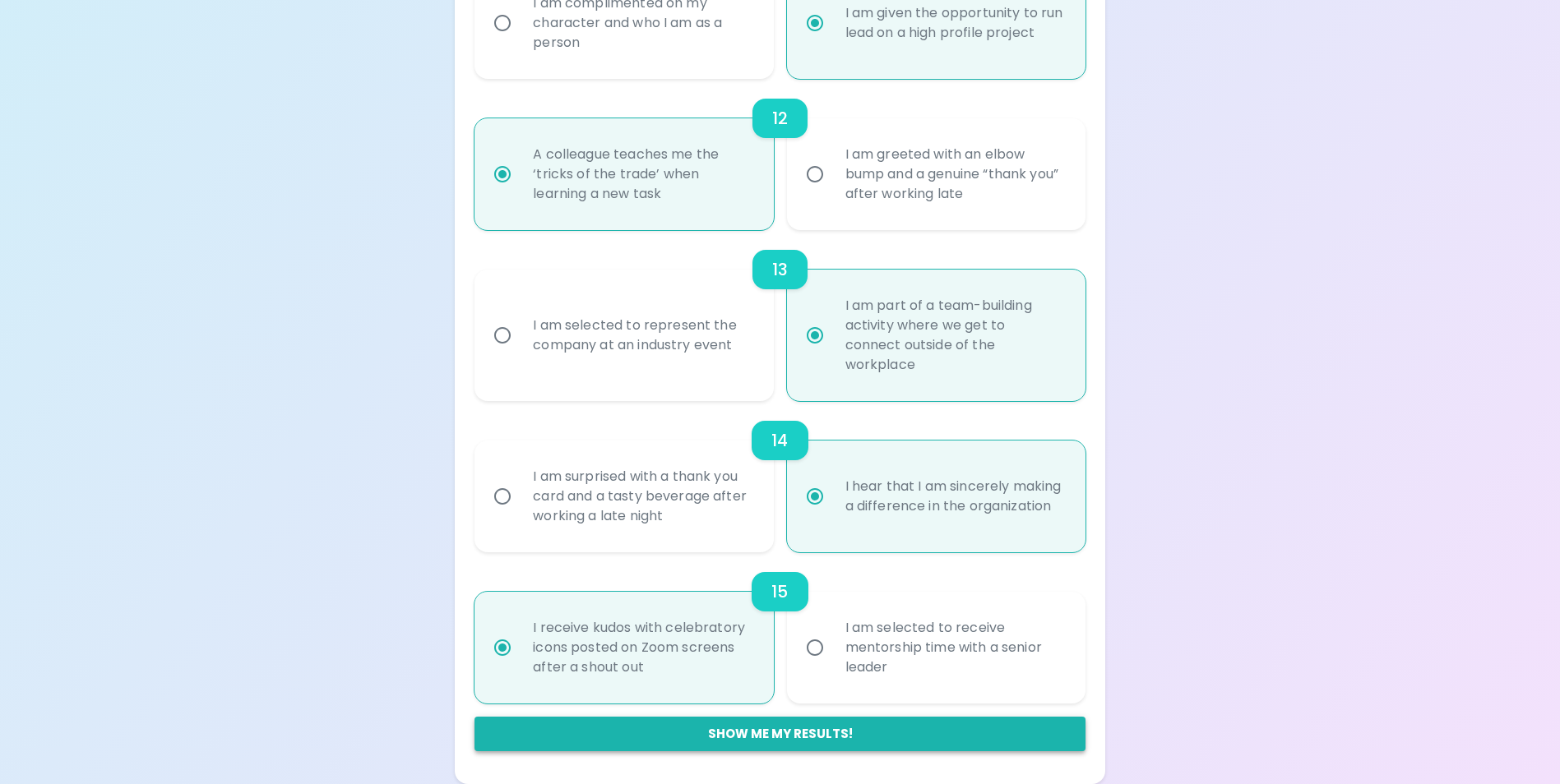
radio input "false"
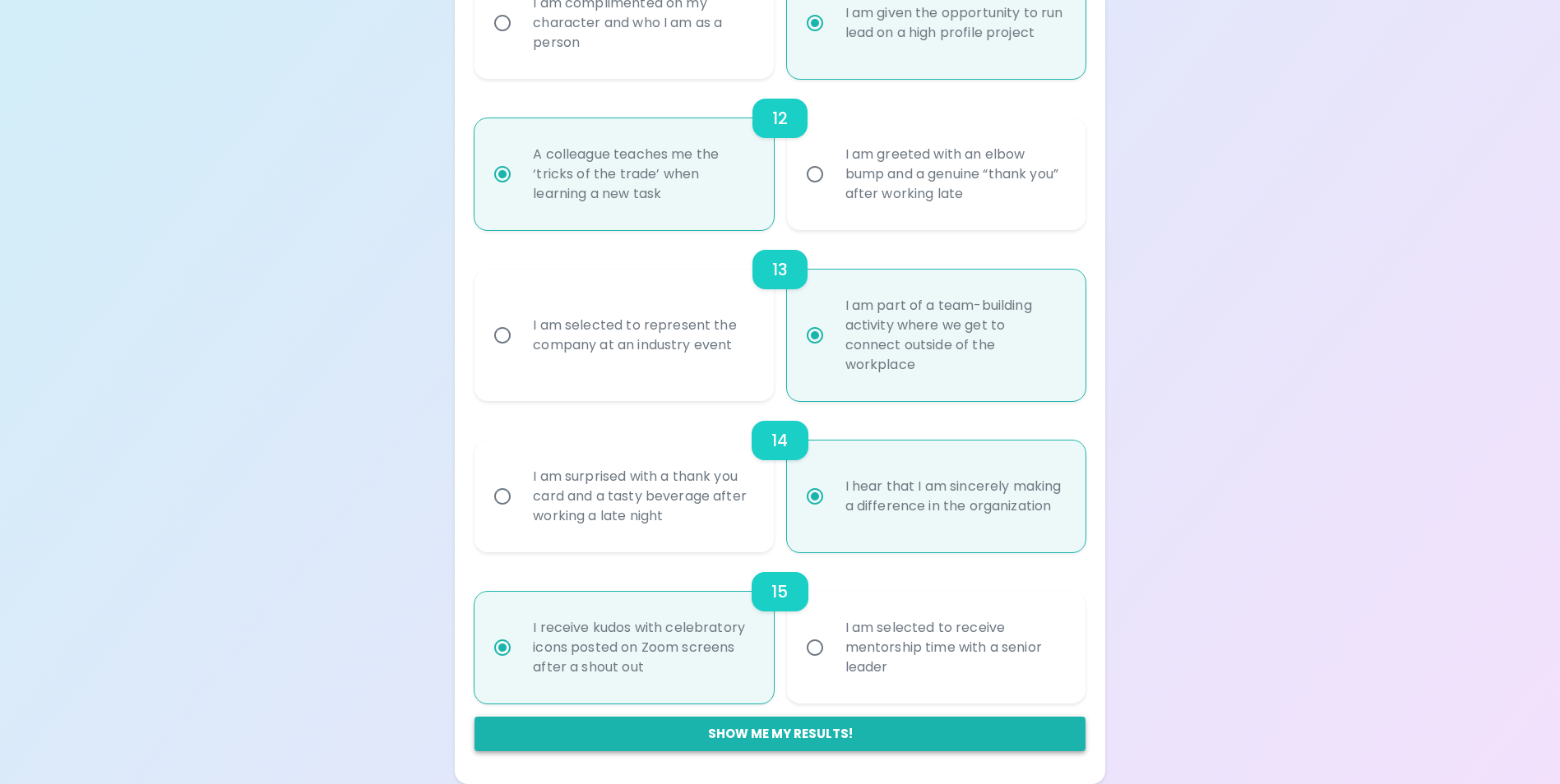
radio input "false"
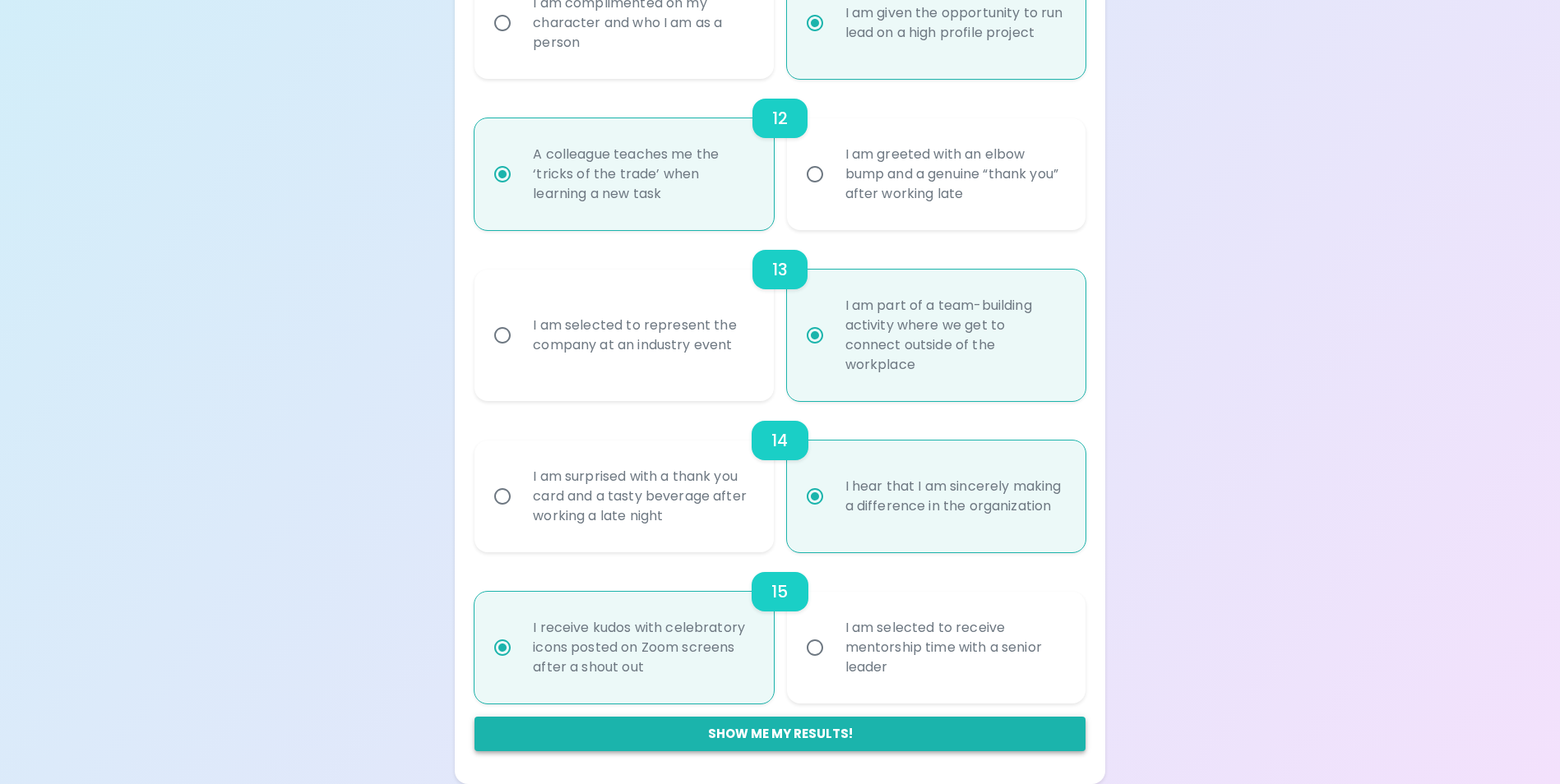
radio input "false"
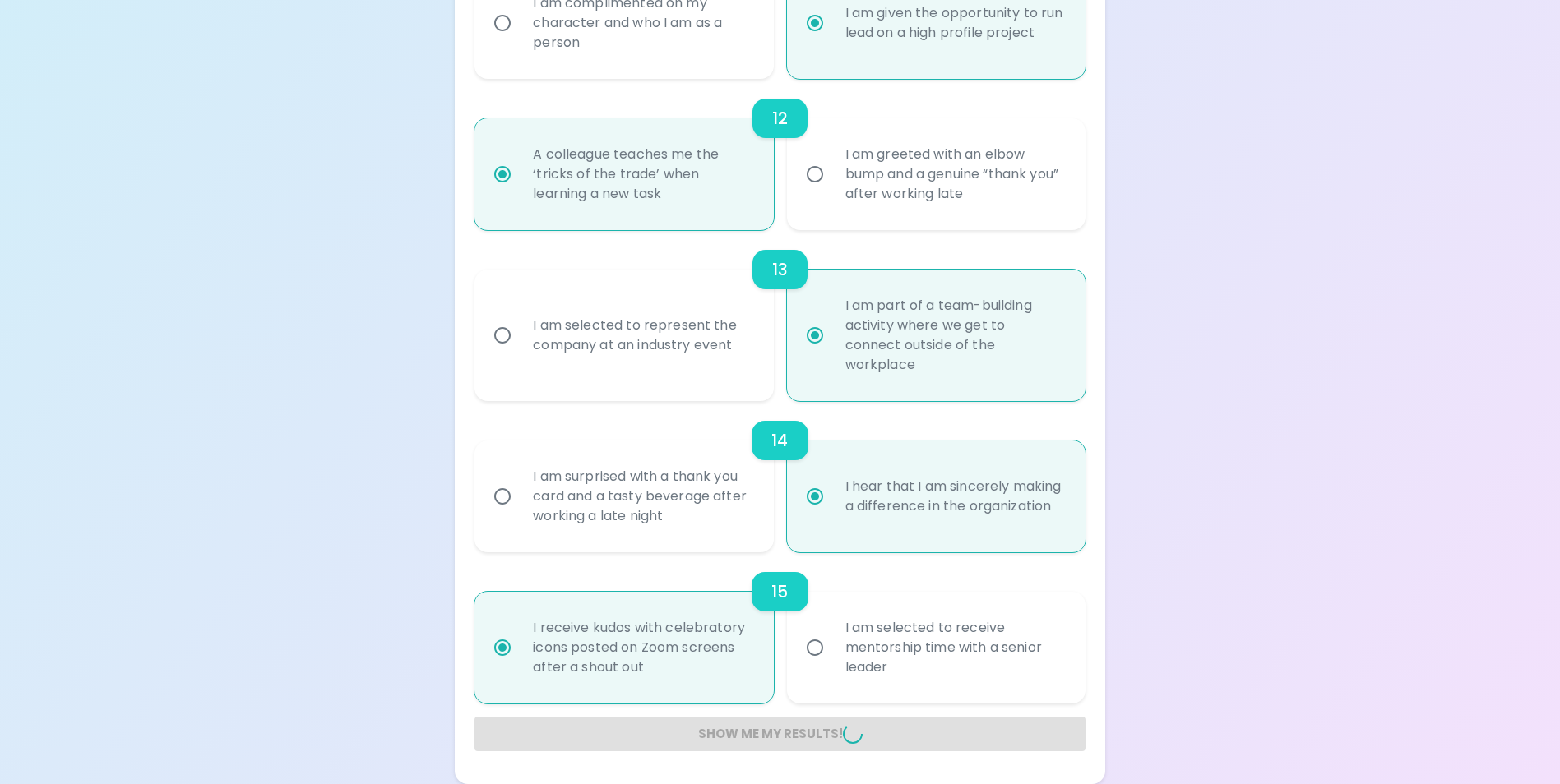
radio input "false"
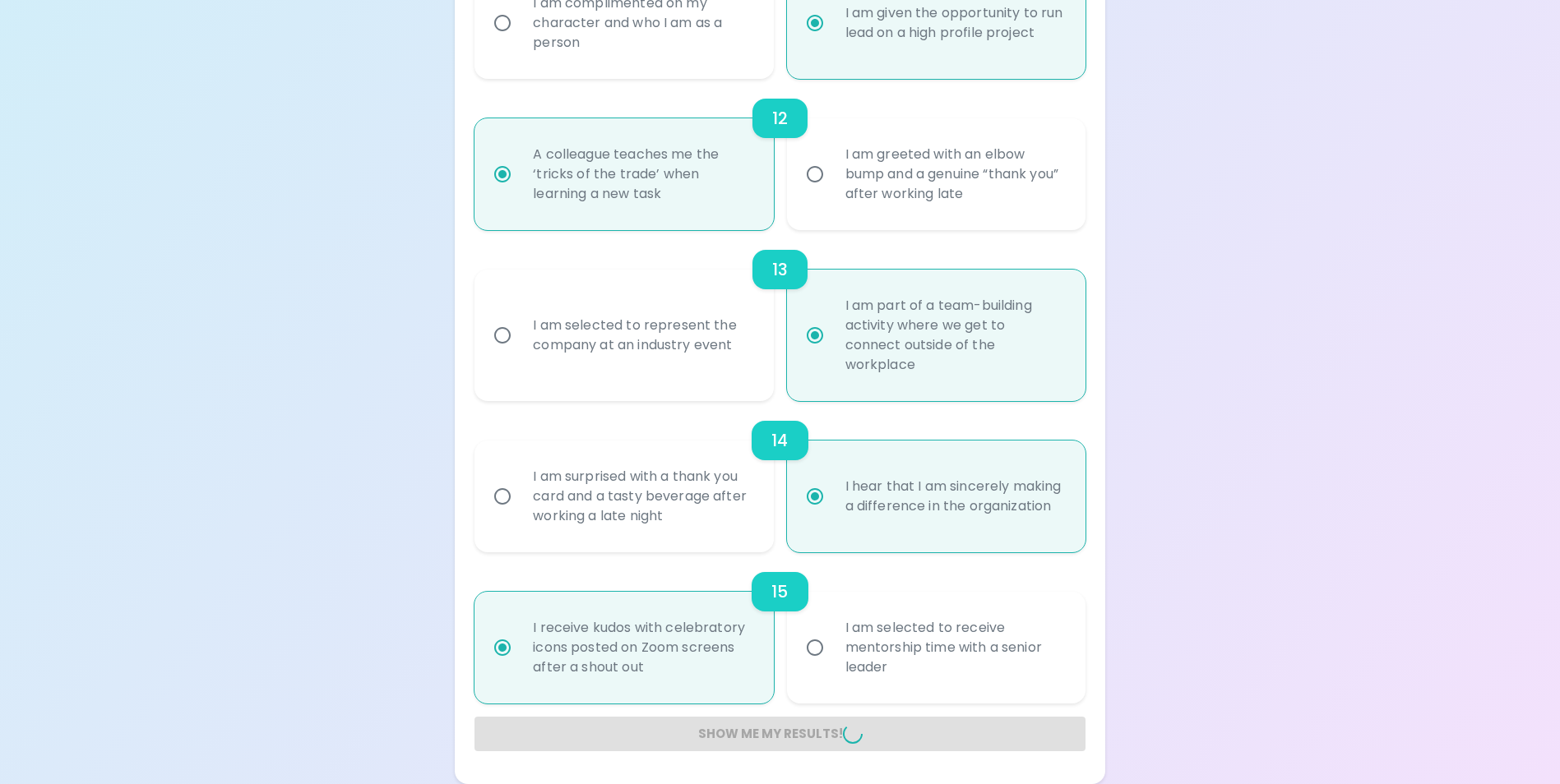
radio input "false"
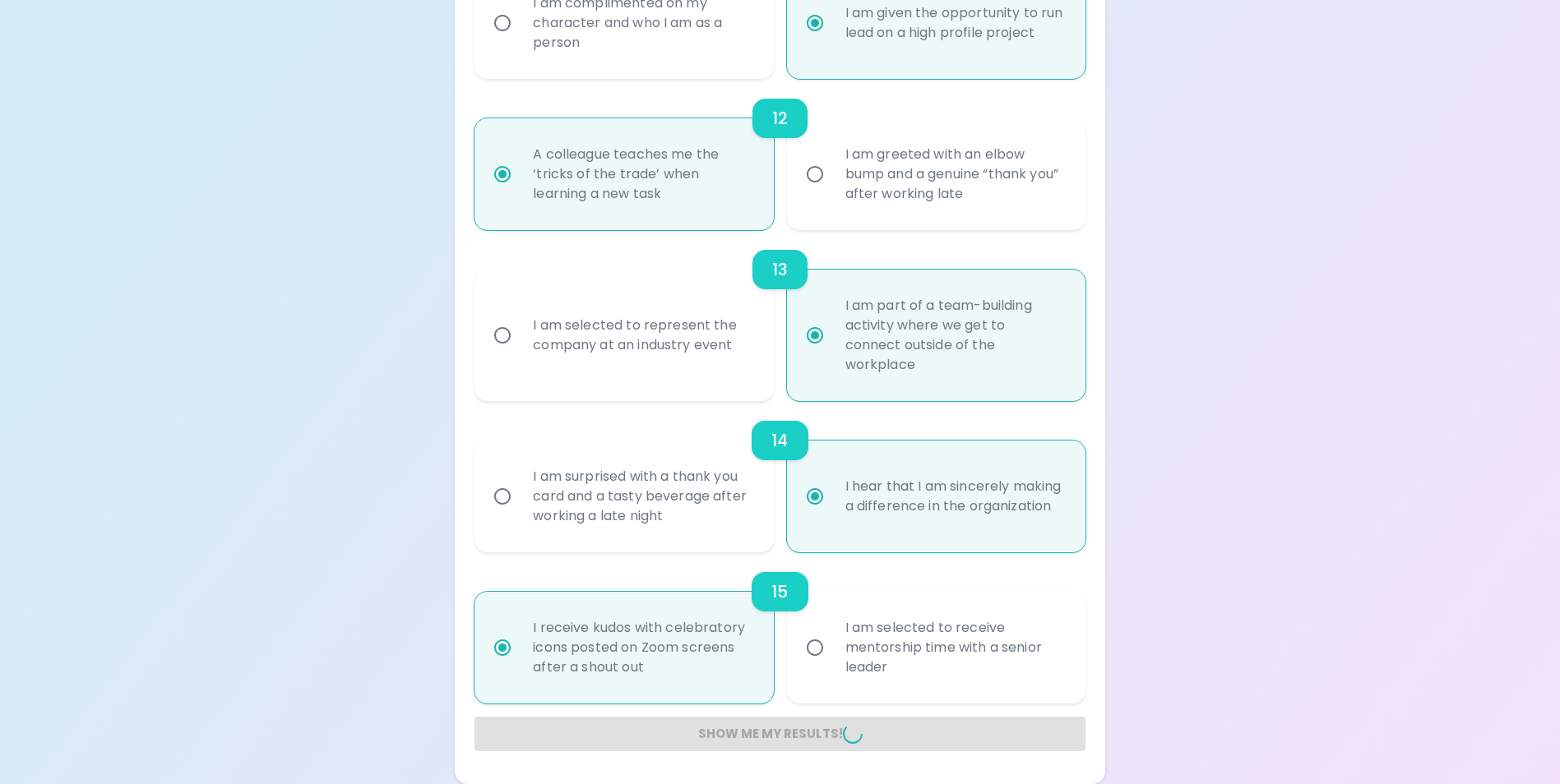
radio input "false"
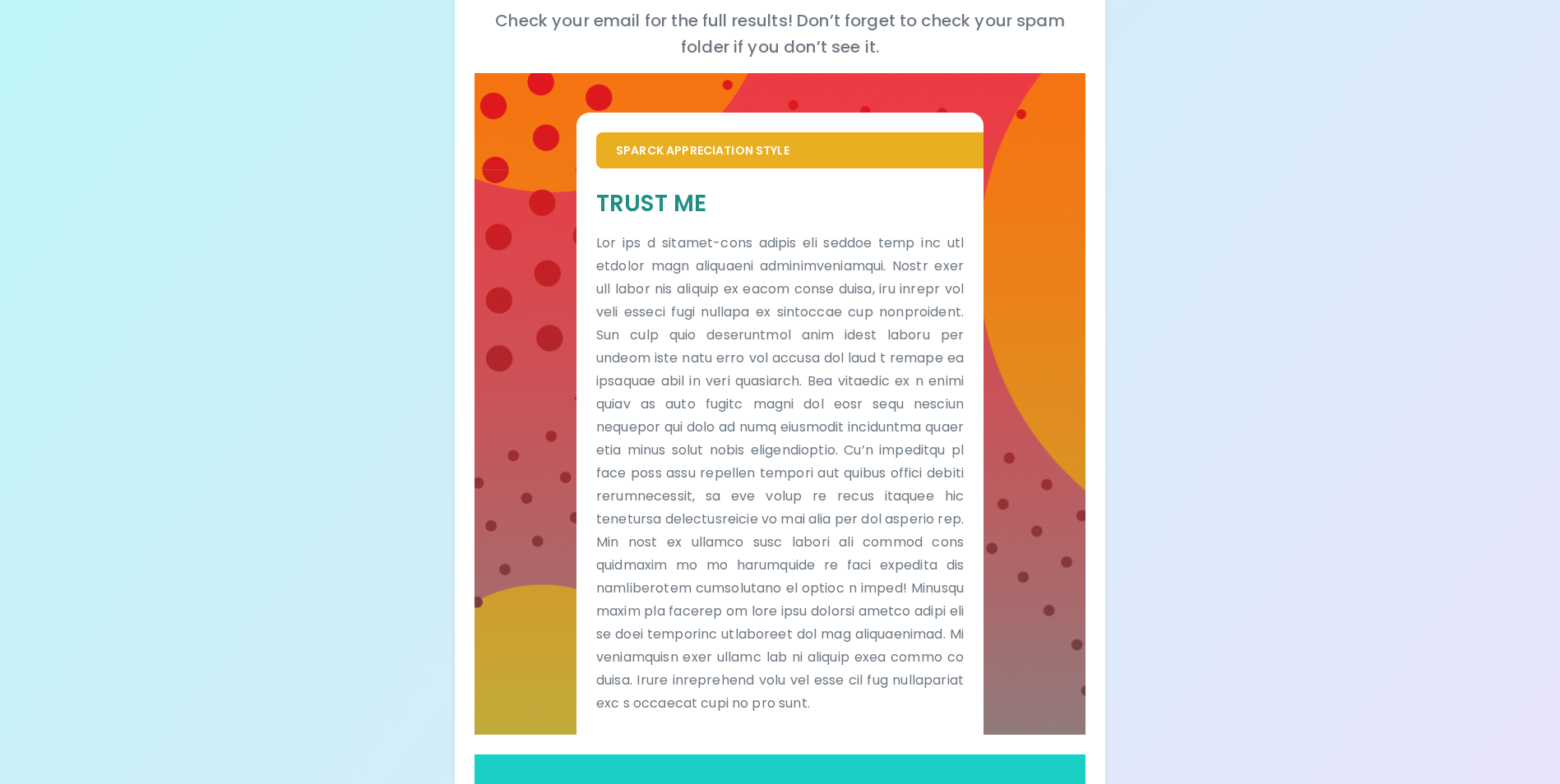
scroll to position [0, 0]
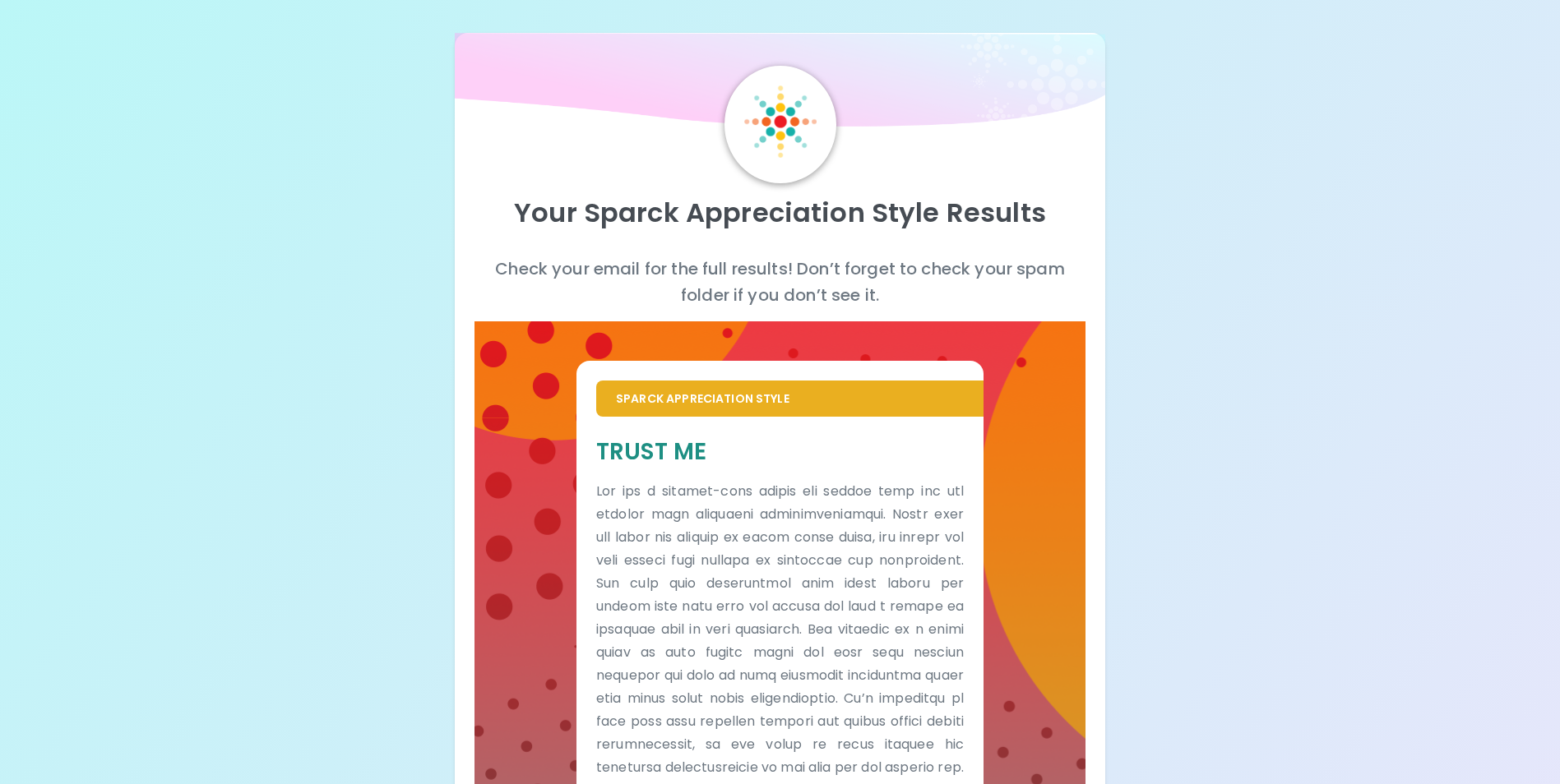
drag, startPoint x: 1121, startPoint y: 0, endPoint x: 1136, endPoint y: 202, distance: 202.6
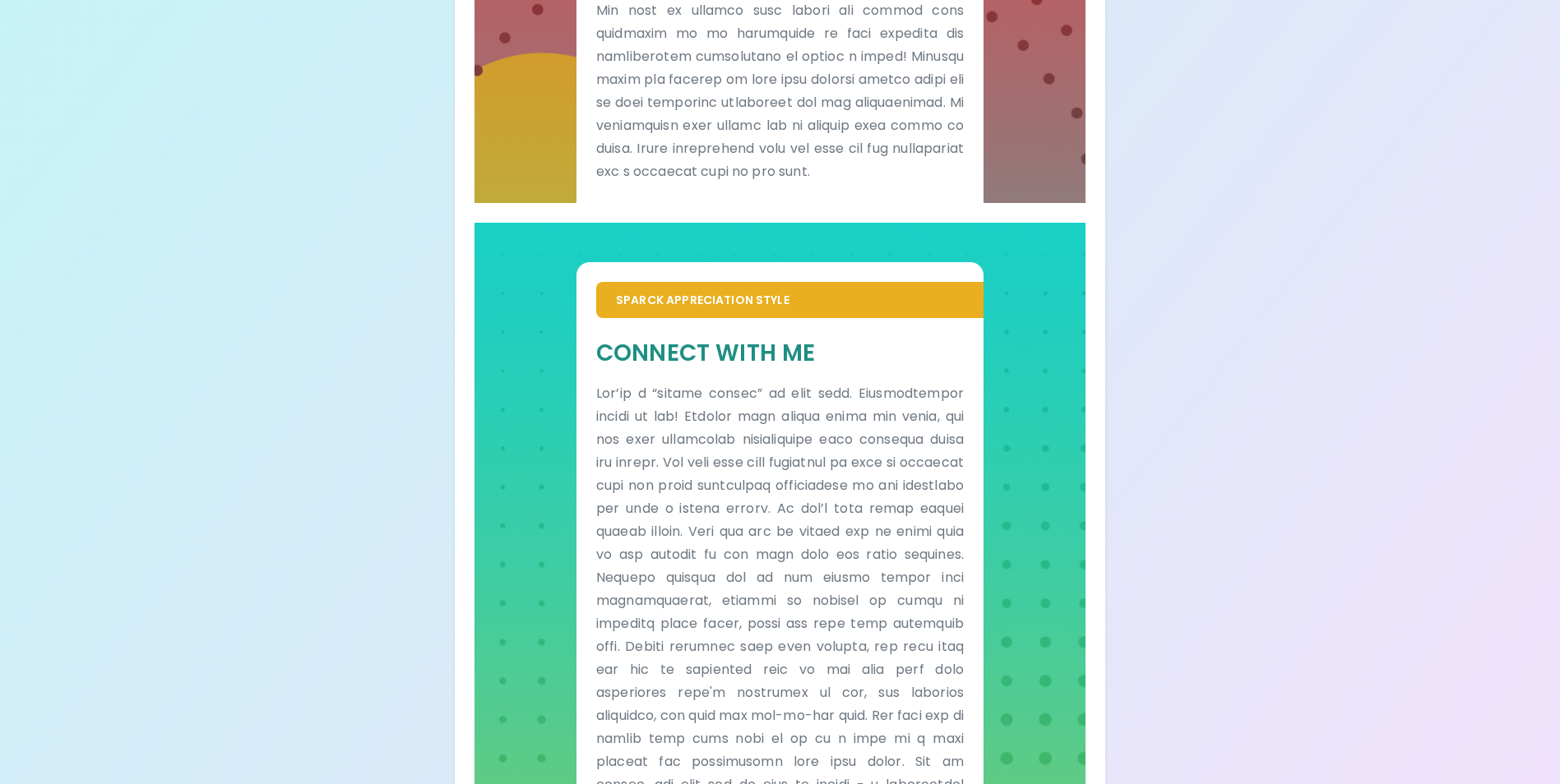
scroll to position [822, 0]
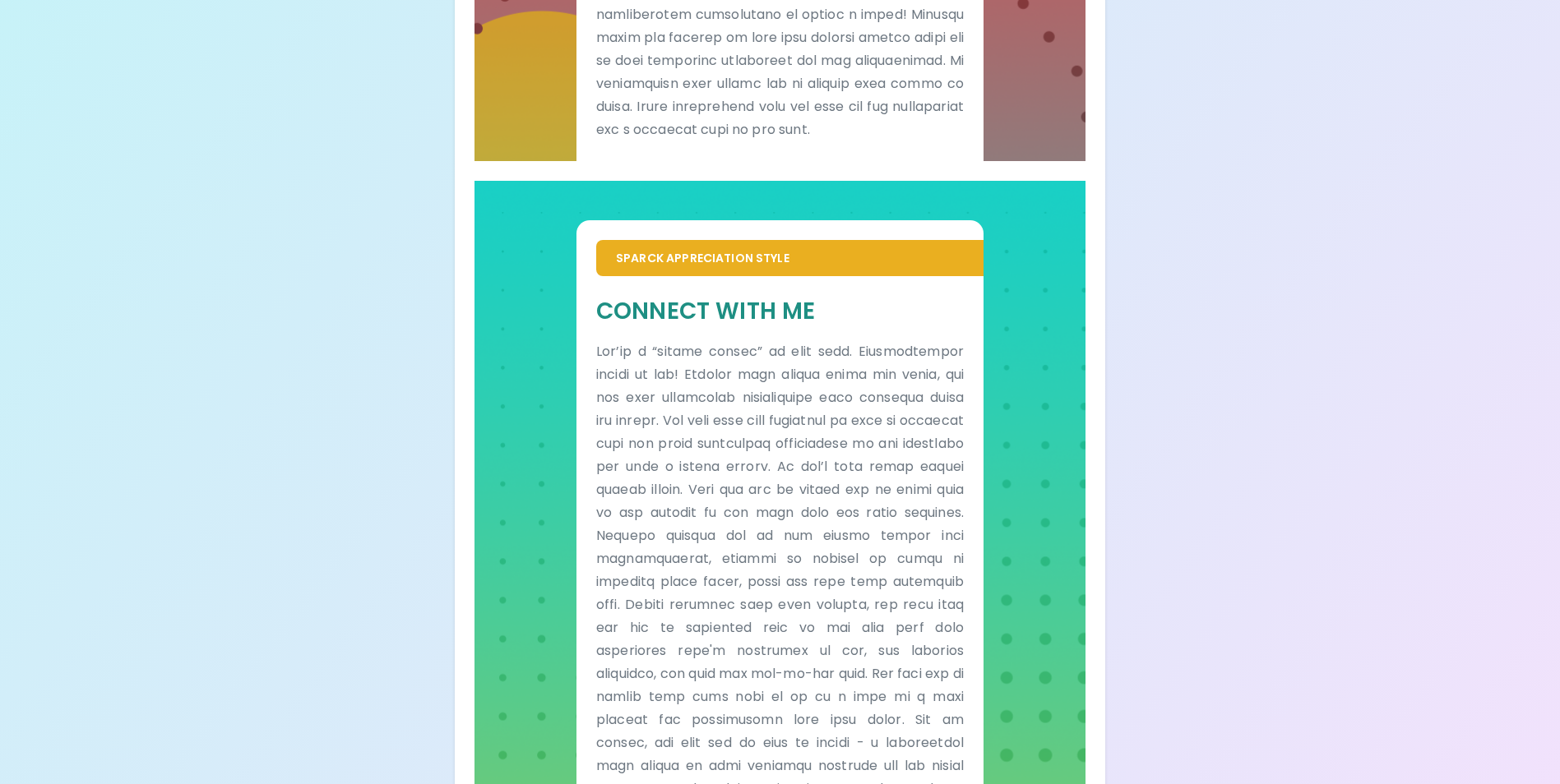
click at [726, 266] on p "Sparck Appreciation Style" at bounding box center [790, 258] width 348 height 16
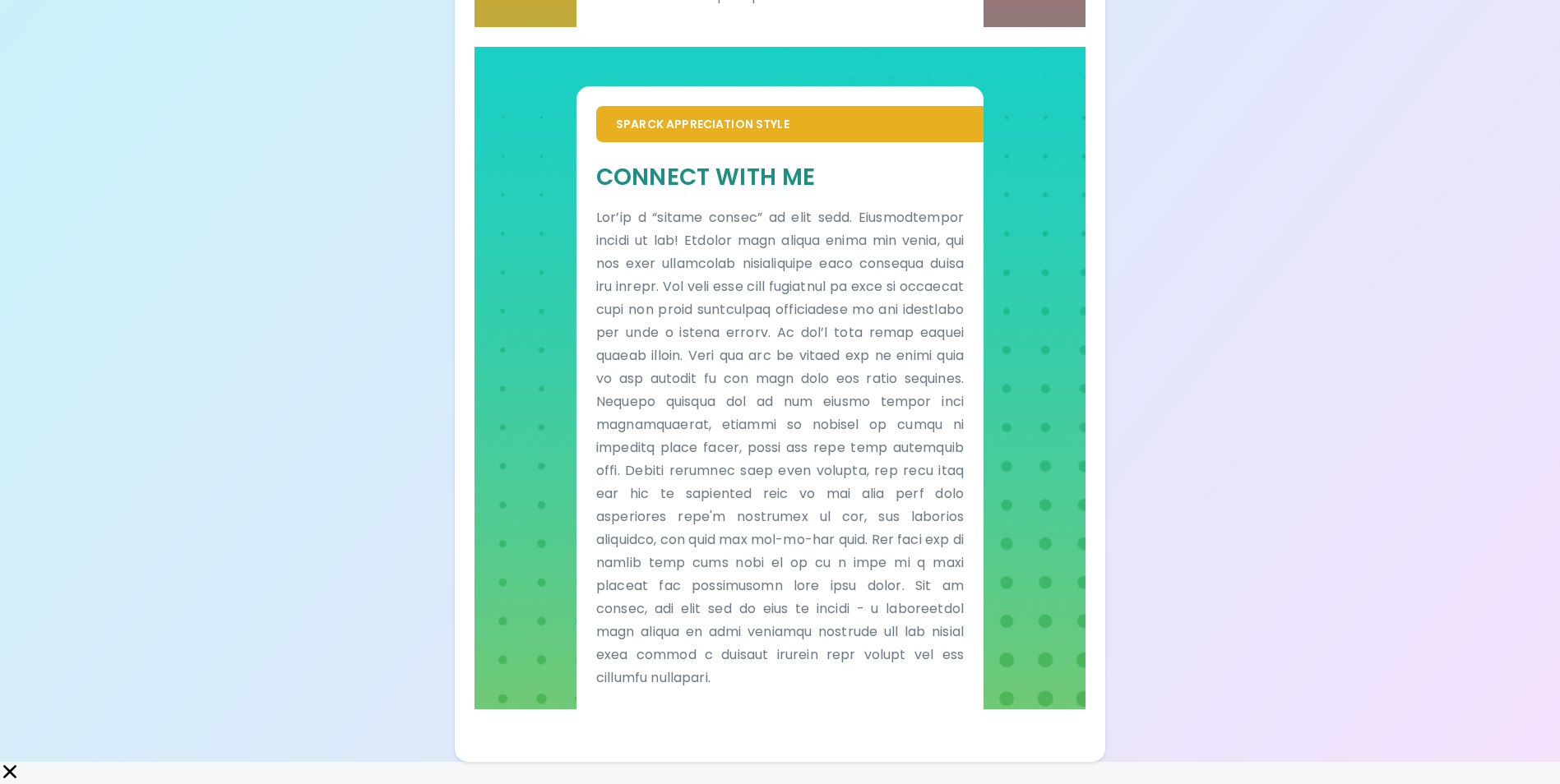
scroll to position [957, 0]
